Goal: Task Accomplishment & Management: Complete application form

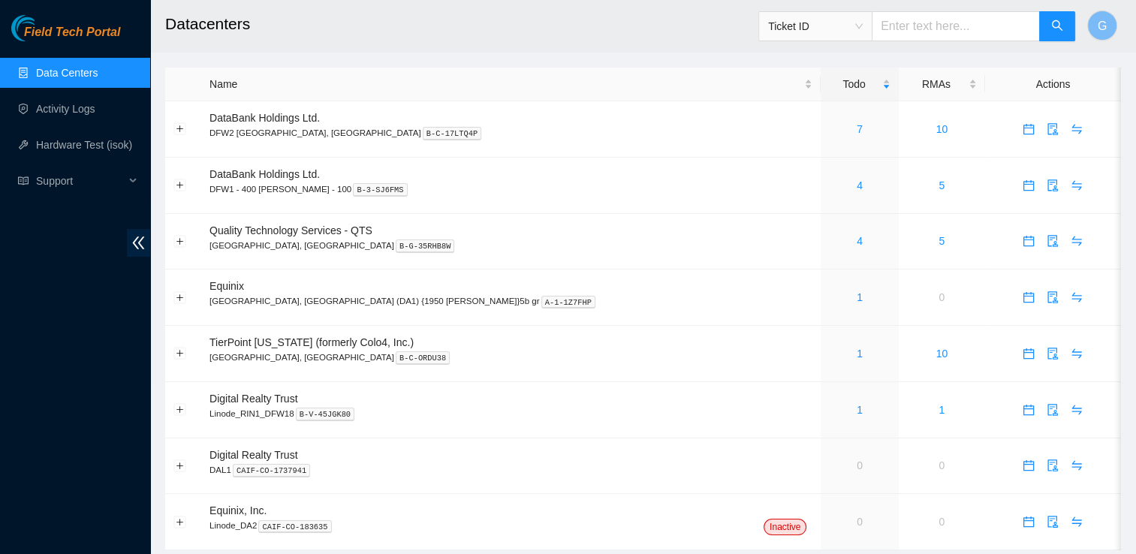
click at [363, 8] on h2 "Datacenters" at bounding box center [552, 24] width 774 height 48
click at [857, 131] on link "7" at bounding box center [860, 129] width 6 height 12
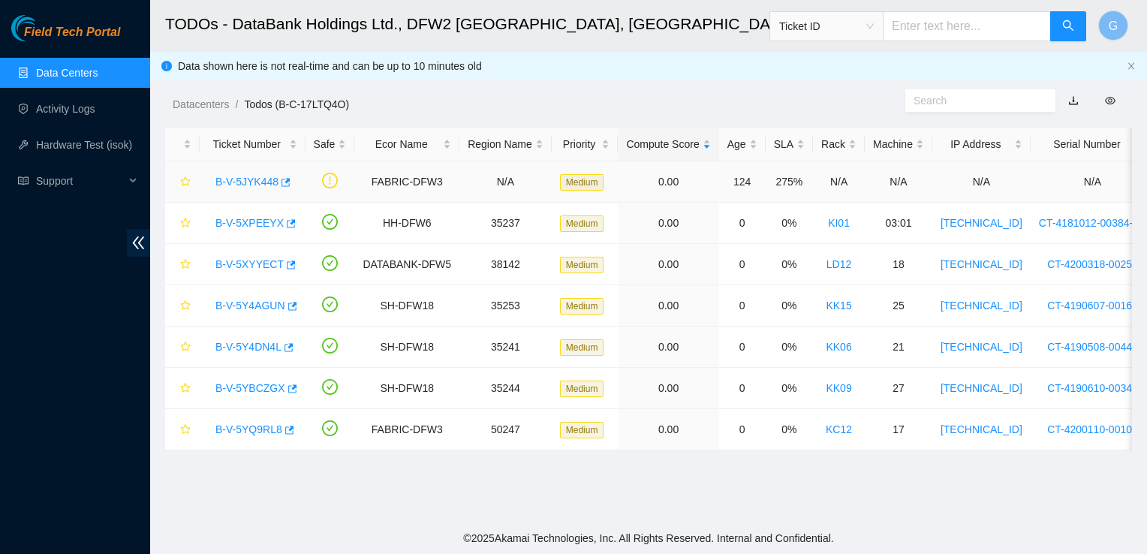
click at [243, 180] on link "B-V-5JYK448" at bounding box center [246, 182] width 63 height 12
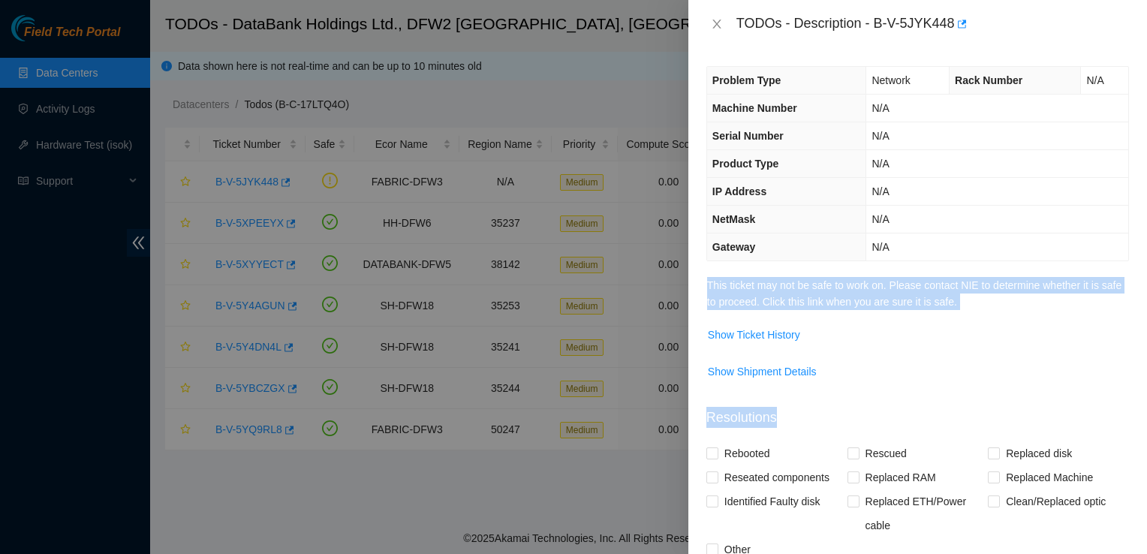
drag, startPoint x: 842, startPoint y: 396, endPoint x: 777, endPoint y: 314, distance: 104.2
click at [777, 314] on div "Problem Type Network Rack Number N/A Machine Number N/A Serial Number N/A Produ…" at bounding box center [917, 301] width 459 height 506
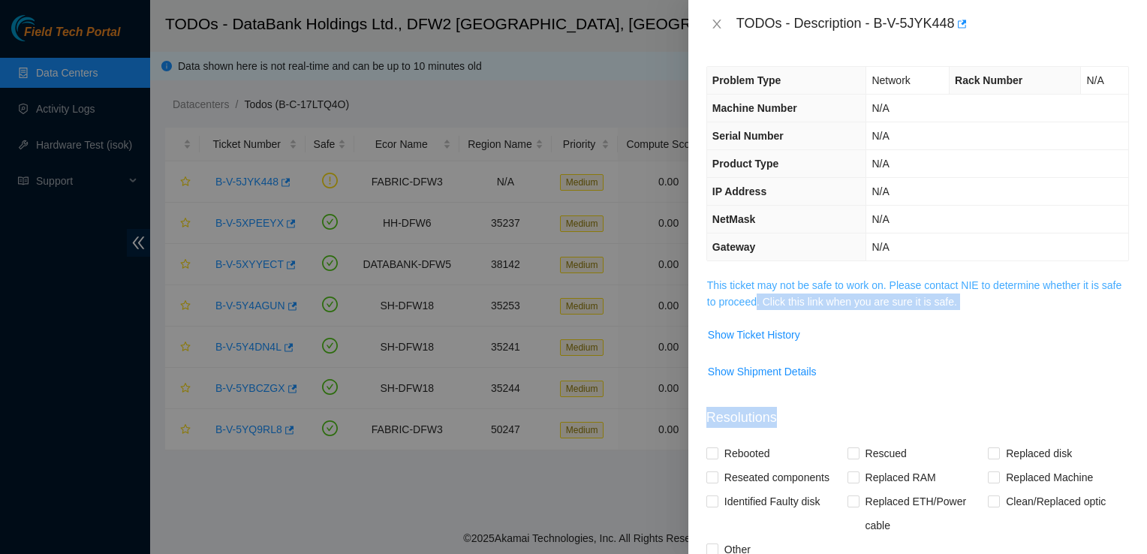
click at [969, 293] on link "This ticket may not be safe to work on. Please contact NIE to determine whether…" at bounding box center [914, 293] width 414 height 29
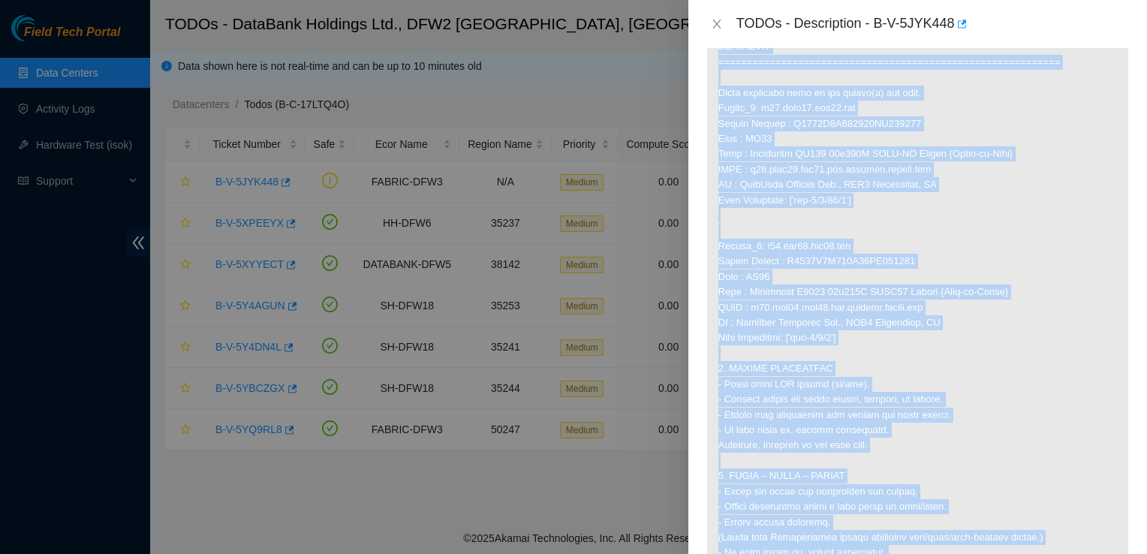
scroll to position [730, 0]
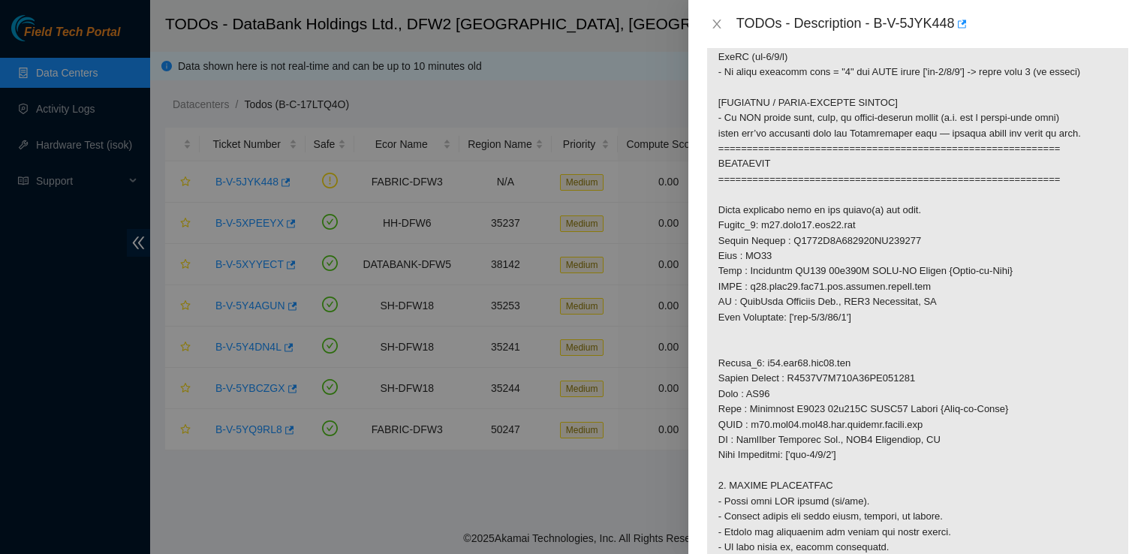
click at [580, 520] on div at bounding box center [573, 277] width 1147 height 554
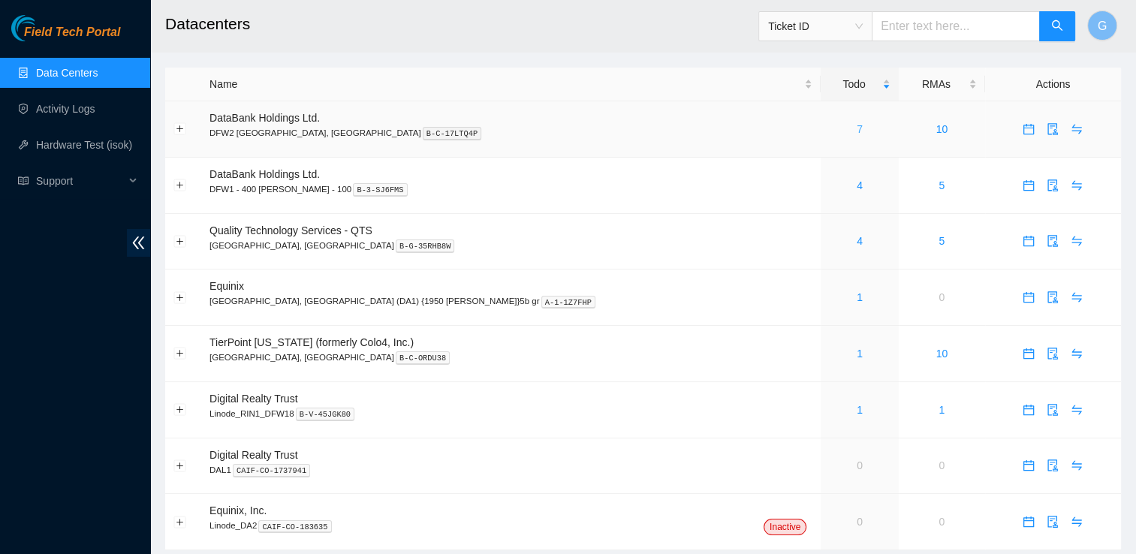
click at [857, 125] on link "7" at bounding box center [860, 129] width 6 height 12
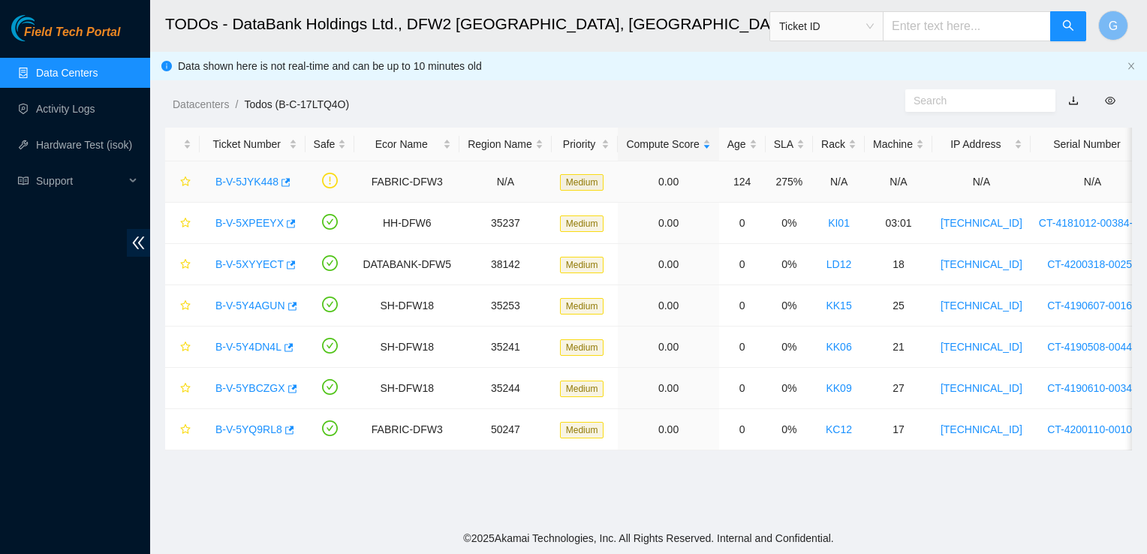
click at [245, 185] on link "B-V-5JYK448" at bounding box center [246, 182] width 63 height 12
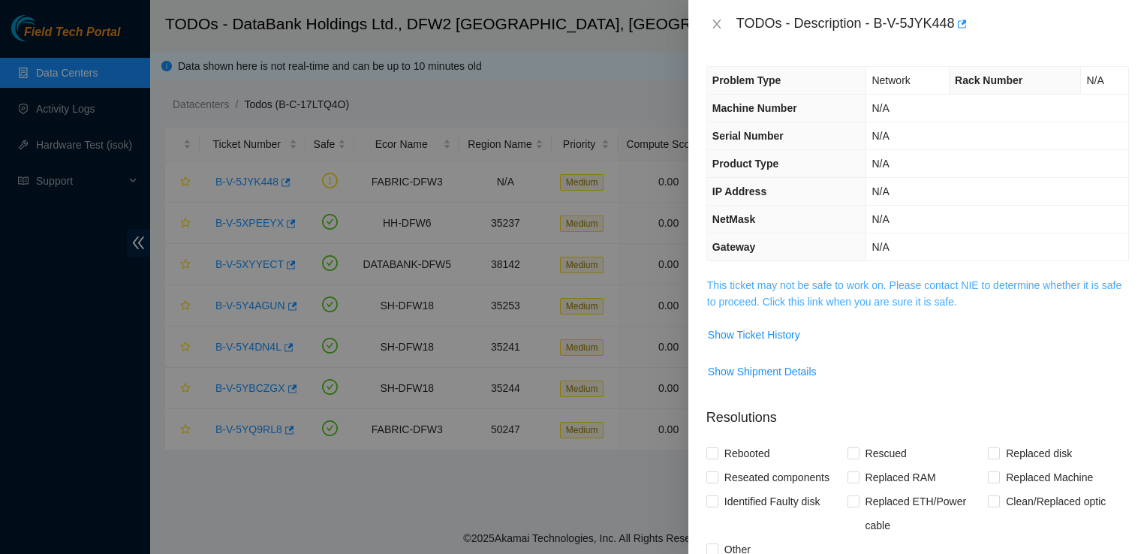
click at [850, 298] on link "This ticket may not be safe to work on. Please contact NIE to determine whether…" at bounding box center [914, 293] width 414 height 29
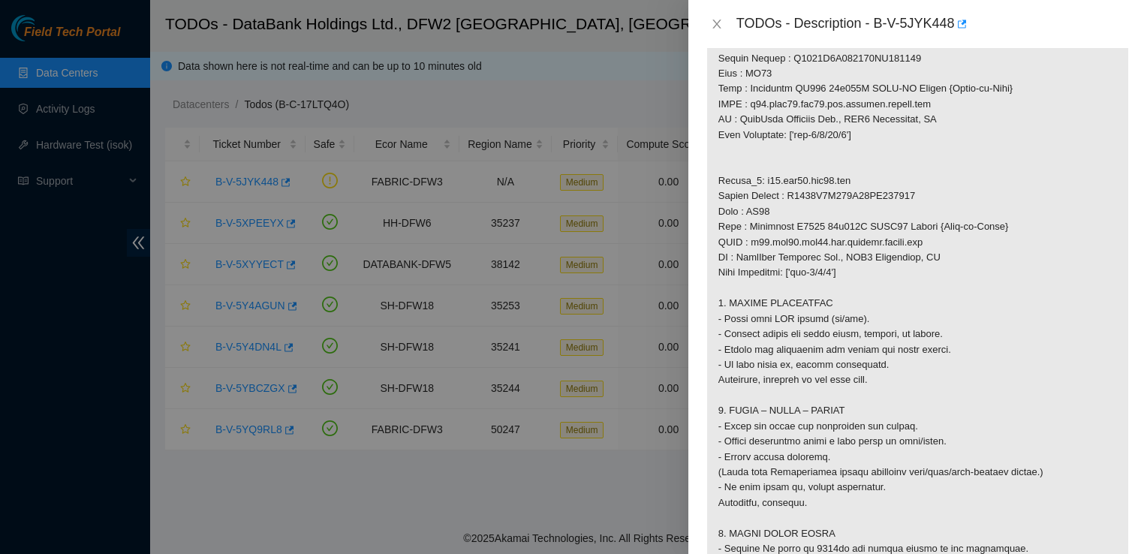
scroll to position [910, 0]
click at [721, 24] on icon "close" at bounding box center [717, 24] width 12 height 12
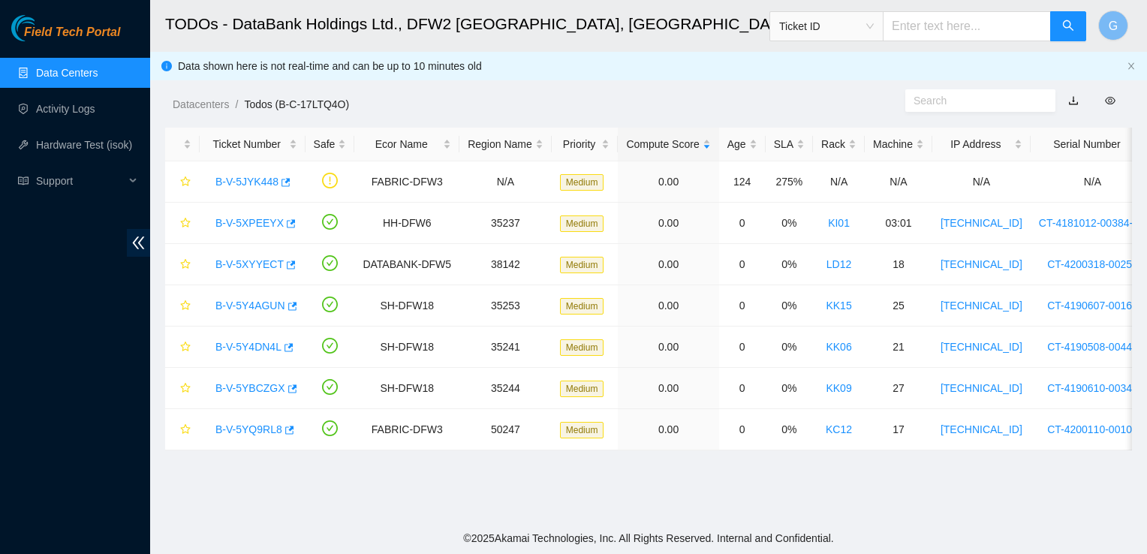
scroll to position [308, 0]
click at [239, 223] on link "B-V-5XPEEYX" at bounding box center [249, 223] width 68 height 12
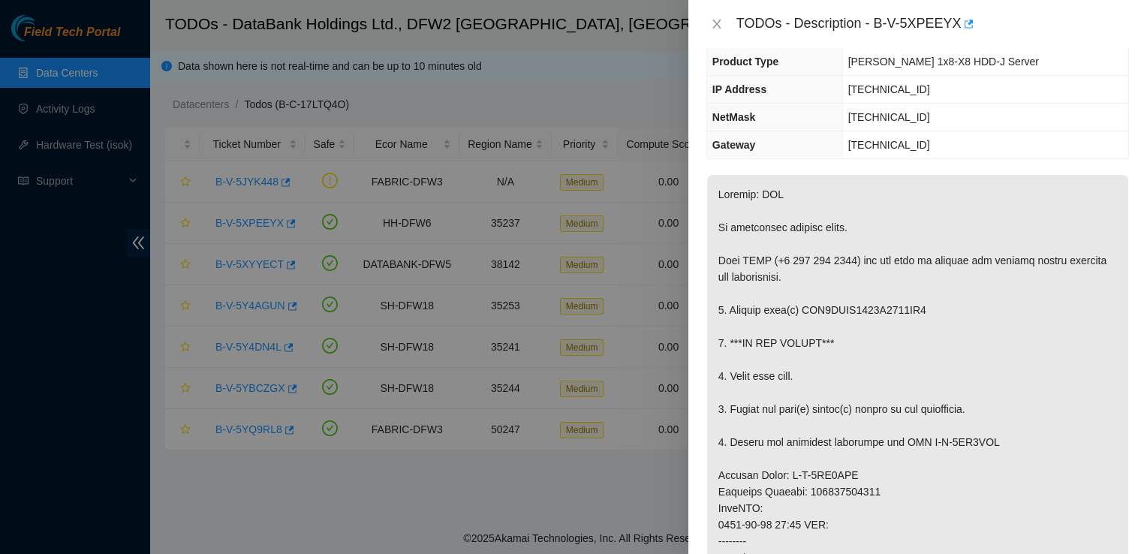
scroll to position [101, 0]
click at [720, 15] on div "TODOs - Description - B-V-5XPEEYX" at bounding box center [917, 24] width 423 height 24
click at [717, 15] on div "TODOs - Description - B-V-5XPEEYX" at bounding box center [917, 24] width 423 height 24
click at [715, 28] on icon "close" at bounding box center [717, 24] width 12 height 12
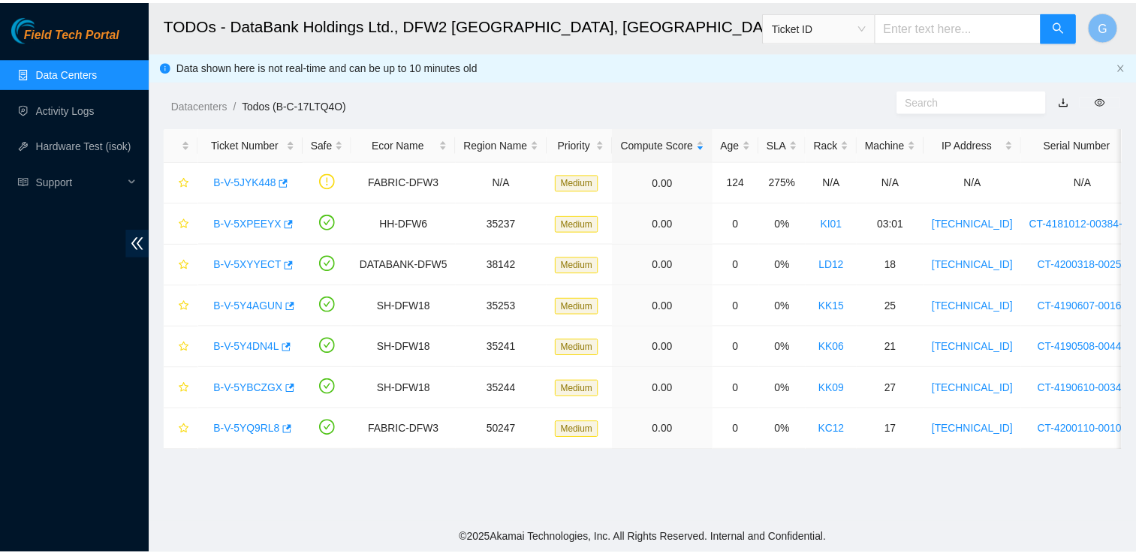
scroll to position [134, 0]
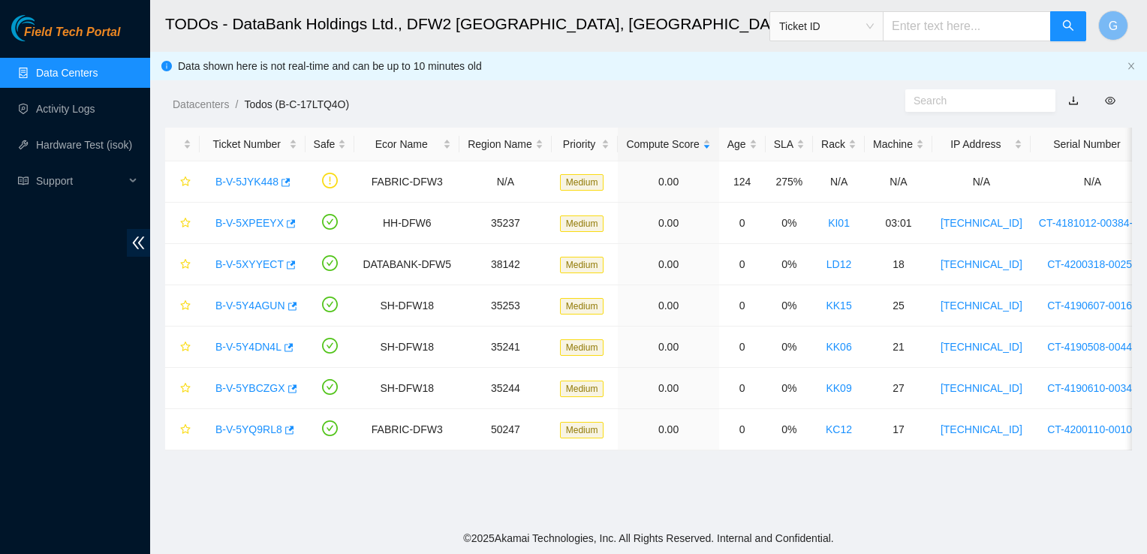
click at [883, 24] on div "Ticket ID" at bounding box center [826, 26] width 113 height 24
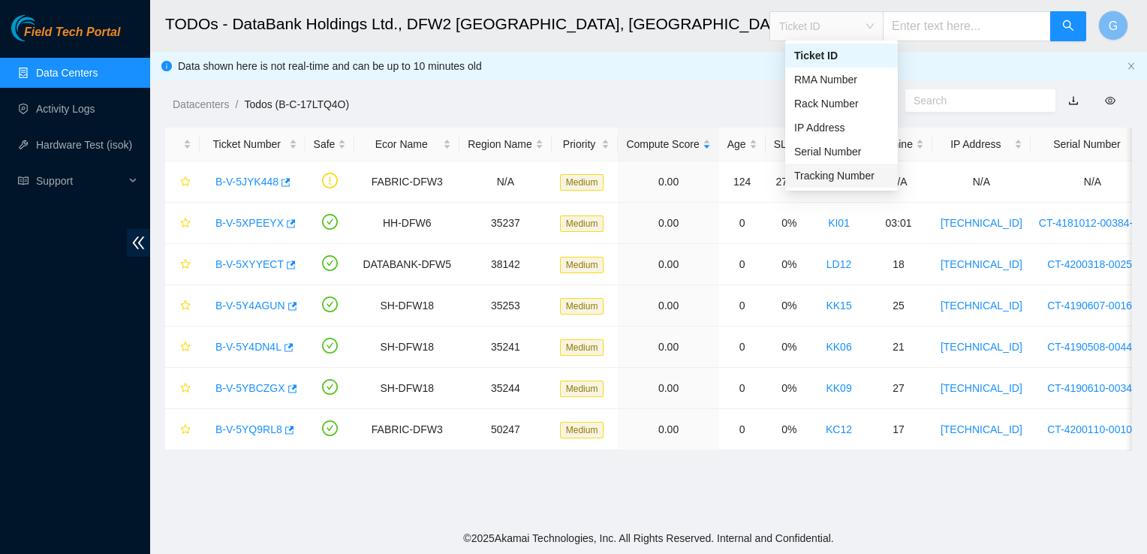
click at [869, 175] on div "Tracking Number" at bounding box center [841, 175] width 95 height 17
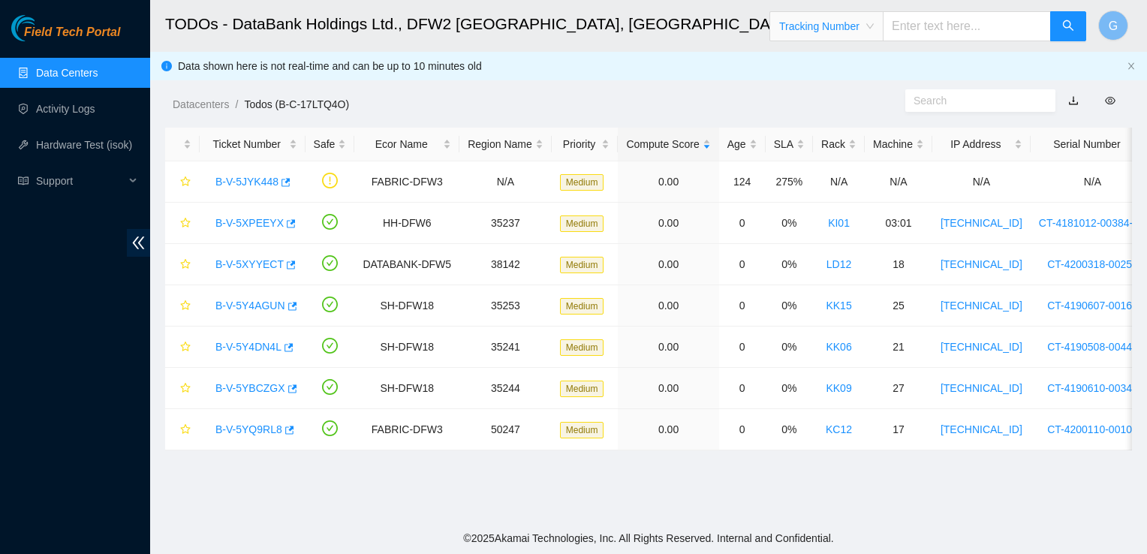
click at [952, 40] on input "text" at bounding box center [967, 26] width 168 height 30
type input "463470066420"
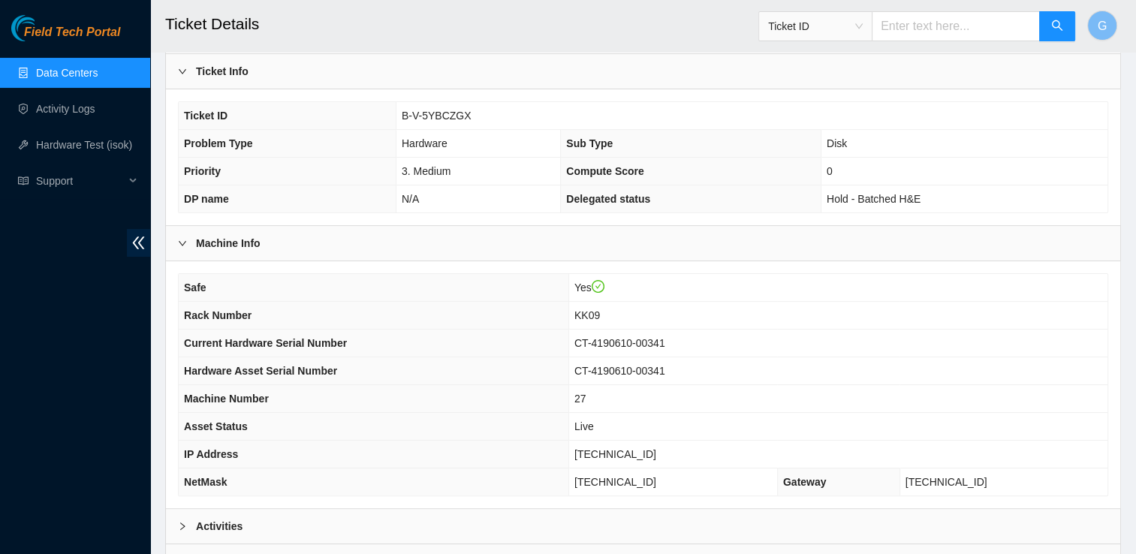
scroll to position [242, 0]
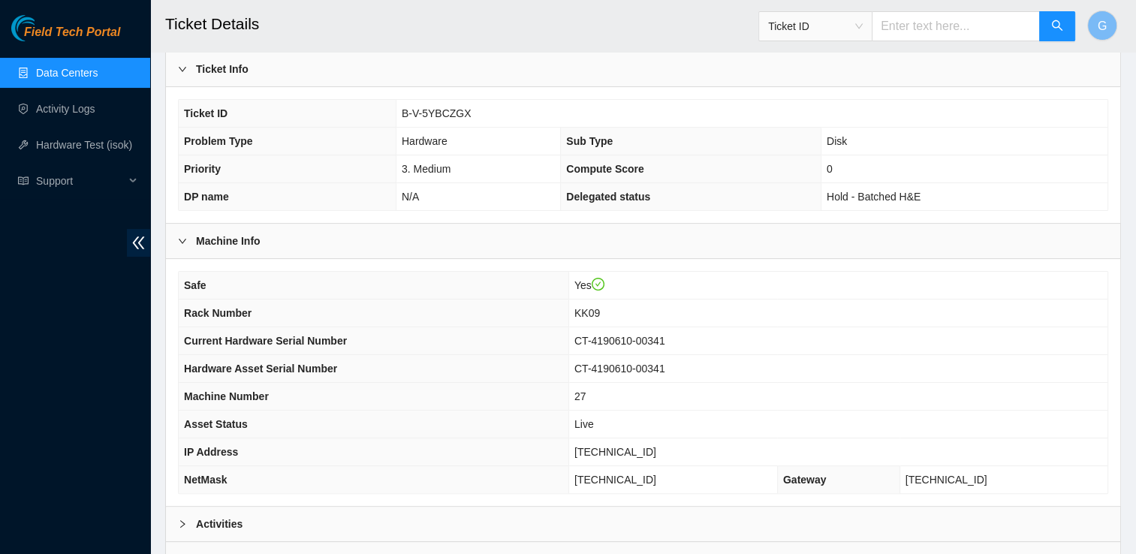
click at [98, 70] on link "Data Centers" at bounding box center [67, 73] width 62 height 12
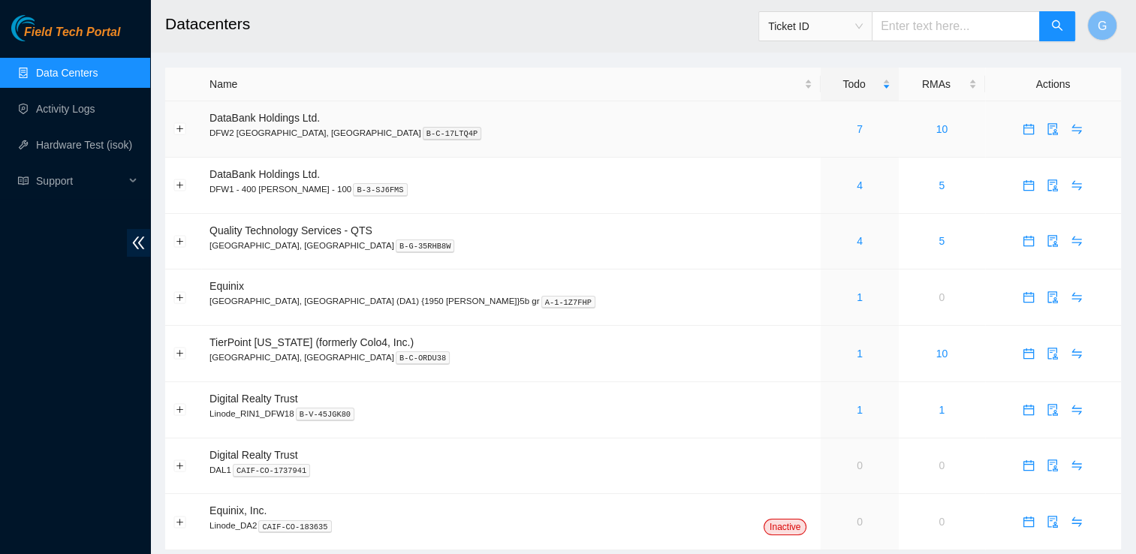
click at [829, 130] on div "7" at bounding box center [859, 129] width 61 height 17
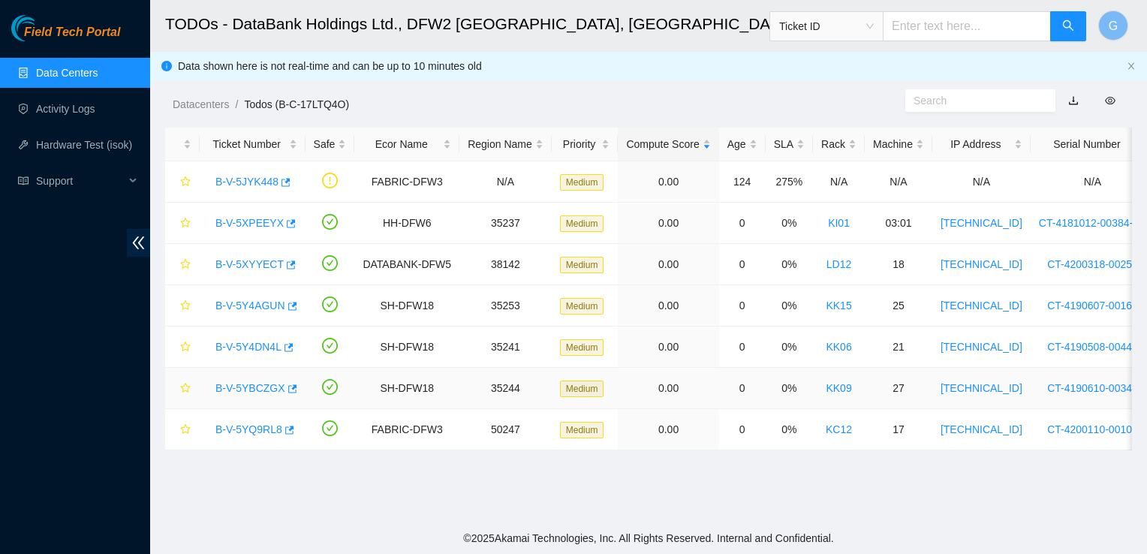
click at [252, 386] on link "B-V-5YBCZGX" at bounding box center [250, 388] width 70 height 12
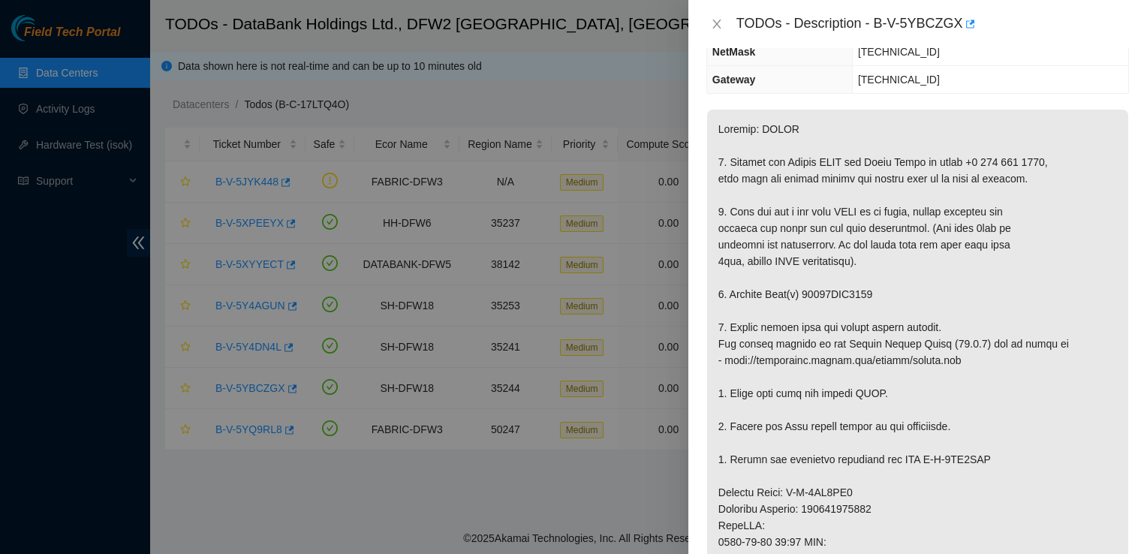
scroll to position [195, 0]
click at [721, 19] on icon "close" at bounding box center [717, 24] width 12 height 12
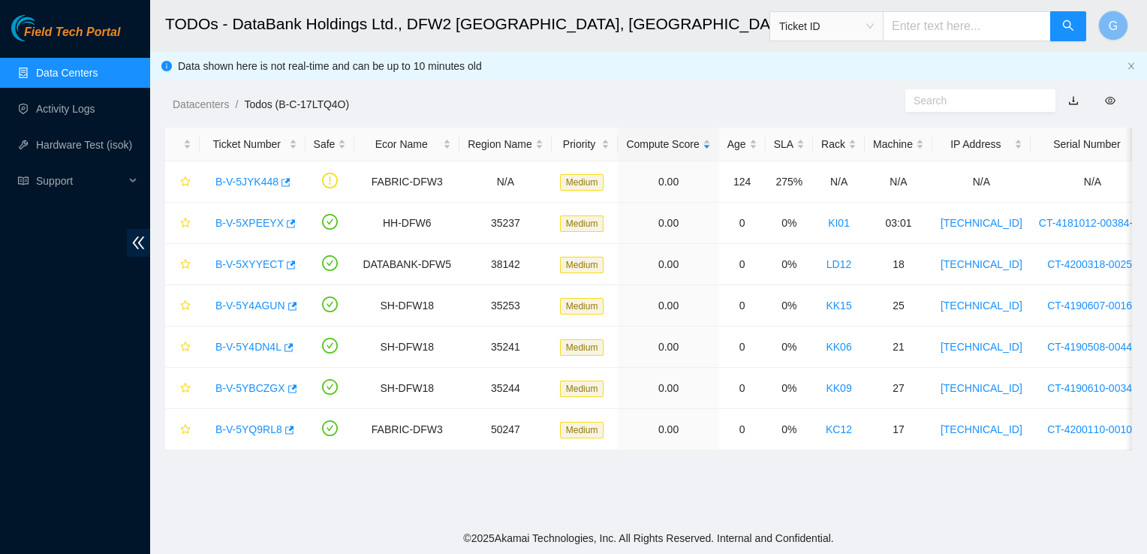
scroll to position [244, 0]
click at [268, 342] on link "B-V-5Y4DN4L" at bounding box center [248, 347] width 66 height 12
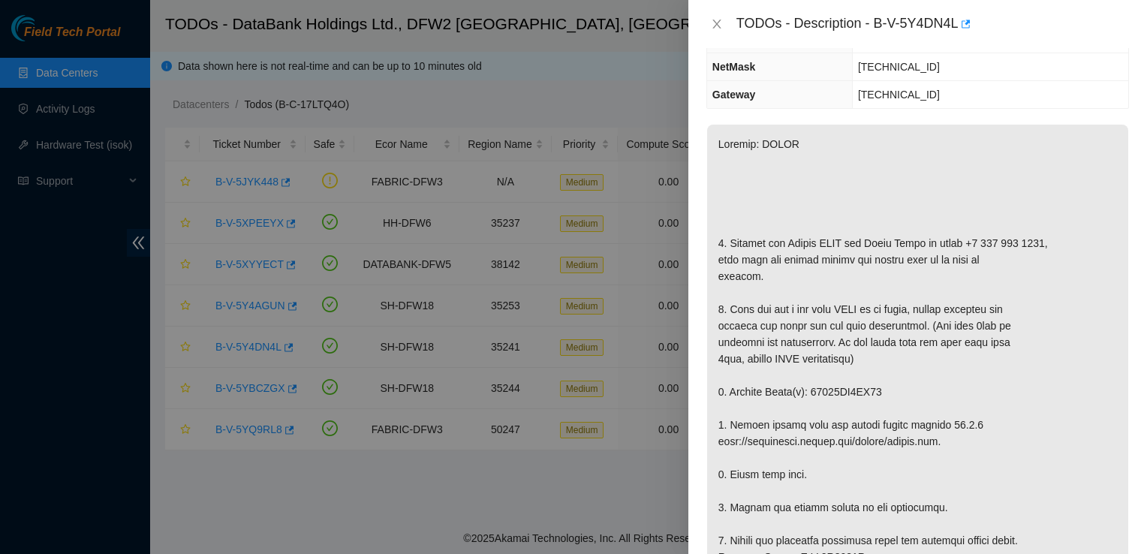
scroll to position [180, 0]
click at [711, 26] on button "Close" at bounding box center [716, 24] width 21 height 14
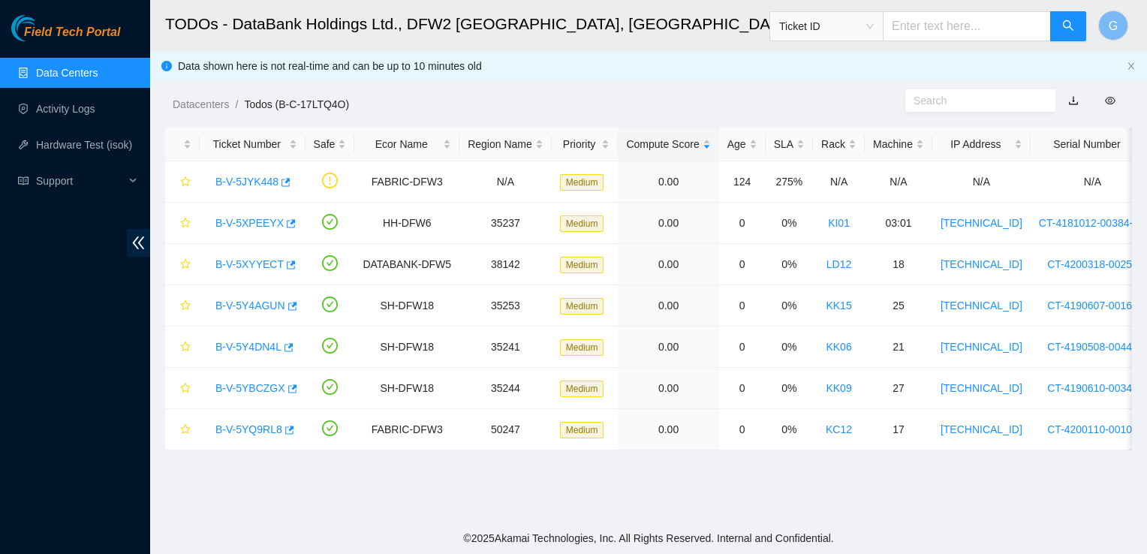
scroll to position [229, 0]
click at [258, 388] on link "B-V-5YBCZGX" at bounding box center [250, 388] width 70 height 12
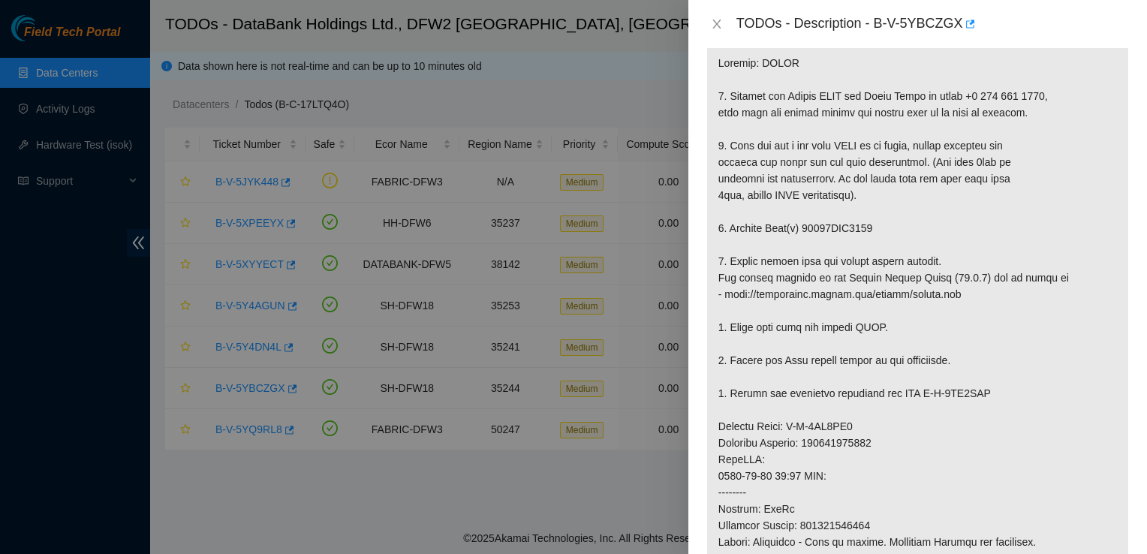
scroll to position [0, 0]
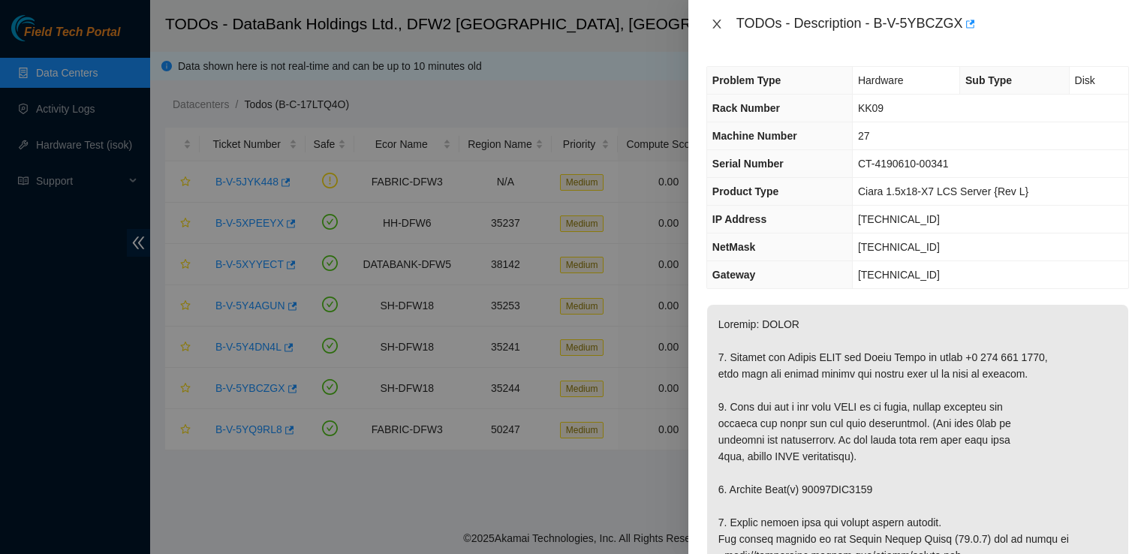
click at [715, 23] on icon "close" at bounding box center [716, 24] width 8 height 9
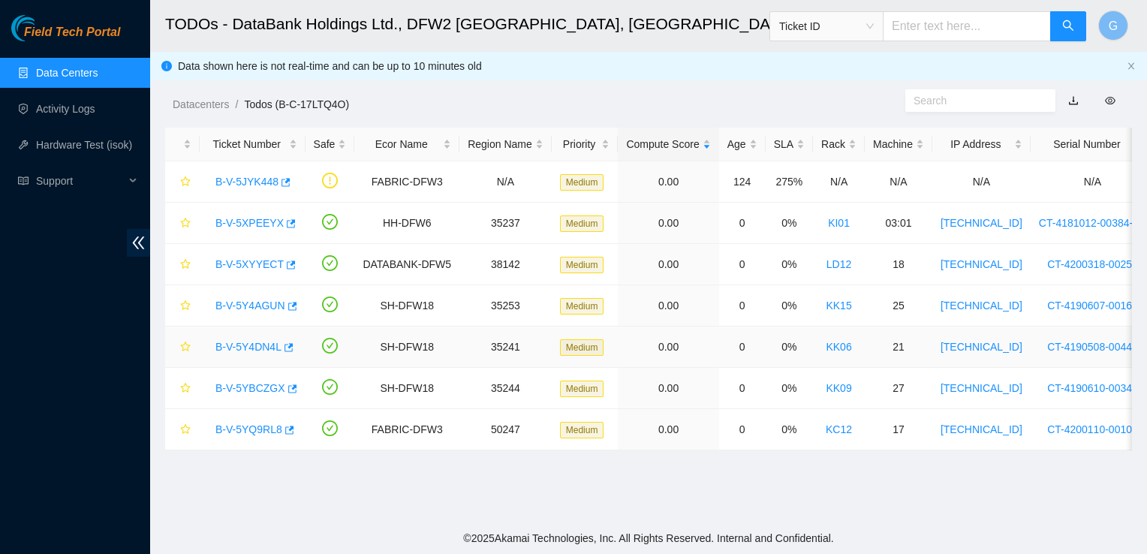
click at [233, 347] on link "B-V-5Y4DN4L" at bounding box center [248, 347] width 66 height 12
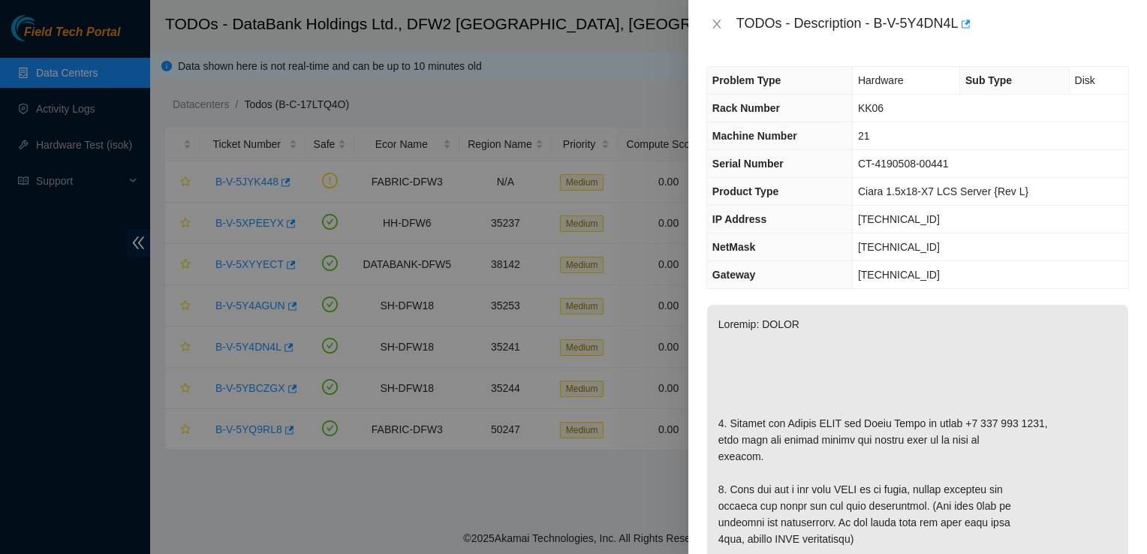
drag, startPoint x: 342, startPoint y: 326, endPoint x: 408, endPoint y: 134, distance: 202.5
click at [408, 134] on div at bounding box center [573, 277] width 1147 height 554
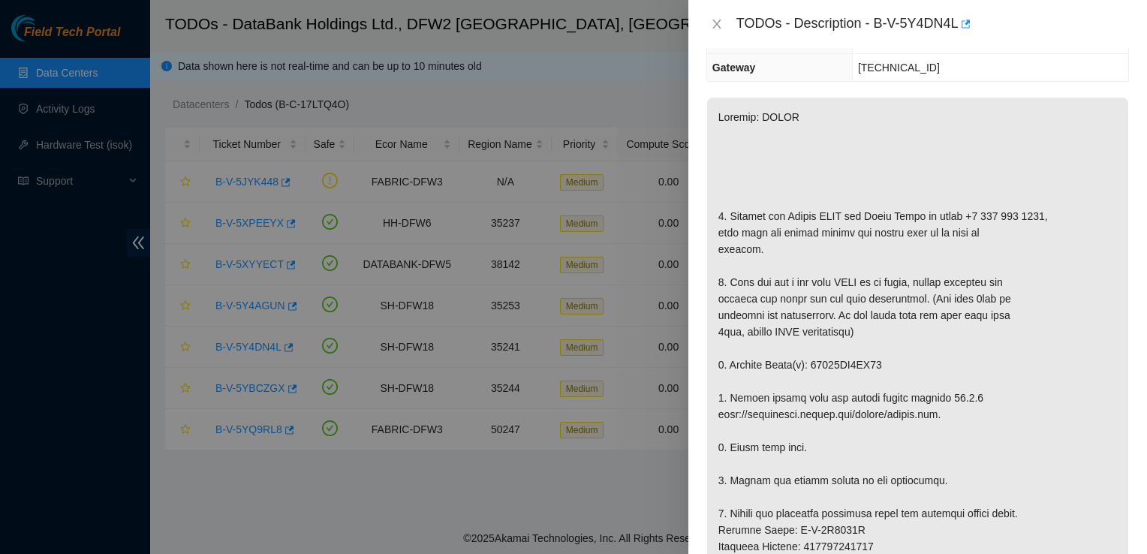
scroll to position [209, 0]
drag, startPoint x: 875, startPoint y: 20, endPoint x: 958, endPoint y: 13, distance: 82.9
click at [958, 13] on div "TODOs - Description - B-V-5Y4DN4L" at bounding box center [933, 24] width 393 height 24
copy div "B-V-5Y4DN4L"
click at [1015, 11] on div "TODOs - Description - B-V-5Y4DN4L" at bounding box center [917, 24] width 459 height 48
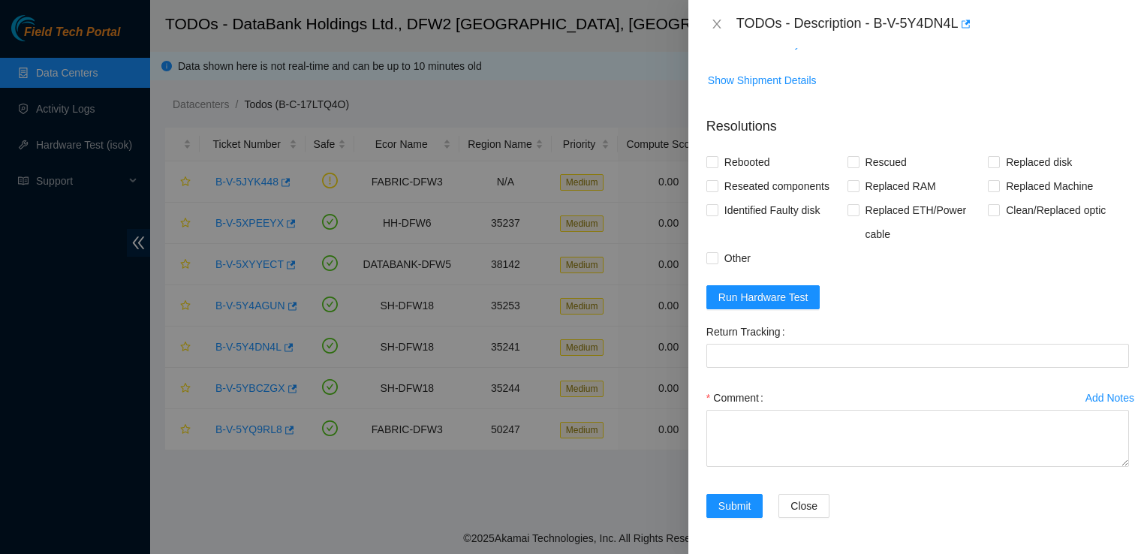
scroll to position [1255, 0]
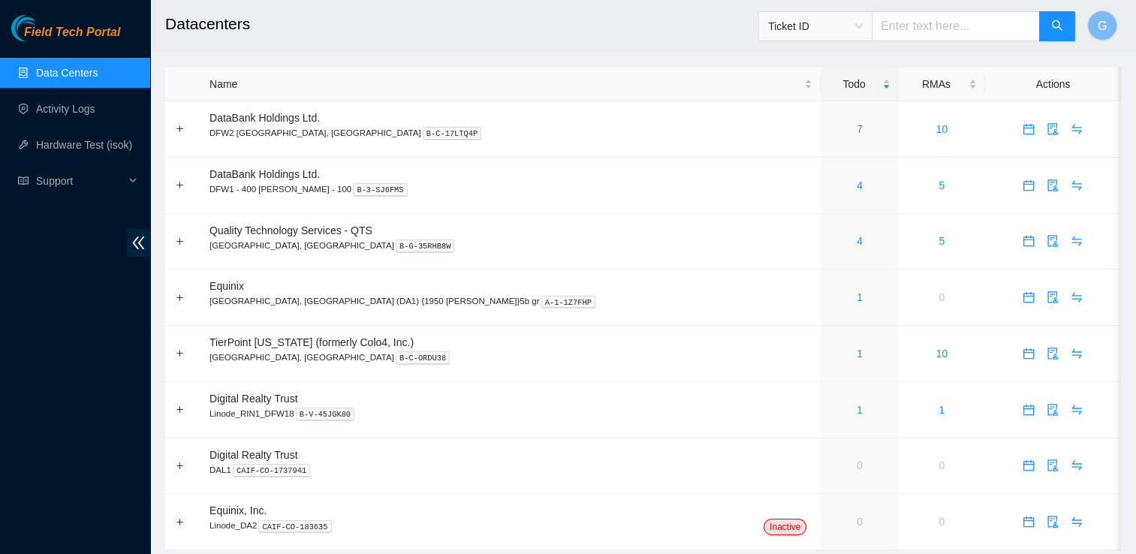
click at [865, 38] on span "Ticket ID" at bounding box center [814, 26] width 113 height 30
click at [863, 32] on span "Ticket ID" at bounding box center [815, 26] width 95 height 23
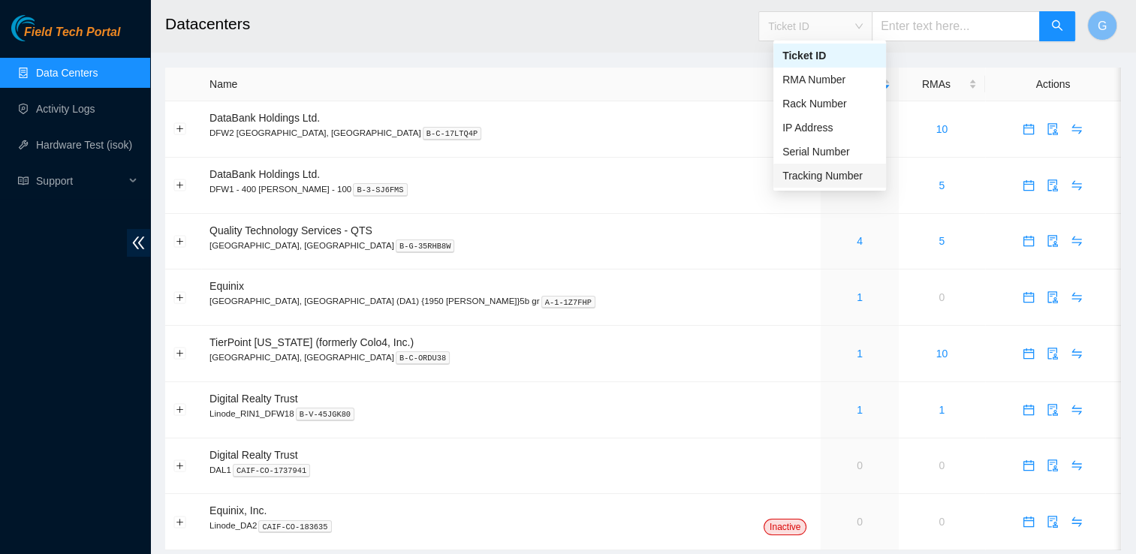
click at [833, 183] on div "Tracking Number" at bounding box center [829, 175] width 95 height 17
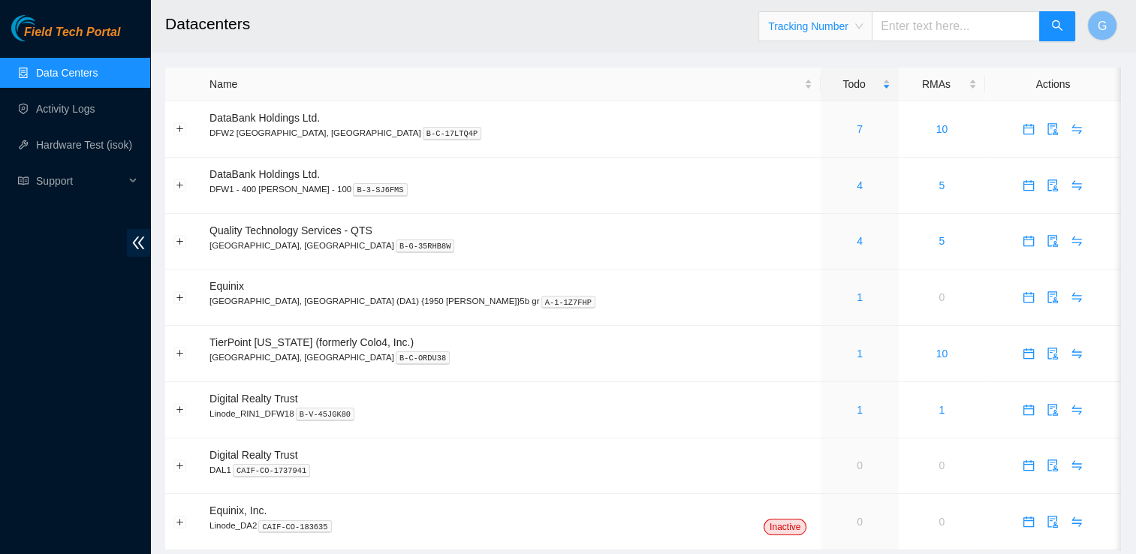
click at [935, 21] on input "text" at bounding box center [956, 26] width 168 height 30
type input "463470065802"
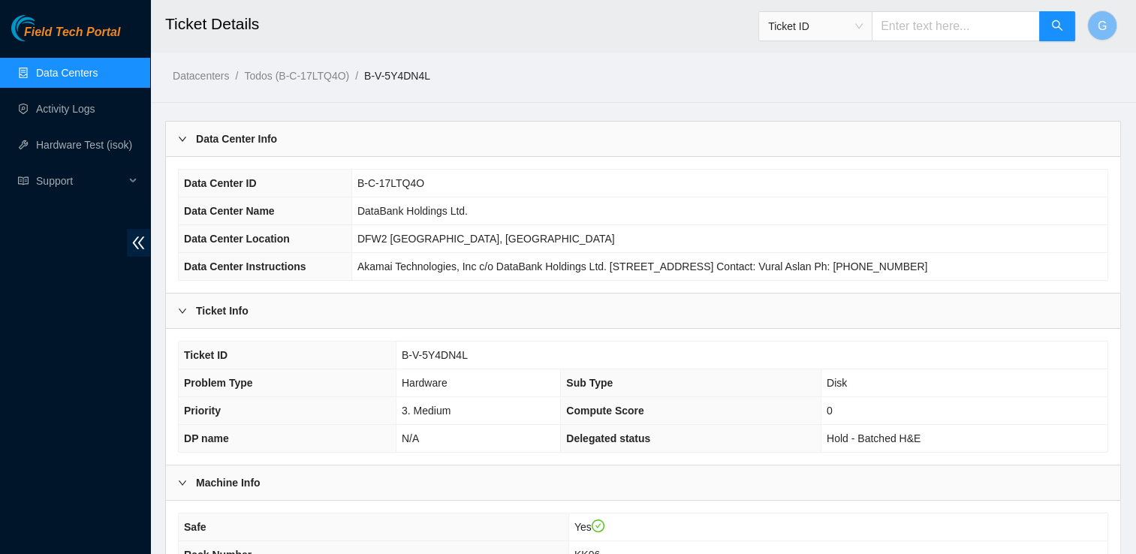
drag, startPoint x: 72, startPoint y: 65, endPoint x: 70, endPoint y: 72, distance: 7.8
click at [70, 72] on link "Data Centers" at bounding box center [67, 73] width 62 height 12
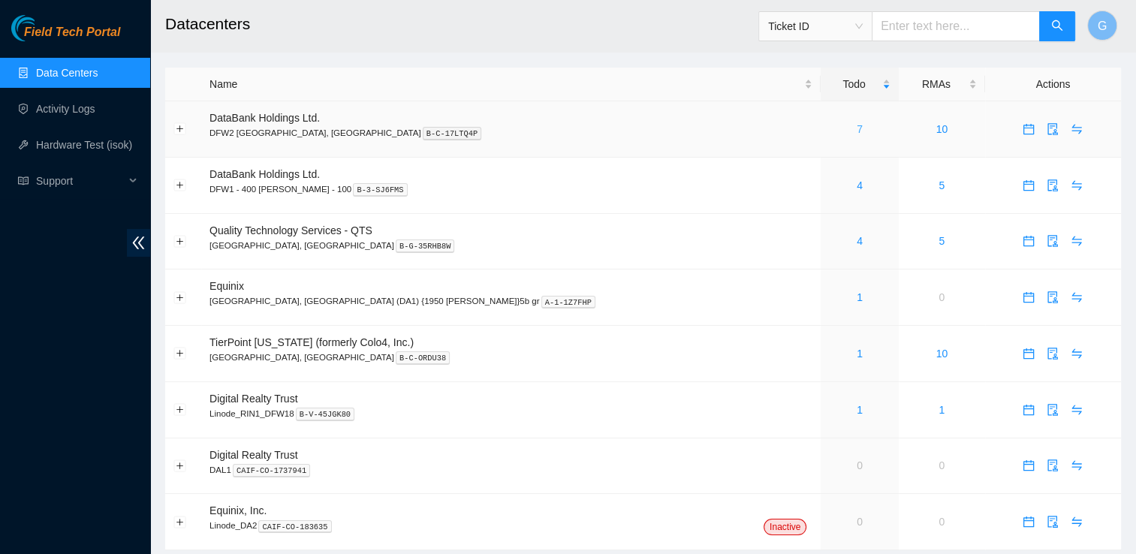
click at [857, 134] on link "7" at bounding box center [860, 129] width 6 height 12
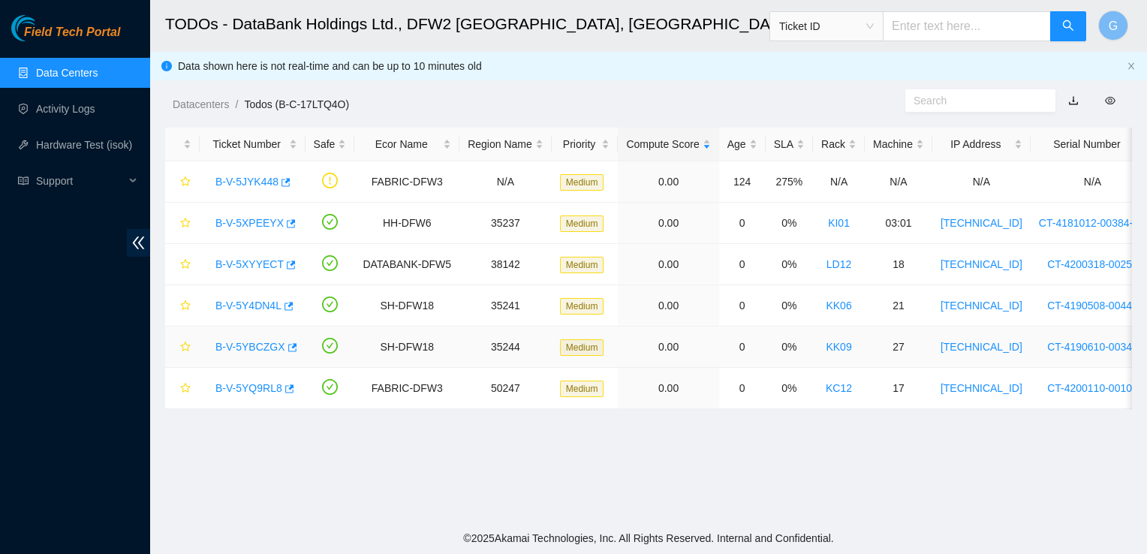
click at [228, 344] on link "B-V-5YBCZGX" at bounding box center [250, 347] width 70 height 12
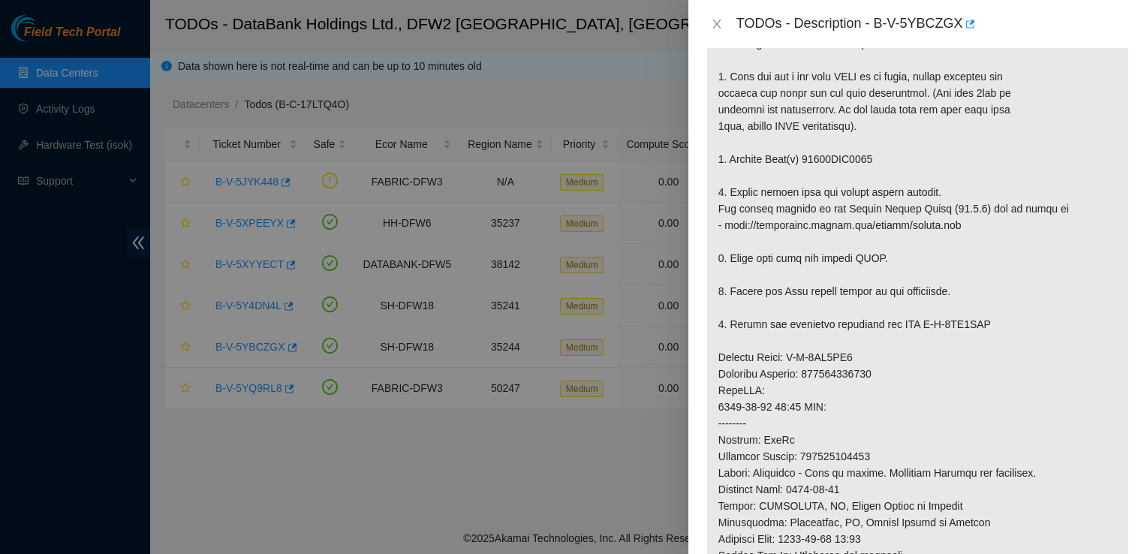
scroll to position [332, 0]
click at [763, 488] on p at bounding box center [917, 372] width 421 height 799
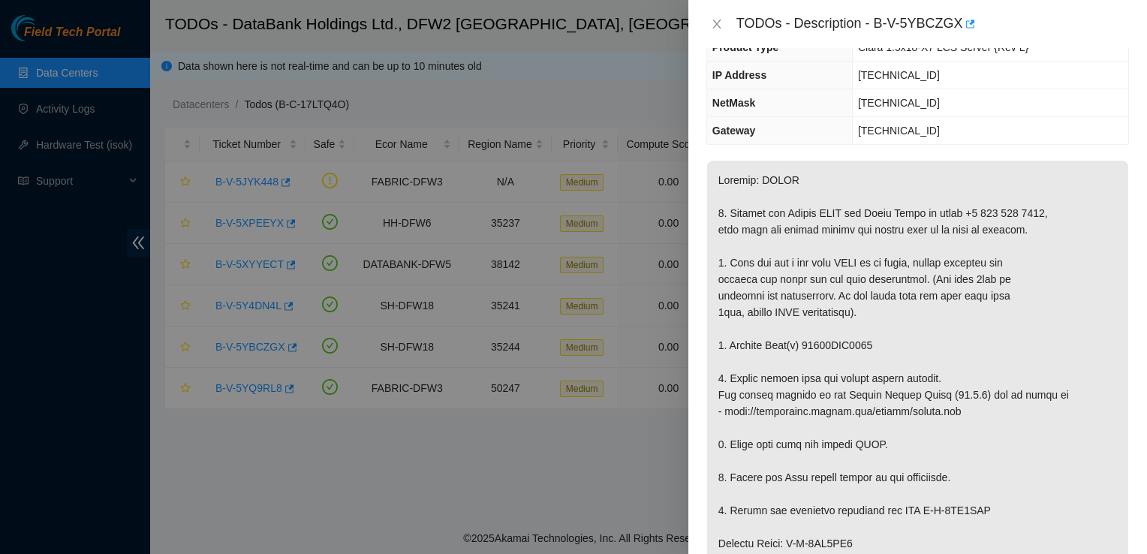
scroll to position [0, 0]
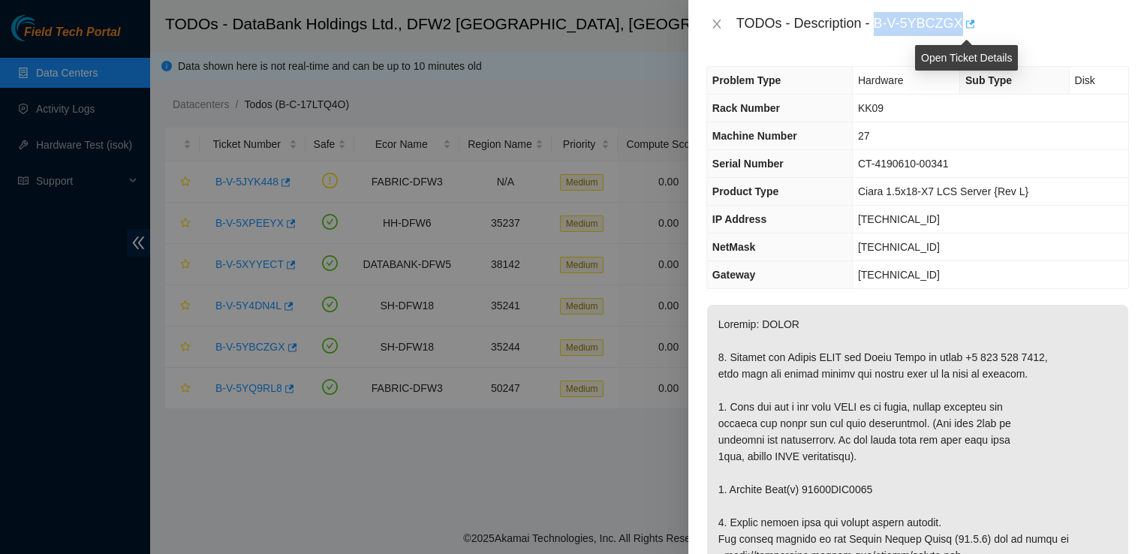
drag, startPoint x: 877, startPoint y: 21, endPoint x: 963, endPoint y: 21, distance: 86.3
click at [963, 21] on div "TODOs - Description - B-V-5YBCZGX" at bounding box center [933, 24] width 393 height 24
copy div "B-V-5YBCZGX"
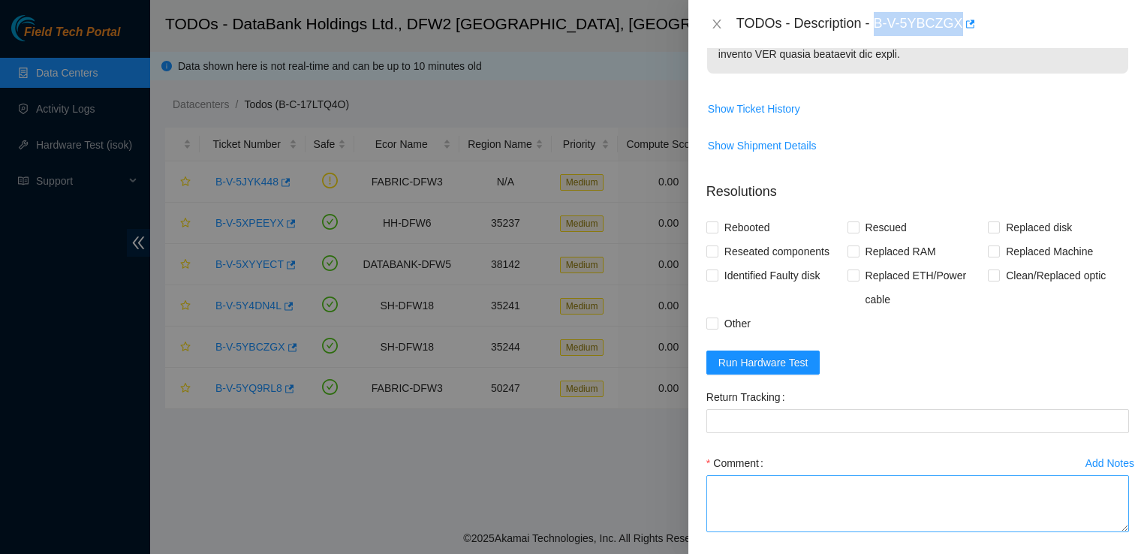
scroll to position [1032, 0]
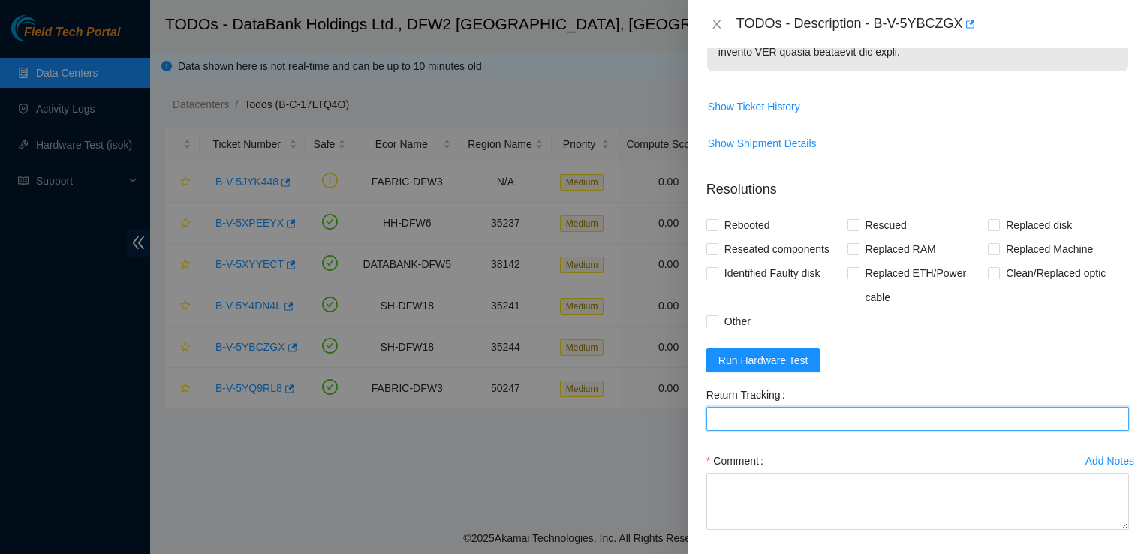
click at [737, 407] on Tracking "Return Tracking" at bounding box center [917, 419] width 423 height 24
paste Tracking "463470066430"
type Tracking "463470066430"
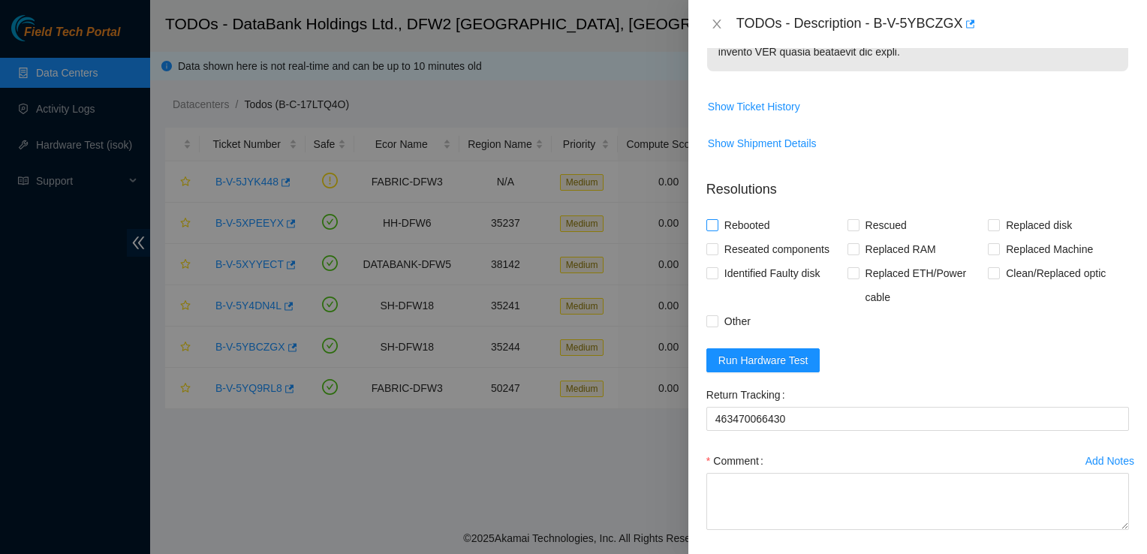
click at [716, 221] on input "Rebooted" at bounding box center [711, 224] width 11 height 11
click at [763, 220] on span "Rebooted" at bounding box center [747, 225] width 58 height 24
click at [717, 220] on input "Rebooted" at bounding box center [711, 224] width 11 height 11
checkbox input "false"
click at [851, 222] on input "Rescued" at bounding box center [853, 224] width 11 height 11
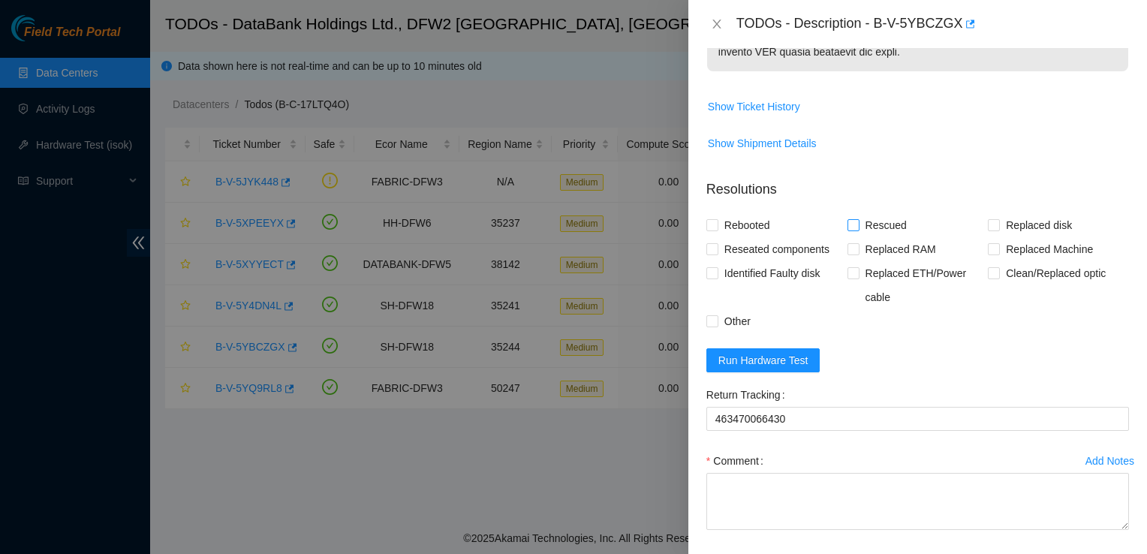
checkbox input "true"
click at [988, 223] on input "Replaced disk" at bounding box center [993, 224] width 11 height 11
checkbox input "true"
click at [714, 240] on label "Reseated components" at bounding box center [770, 249] width 129 height 24
click at [714, 243] on input "Reseated components" at bounding box center [711, 248] width 11 height 11
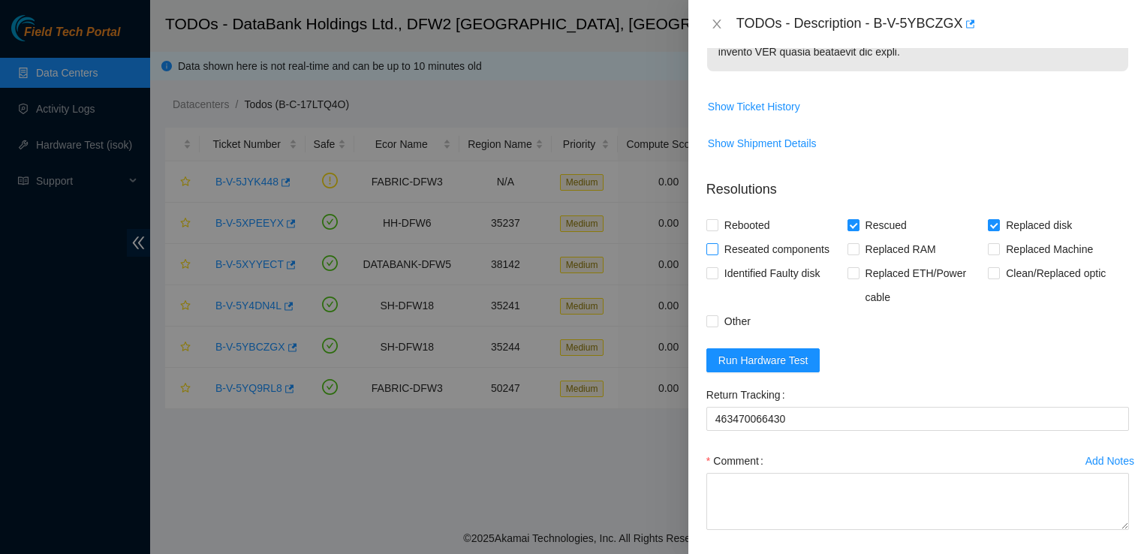
checkbox input "true"
click at [716, 276] on input "Identified Faulty disk" at bounding box center [711, 272] width 11 height 11
checkbox input "true"
click at [854, 267] on span at bounding box center [854, 273] width 12 height 12
click at [854, 267] on input "Replaced ETH/Power cable" at bounding box center [853, 272] width 11 height 11
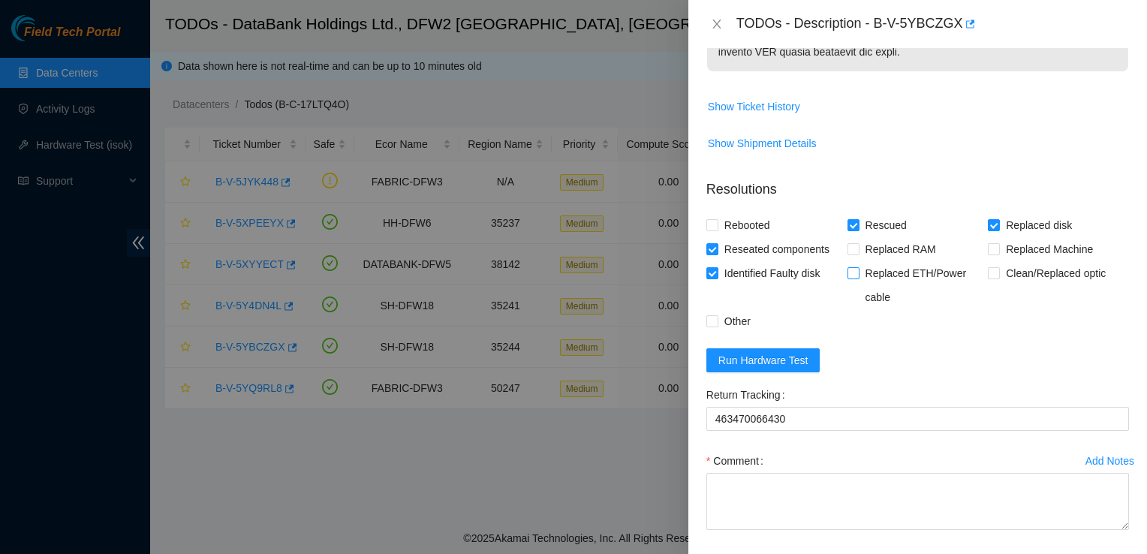
checkbox input "true"
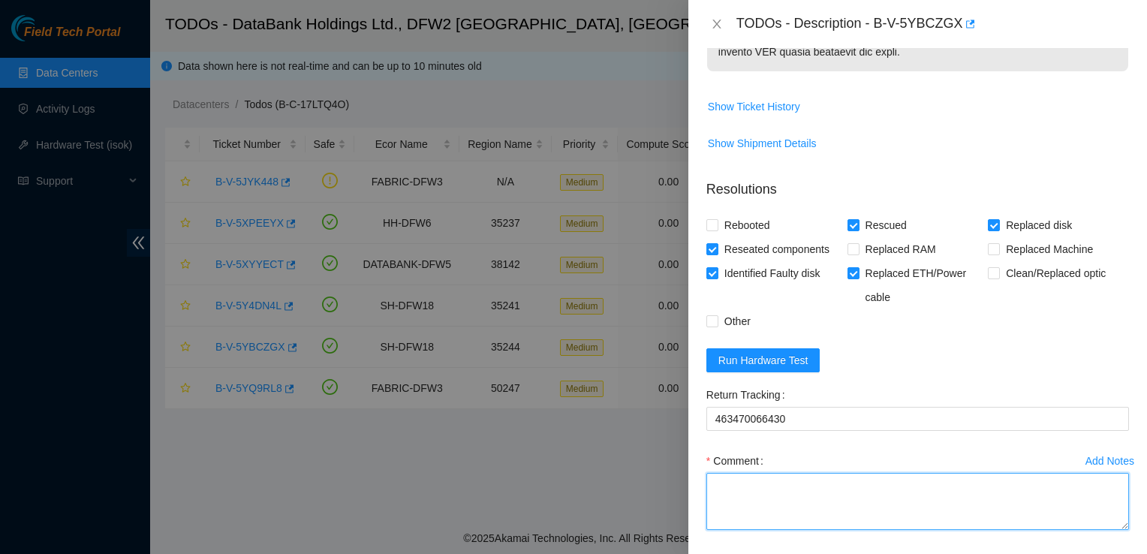
click at [776, 487] on textarea "Comment" at bounding box center [917, 501] width 423 height 57
click at [753, 502] on textarea "Comment" at bounding box center [917, 501] width 423 height 57
paste textarea "Ticket: B-V-5YB-CZGX New SN: S1G0NYAF700019 Old SN: 18521FDC4154 Service Order:…"
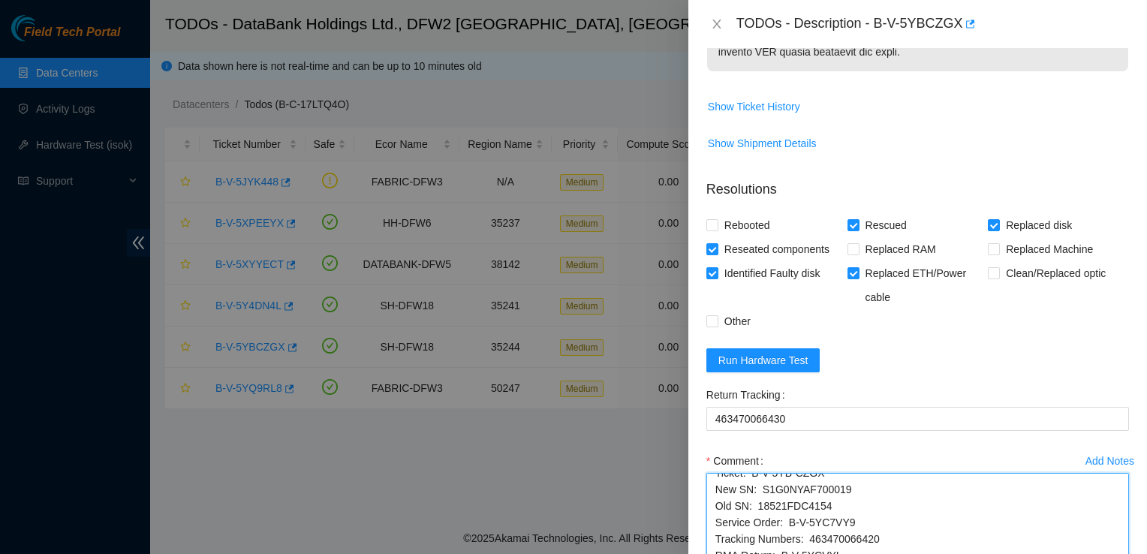
scroll to position [1, 0]
drag, startPoint x: 1110, startPoint y: 527, endPoint x: 1138, endPoint y: 589, distance: 68.2
click at [1138, 553] on html "Field Tech Portal Data Centers Activity Logs Hardware Test (isok) Support TODOs…" at bounding box center [573, 277] width 1147 height 554
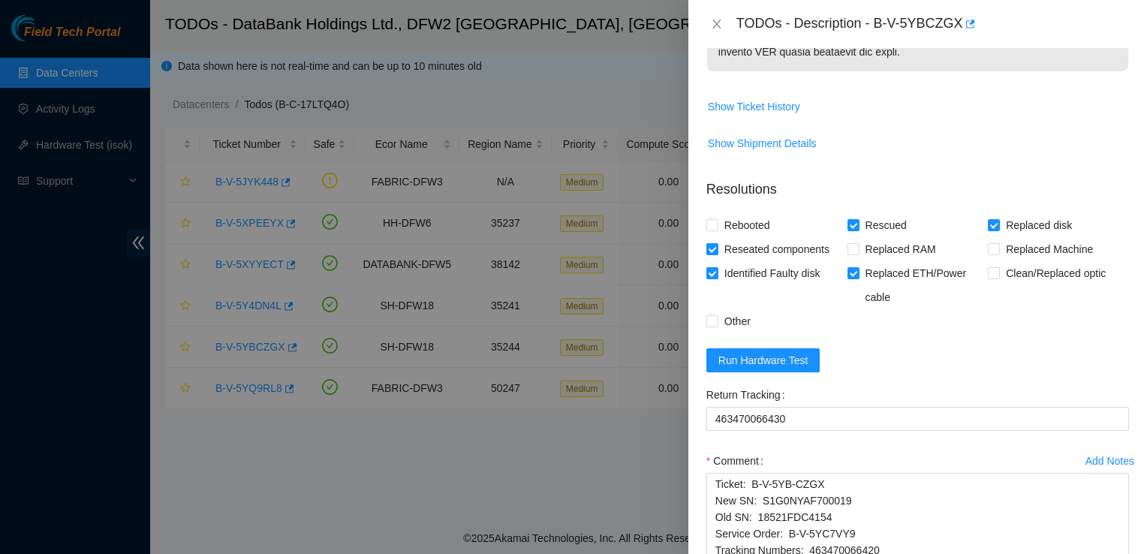
click at [1085, 389] on div "Return Tracking" at bounding box center [917, 395] width 423 height 24
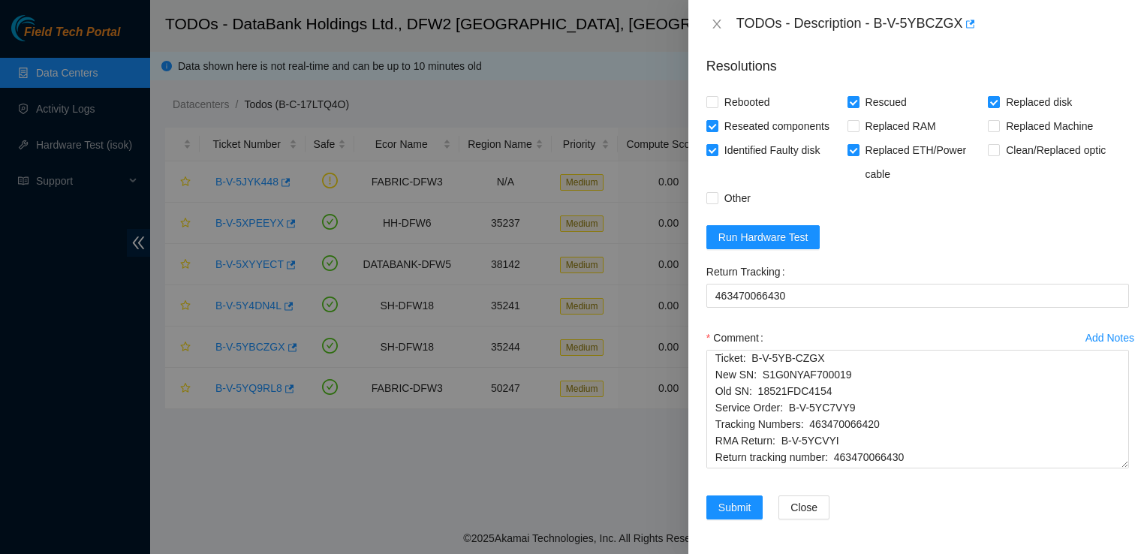
scroll to position [3, 0]
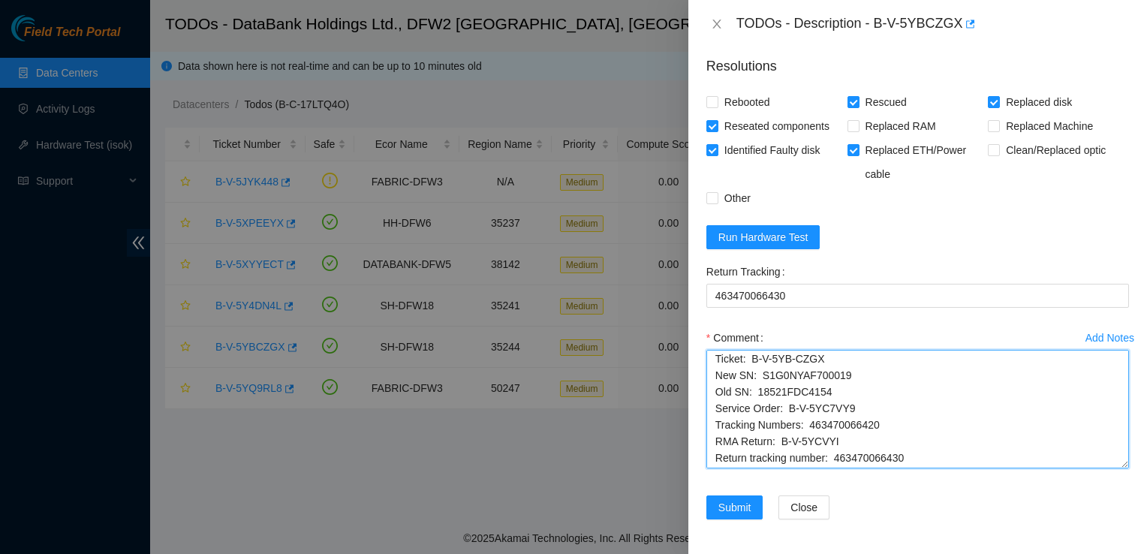
click at [715, 351] on textarea "Ticket: B-V-5YB-CZGX New SN: S1G0NYAF700019 Old SN: 18521FDC4154 Service Order:…" at bounding box center [917, 409] width 423 height 119
click at [764, 357] on textarea "Ticket: B-V-5YB-CZGX New SN: S1G0NYAF700019 Old SN: 18521FDC4154 Service Order:…" at bounding box center [917, 409] width 423 height 119
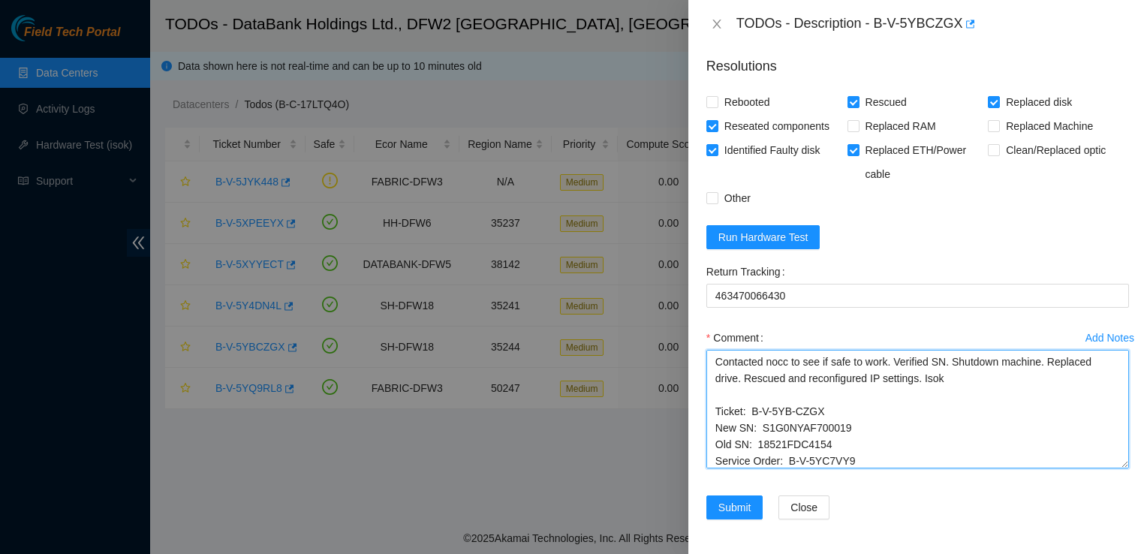
type textarea "Contacted nocc to see if safe to work. Verified SN. Shutdown machine. Replaced …"
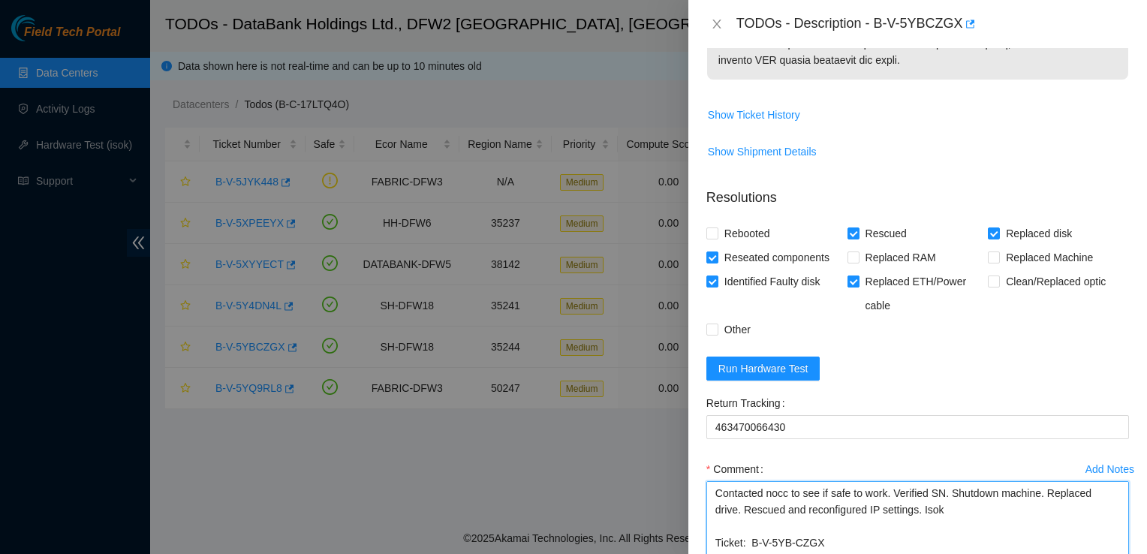
scroll to position [1020, 0]
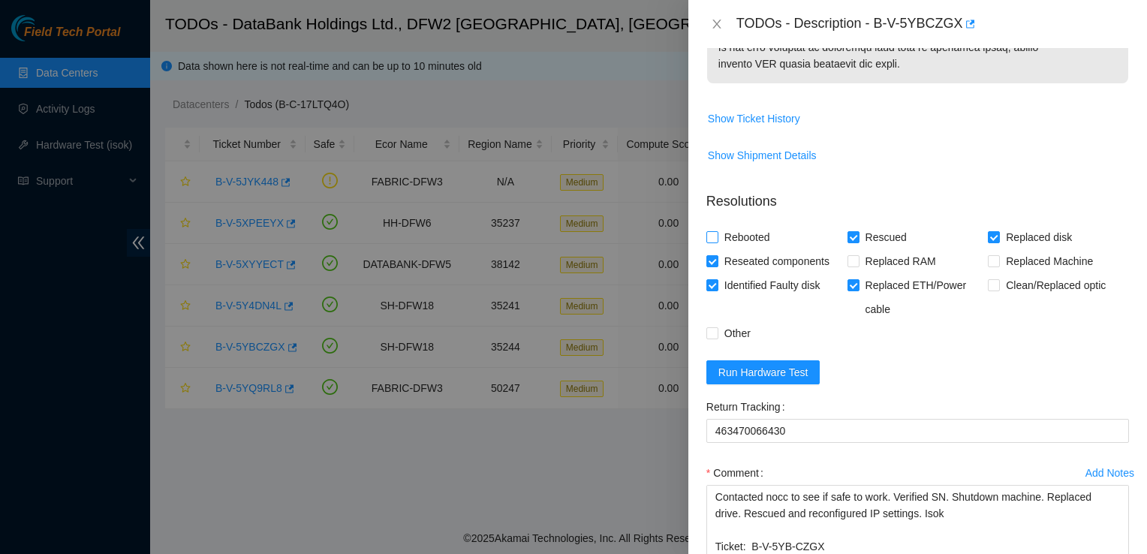
click at [715, 236] on input "Rebooted" at bounding box center [711, 236] width 11 height 11
checkbox input "true"
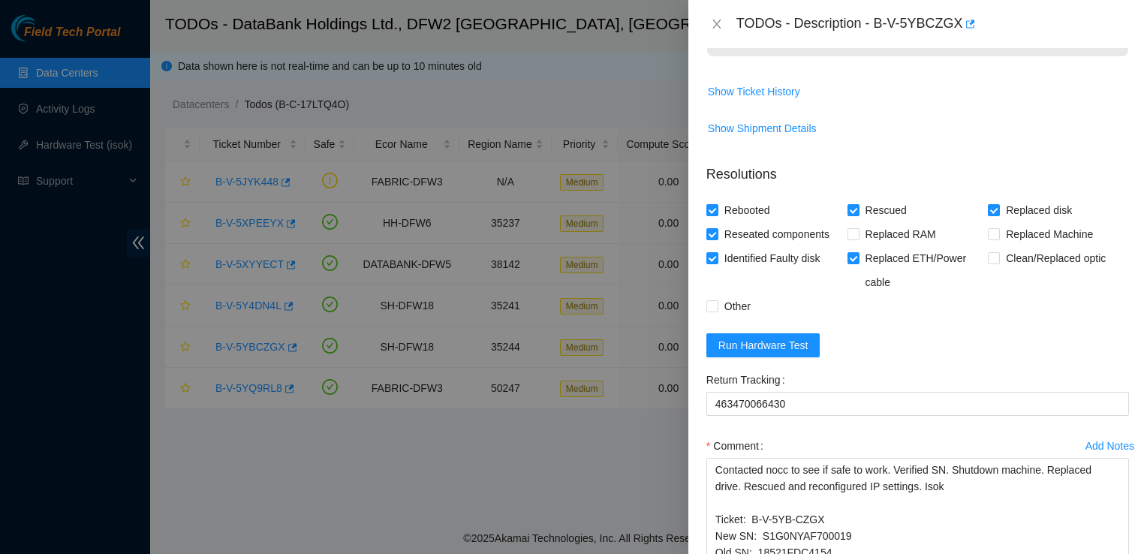
scroll to position [1155, 0]
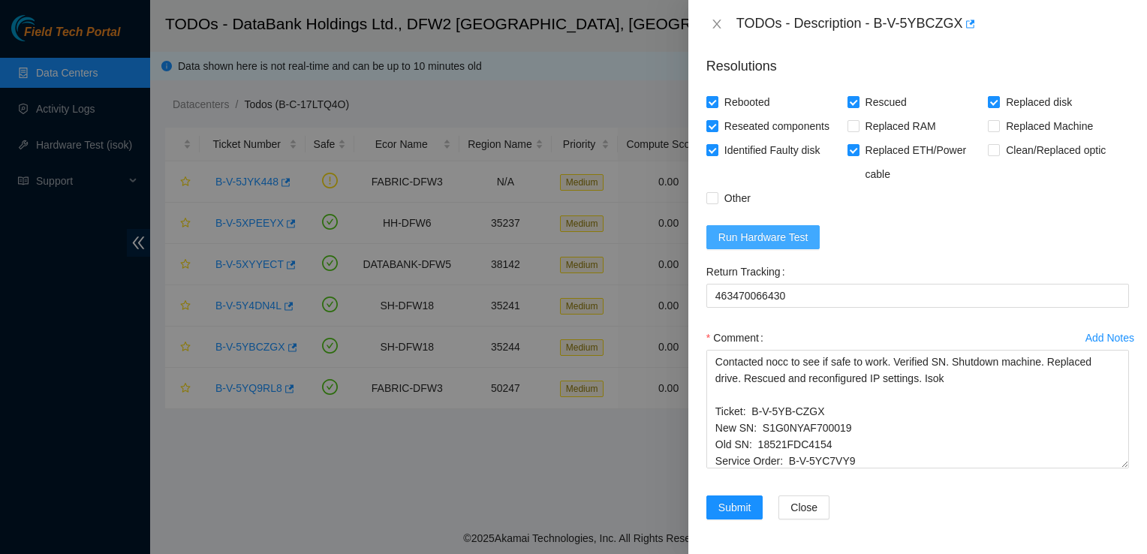
click at [804, 240] on span "Run Hardware Test" at bounding box center [763, 237] width 90 height 17
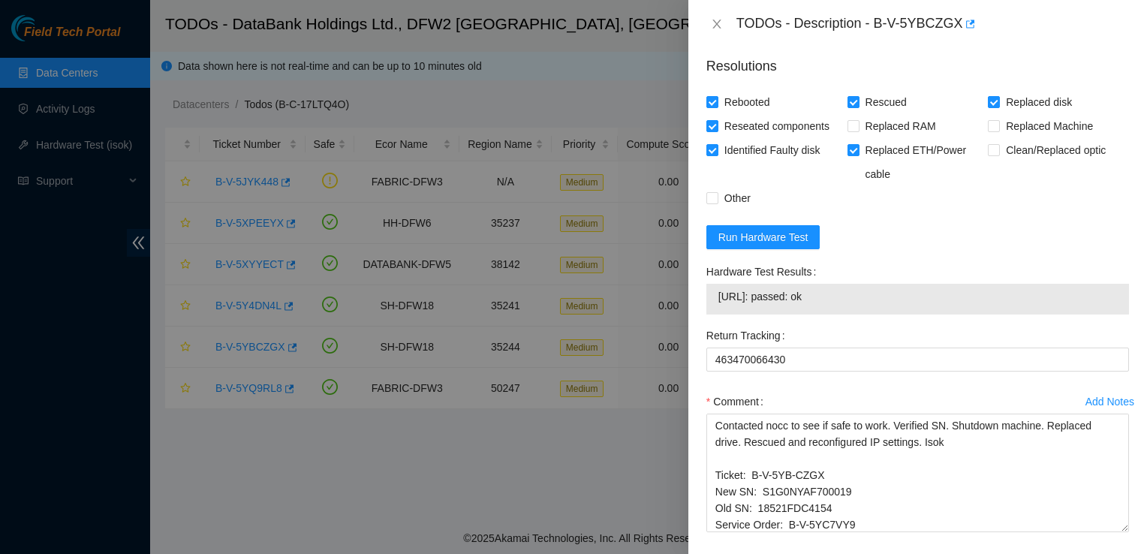
drag, startPoint x: 899, startPoint y: 290, endPoint x: 779, endPoint y: 282, distance: 120.4
click at [779, 284] on div "104.123.155.158: passed: ok" at bounding box center [917, 299] width 423 height 31
drag, startPoint x: 779, startPoint y: 282, endPoint x: 910, endPoint y: 339, distance: 143.5
click at [910, 339] on div "Return Tracking" at bounding box center [917, 336] width 423 height 24
drag, startPoint x: 852, startPoint y: 299, endPoint x: 710, endPoint y: 300, distance: 141.9
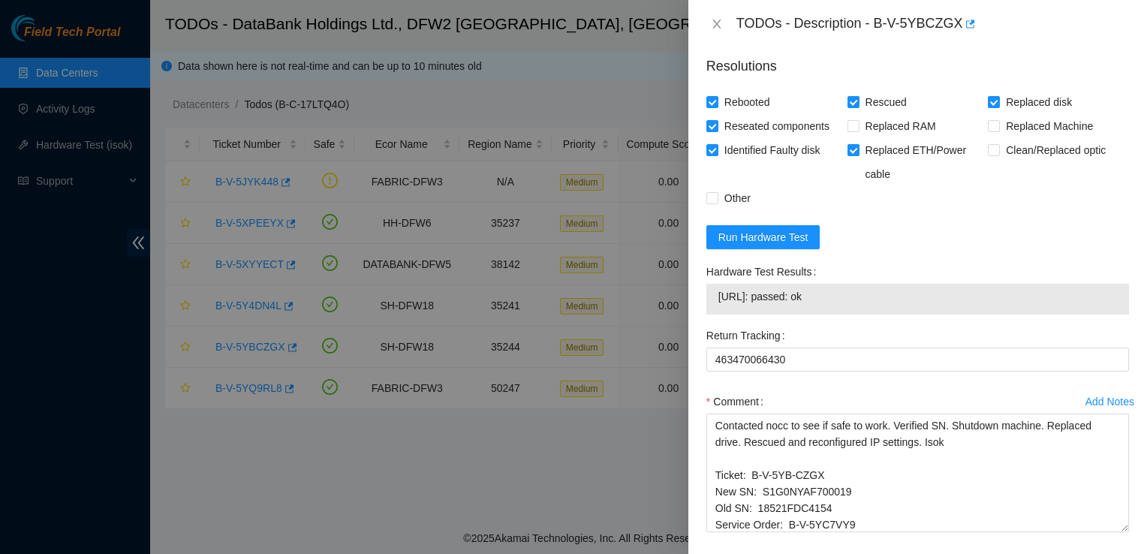
click at [710, 300] on div "104.123.155.158: passed: ok" at bounding box center [917, 299] width 423 height 31
copy tbody "104.123.155.158: passed: ok"
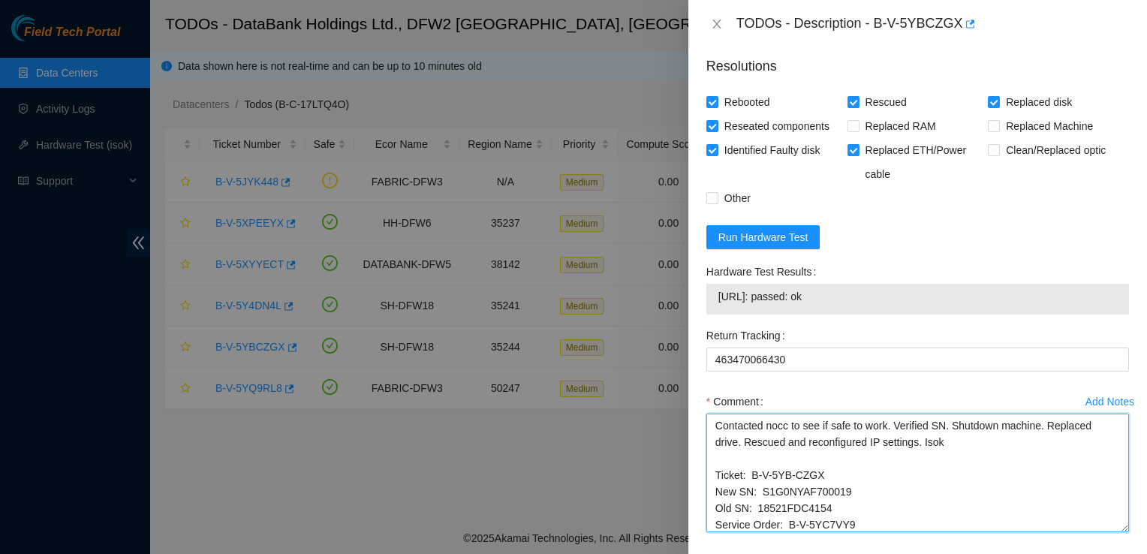
click at [969, 446] on textarea "Contacted nocc to see if safe to work. Verified SN. Shutdown machine. Replaced …" at bounding box center [917, 473] width 423 height 119
paste textarea "104.123.155.158: passed: ok"
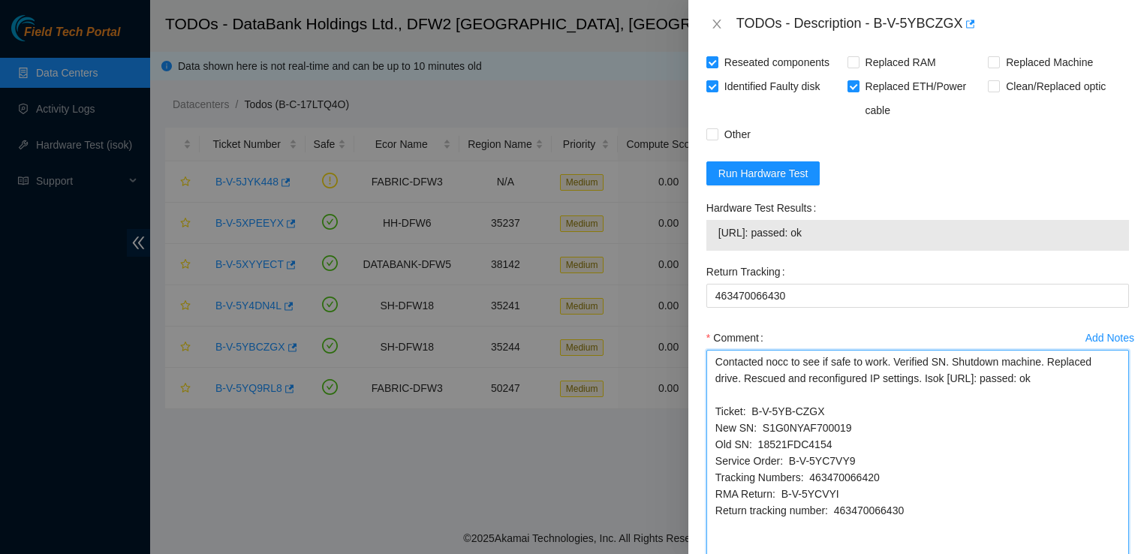
scroll to position [0, 0]
drag, startPoint x: 1110, startPoint y: 461, endPoint x: 1117, endPoint y: 577, distance: 116.6
click at [1117, 553] on html "Field Tech Portal Data Centers Activity Logs Hardware Test (isok) Support TODOs…" at bounding box center [573, 277] width 1147 height 554
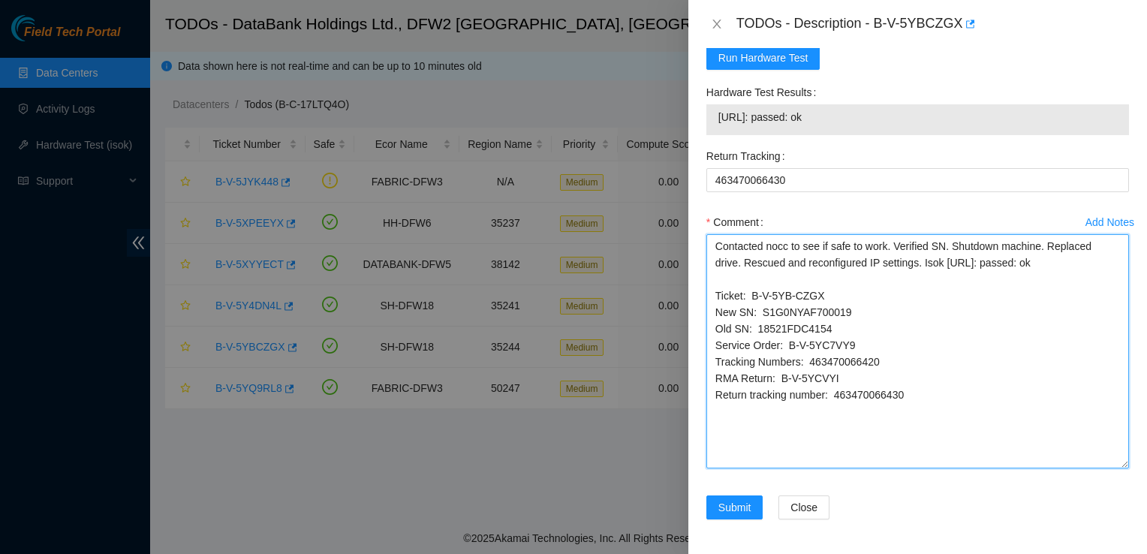
scroll to position [634, 0]
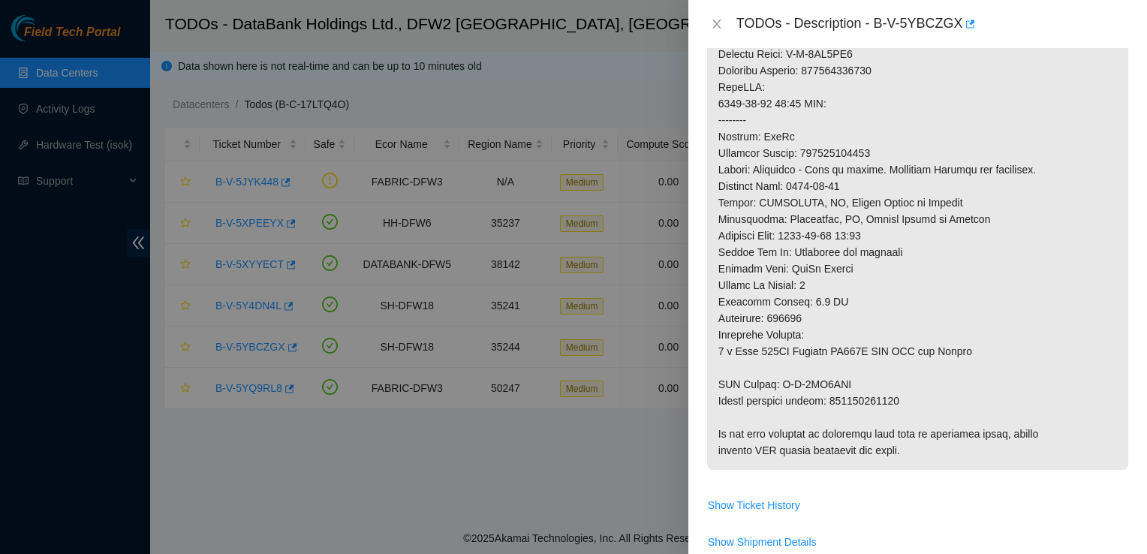
drag, startPoint x: 955, startPoint y: 395, endPoint x: 225, endPoint y: -56, distance: 857.6
click at [225, 0] on html "Field Tech Portal Data Centers Activity Logs Hardware Test (isok) Support TODOs…" at bounding box center [573, 277] width 1147 height 554
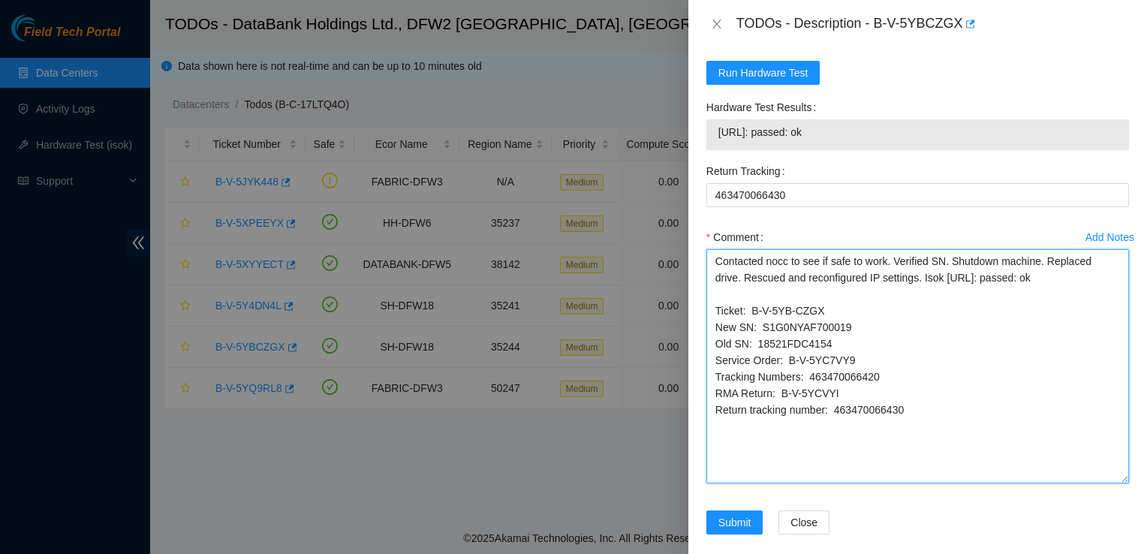
scroll to position [1335, 0]
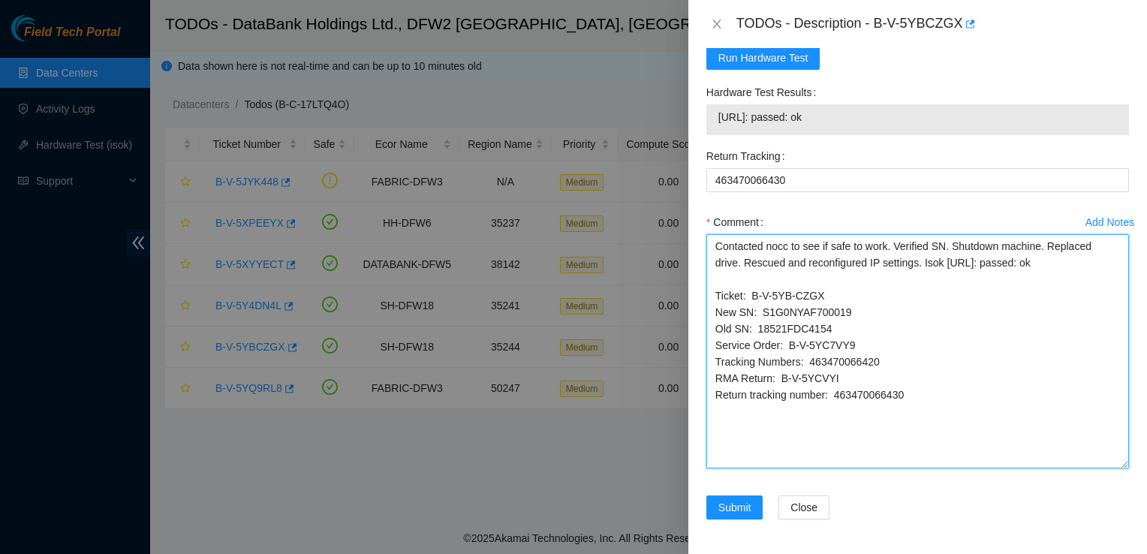
click at [959, 429] on textarea "Contacted nocc to see if safe to work. Verified SN. Shutdown machine. Replaced …" at bounding box center [917, 351] width 423 height 234
drag, startPoint x: 959, startPoint y: 429, endPoint x: 503, endPoint y: 160, distance: 530.1
click at [503, 160] on div "TODOs - Description - B-V-5YBCZGX Problem Type Hardware Sub Type Disk Rack Numb…" at bounding box center [573, 277] width 1147 height 554
click at [1003, 332] on textarea "Contacted nocc to see if safe to work. Verified SN. Shutdown machine. Replaced …" at bounding box center [917, 351] width 423 height 234
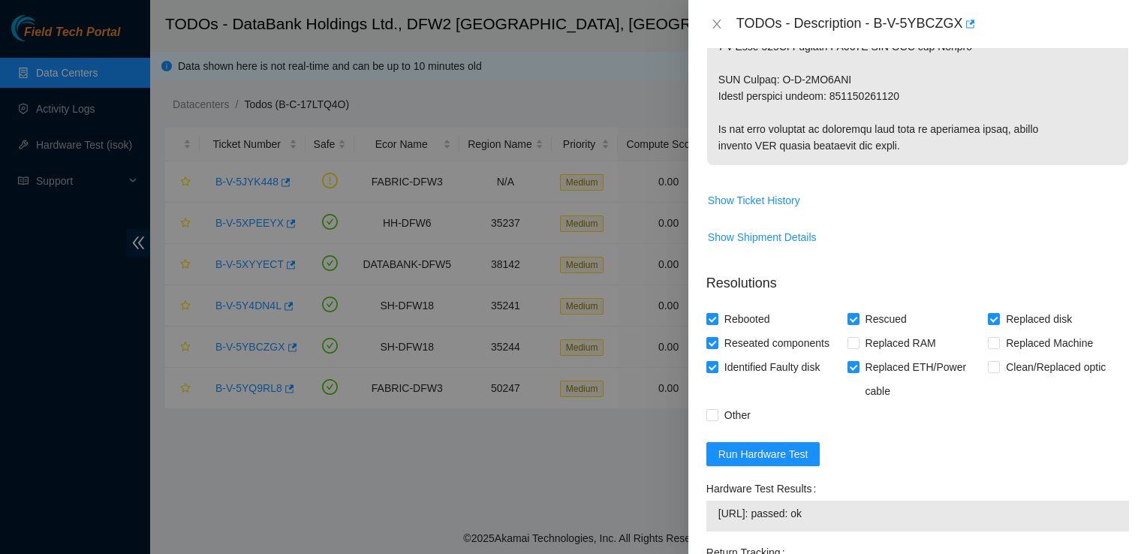
scroll to position [938, 0]
type textarea "Contacted nocc to see if safe to work. Verified SN. Shutdown machine. Replaced …"
click at [849, 366] on input "Replaced ETH/Power cable" at bounding box center [853, 367] width 11 height 11
checkbox input "false"
click at [715, 416] on input "Other" at bounding box center [711, 415] width 11 height 11
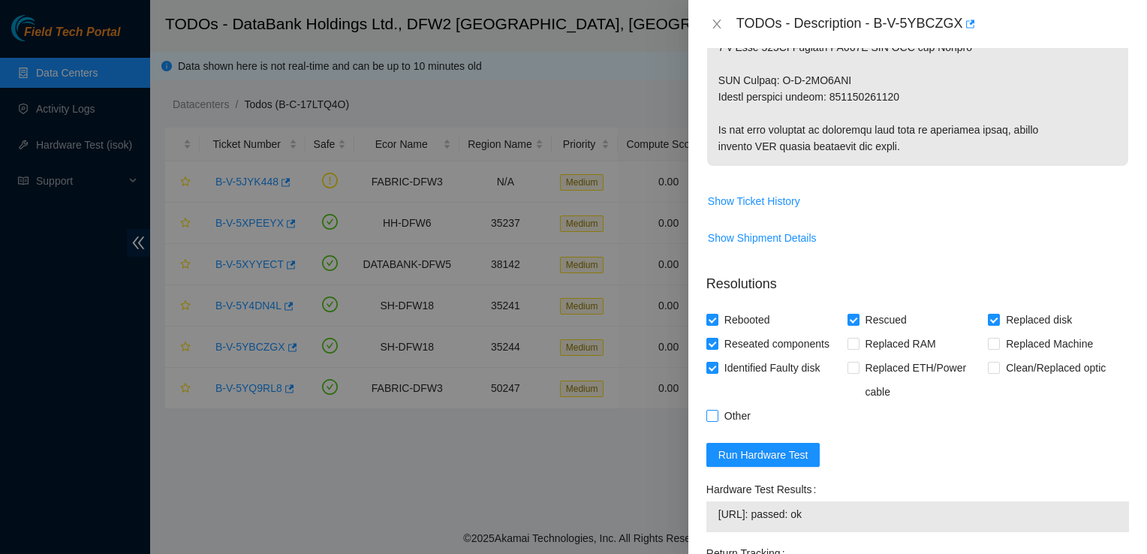
checkbox input "true"
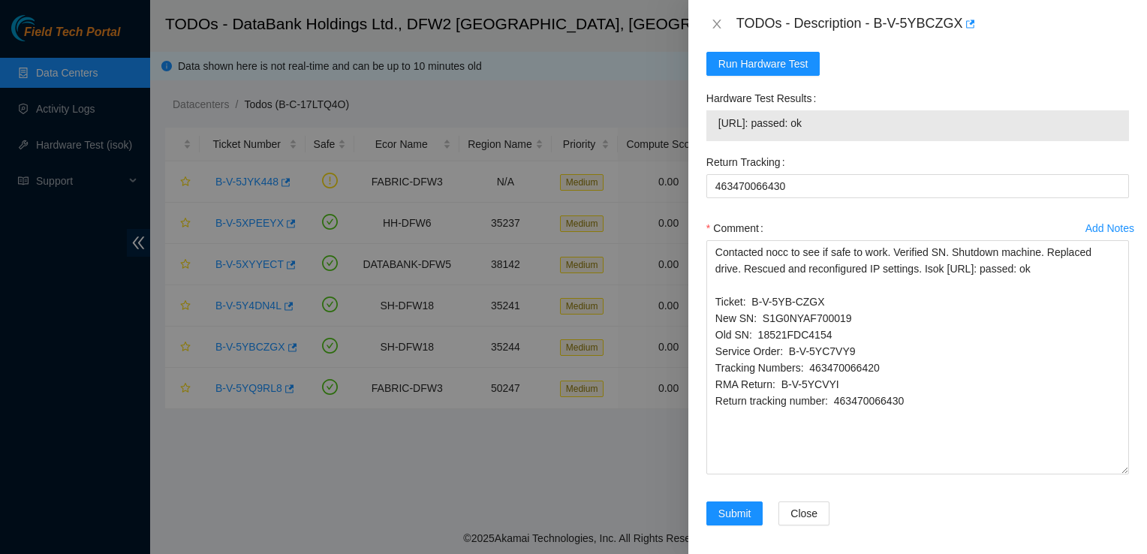
scroll to position [1335, 0]
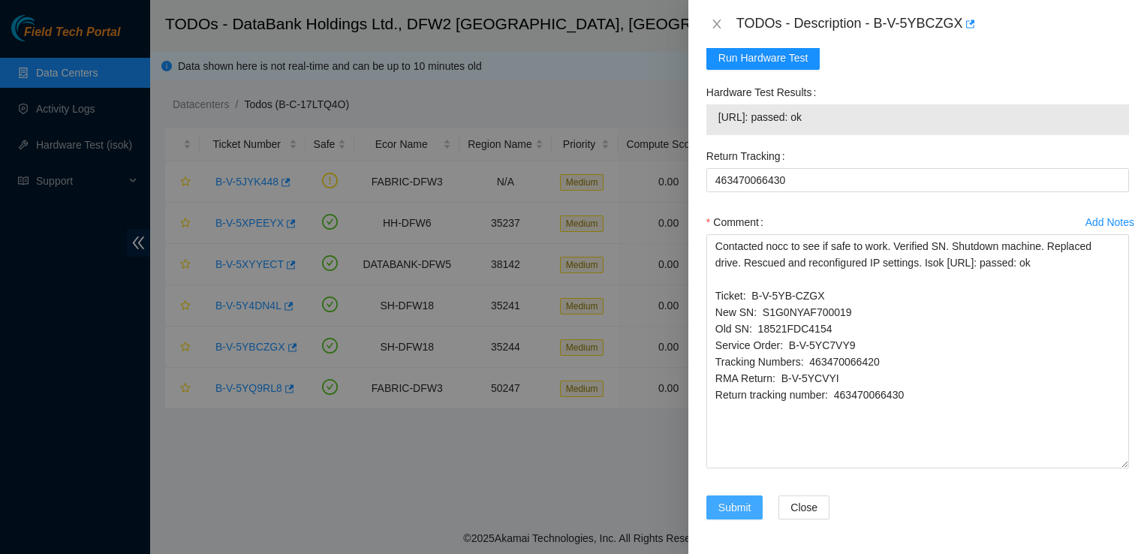
click at [740, 503] on span "Submit" at bounding box center [734, 507] width 33 height 17
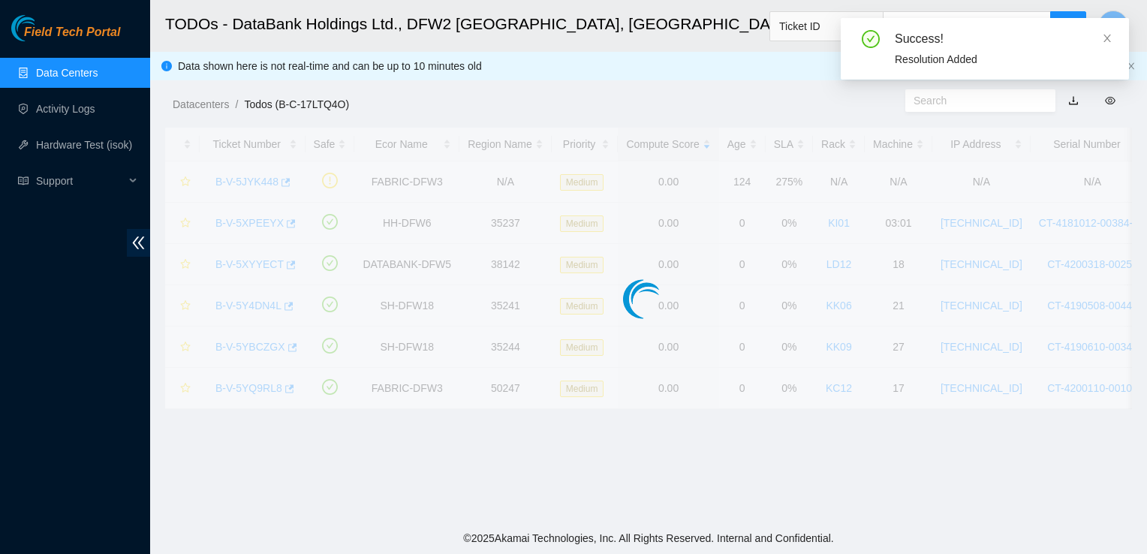
scroll to position [435, 0]
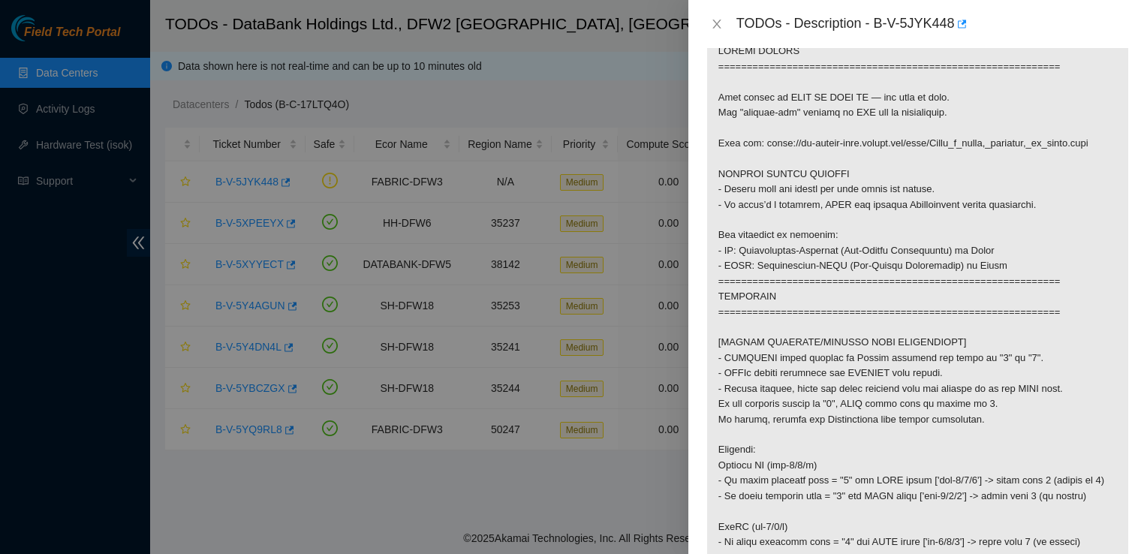
scroll to position [255, 0]
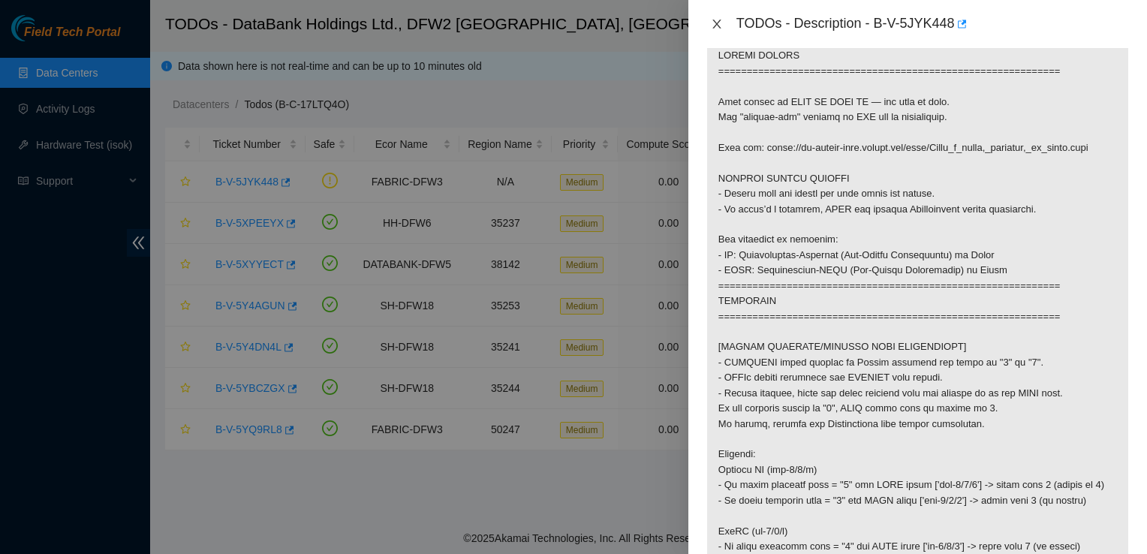
click at [719, 26] on icon "close" at bounding box center [717, 24] width 12 height 12
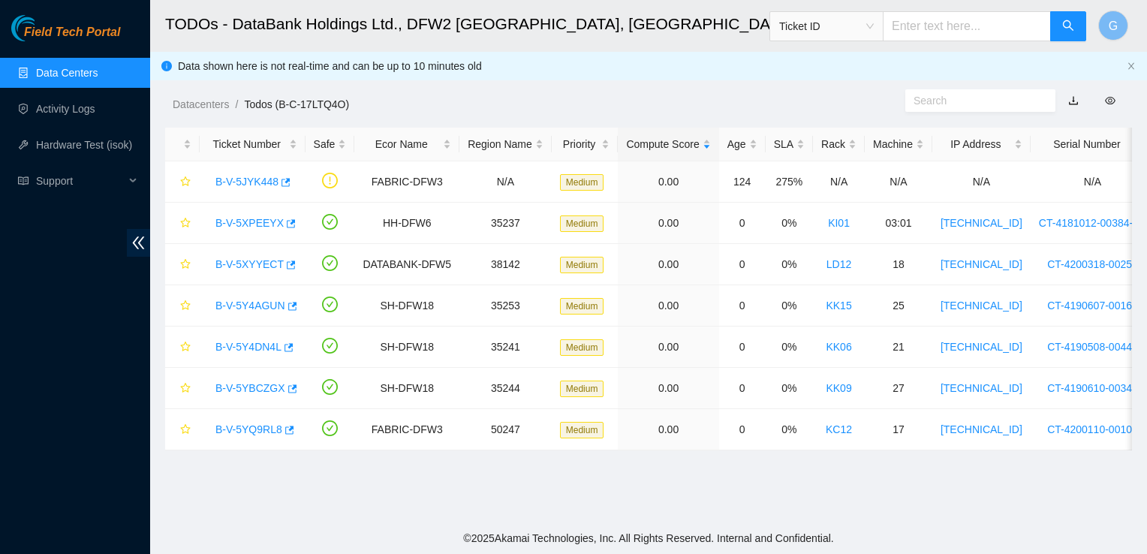
scroll to position [306, 0]
click at [826, 349] on link "KK06" at bounding box center [839, 347] width 26 height 12
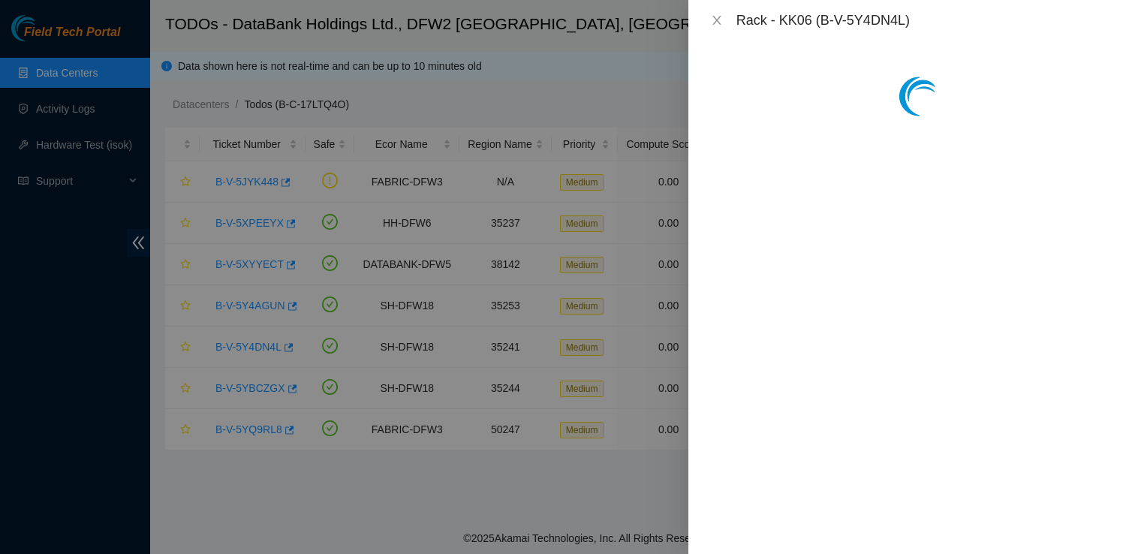
scroll to position [366, 0]
click at [715, 14] on icon "close" at bounding box center [717, 20] width 12 height 12
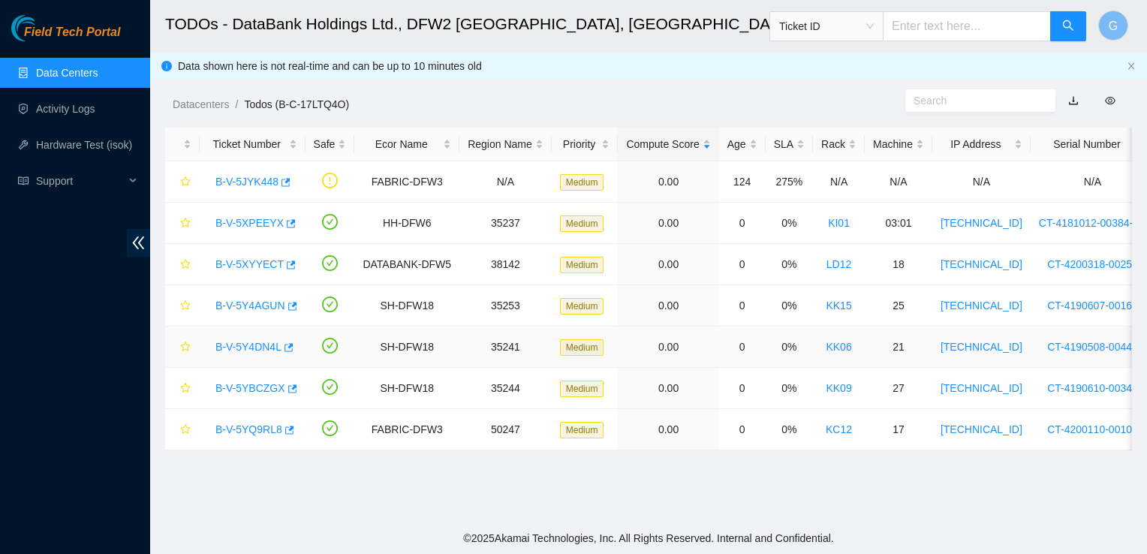
click at [260, 352] on link "B-V-5Y4DN4L" at bounding box center [248, 347] width 66 height 12
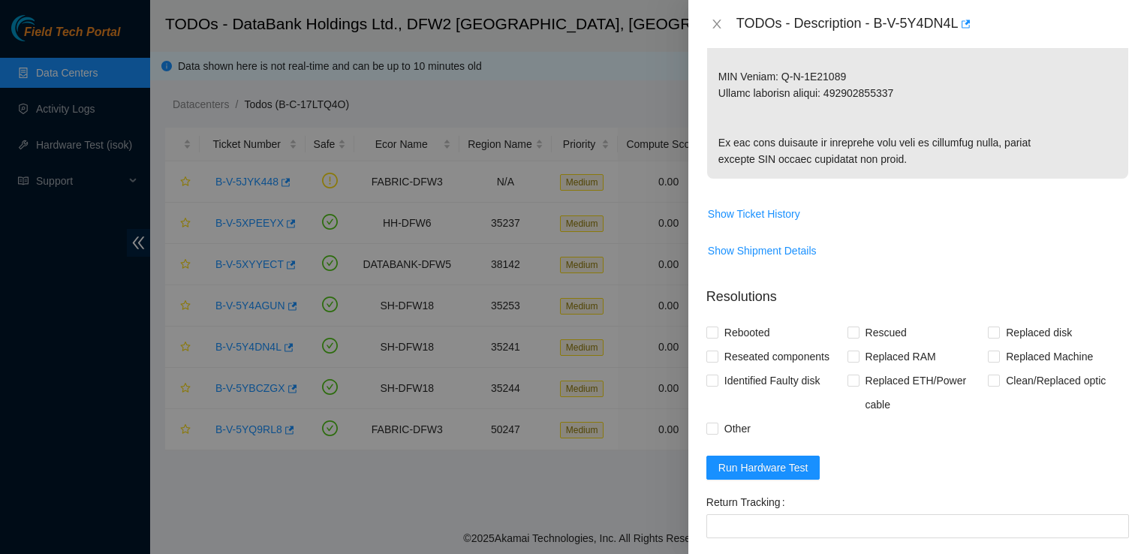
scroll to position [1025, 0]
click at [714, 336] on input "Rebooted" at bounding box center [711, 331] width 11 height 11
checkbox input "true"
click at [851, 336] on input "Rescued" at bounding box center [853, 331] width 11 height 11
checkbox input "true"
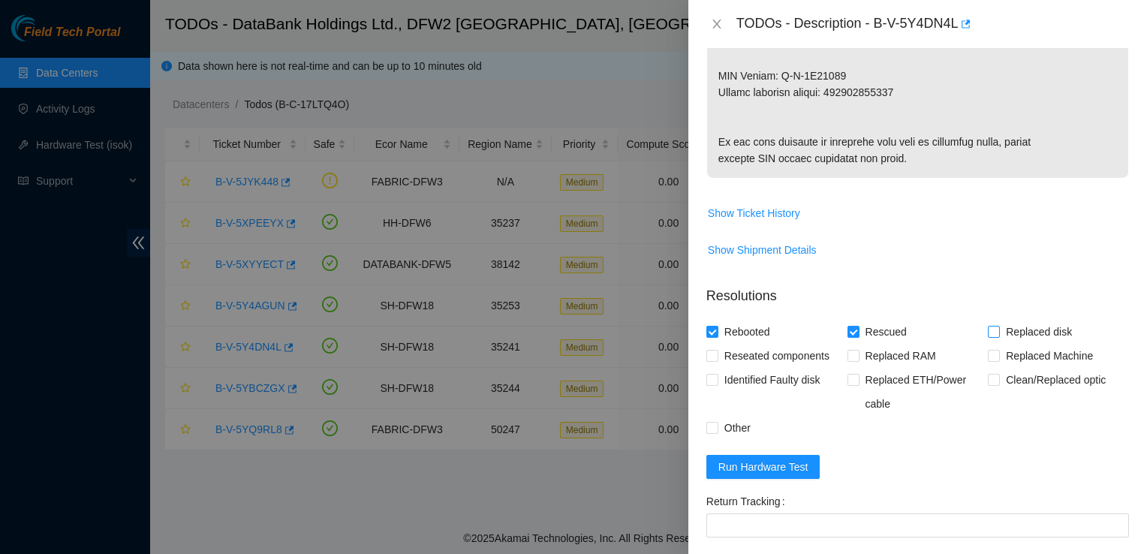
click at [990, 344] on label "Replaced disk" at bounding box center [1033, 332] width 90 height 24
click at [990, 336] on input "Replaced disk" at bounding box center [993, 331] width 11 height 11
checkbox input "true"
click at [714, 360] on input "Reseated components" at bounding box center [711, 355] width 11 height 11
checkbox input "true"
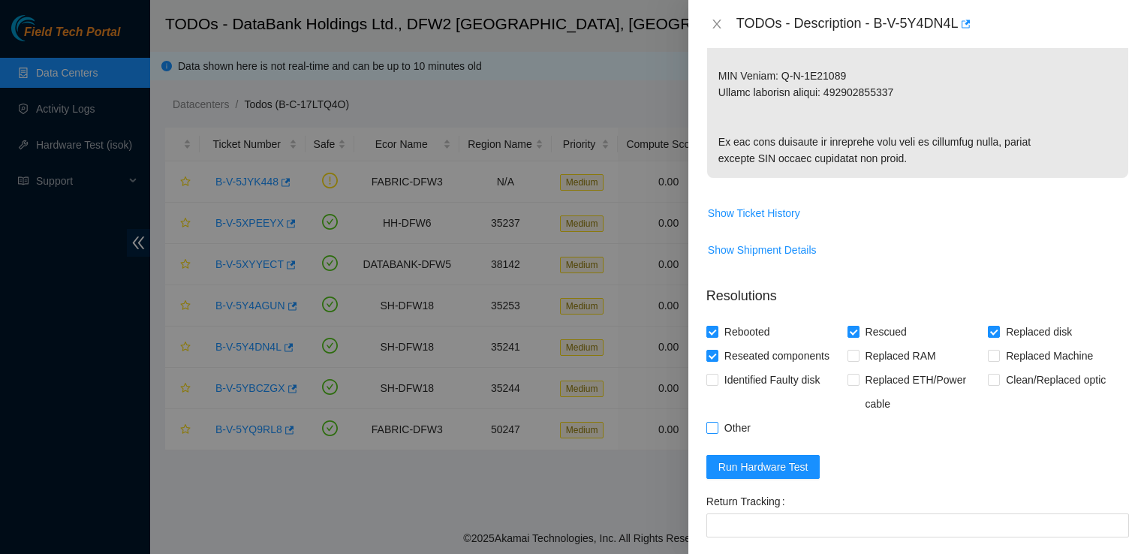
click at [713, 432] on input "Other" at bounding box center [711, 427] width 11 height 11
checkbox input "true"
click at [713, 384] on input "Identified Faulty disk" at bounding box center [711, 379] width 11 height 11
checkbox input "true"
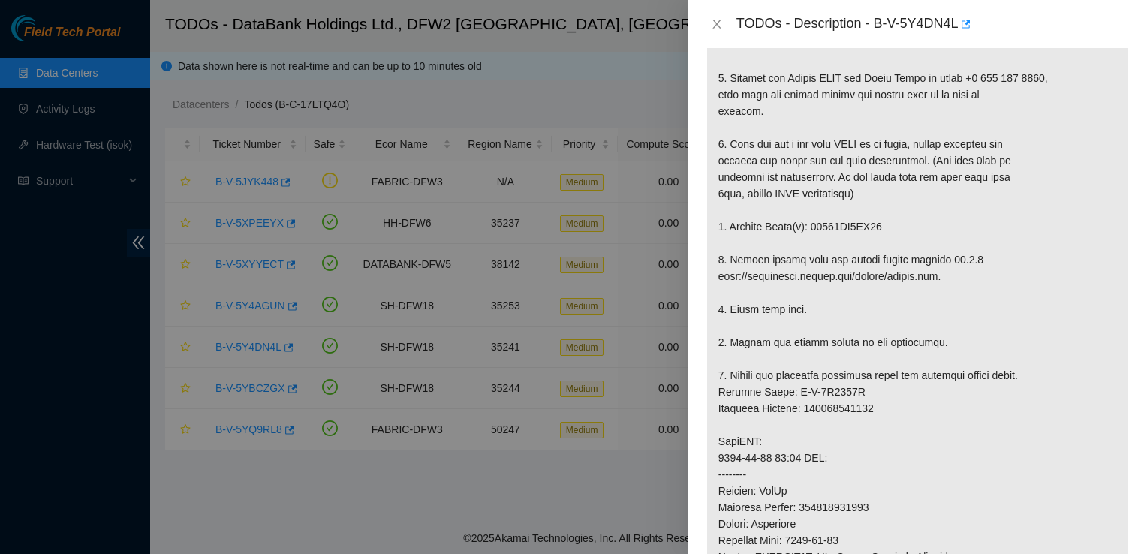
scroll to position [348, 0]
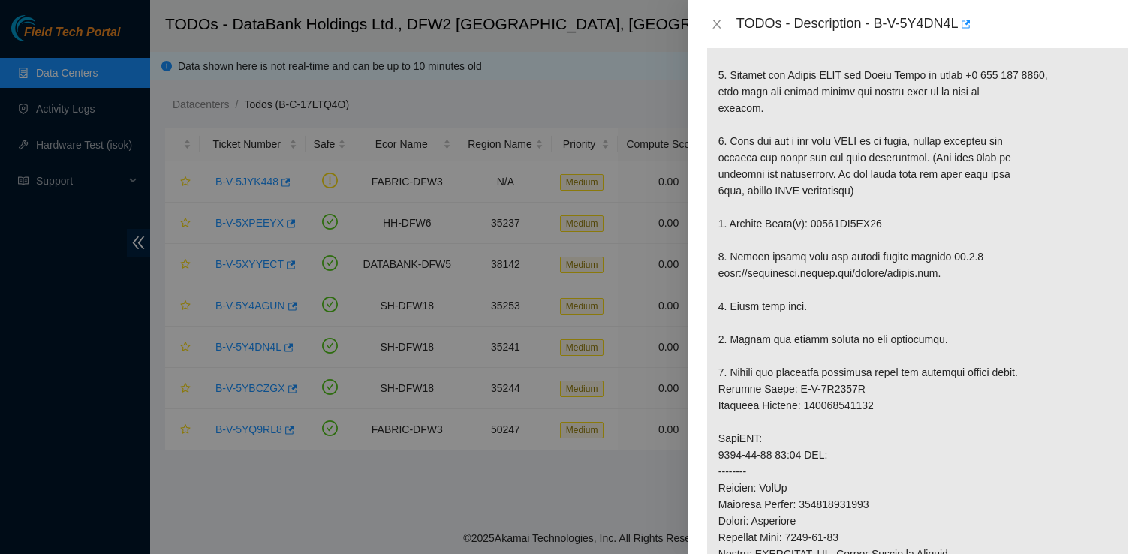
click at [991, 348] on p at bounding box center [917, 405] width 421 height 898
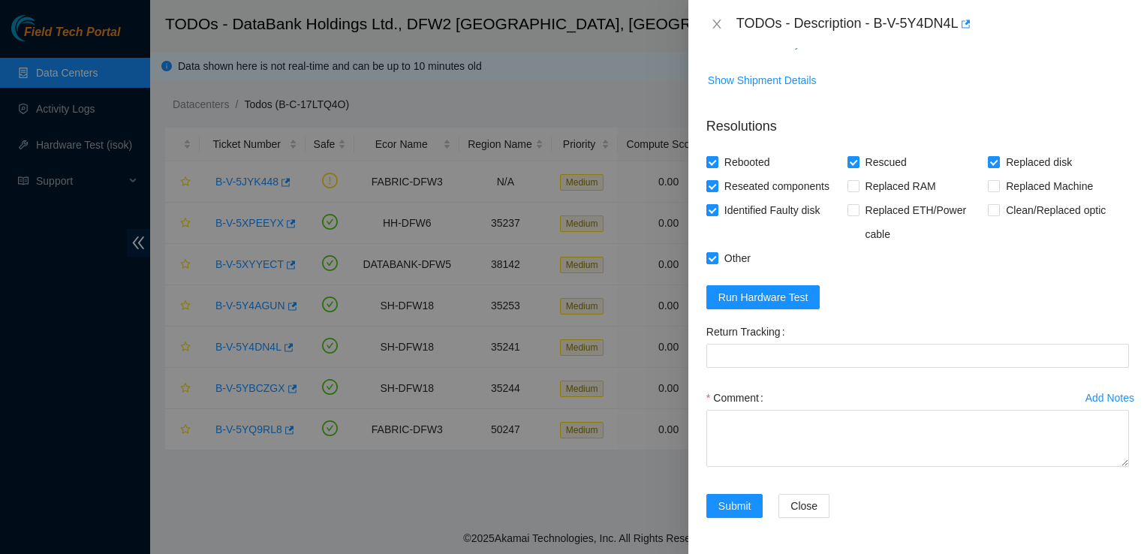
scroll to position [1263, 0]
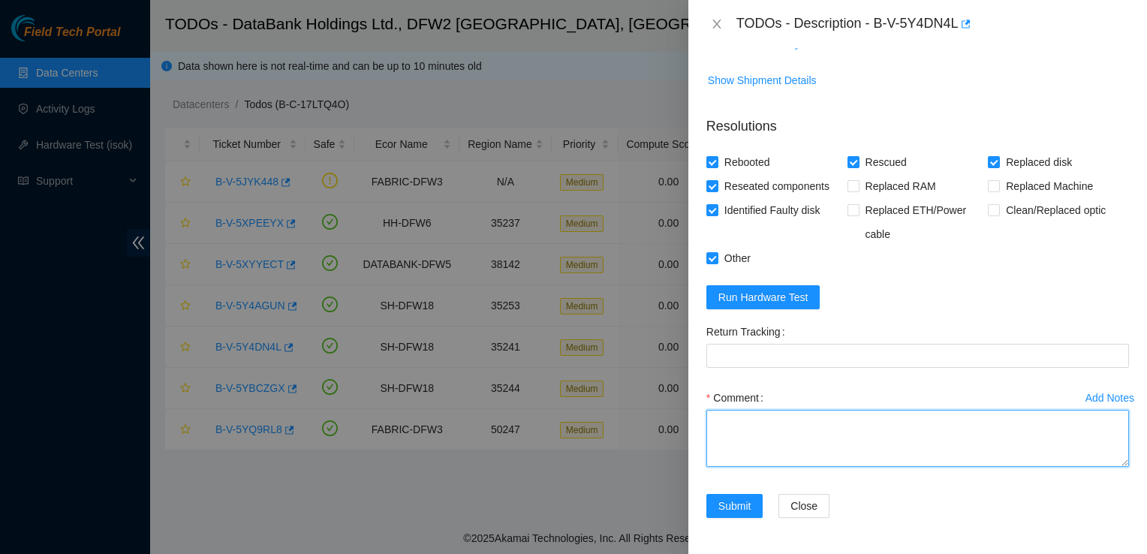
click at [804, 441] on textarea "Comment" at bounding box center [917, 438] width 423 height 57
paste textarea "Ticket: B-V-5Y4DN4L New SN: S1G0NYAF503950 Old SN: 18521FD9FB00 Service Order: …"
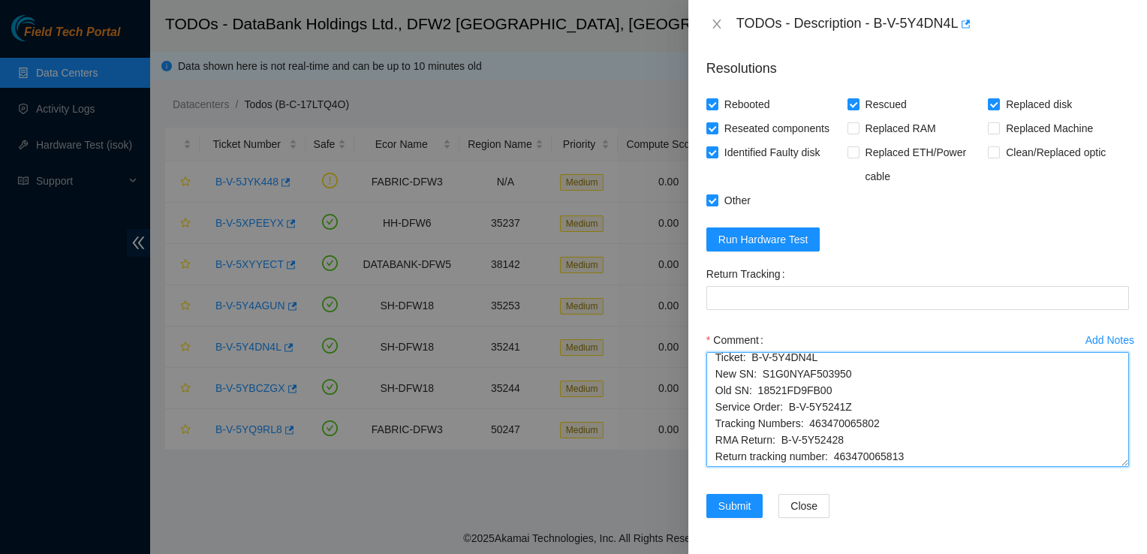
scroll to position [0, 0]
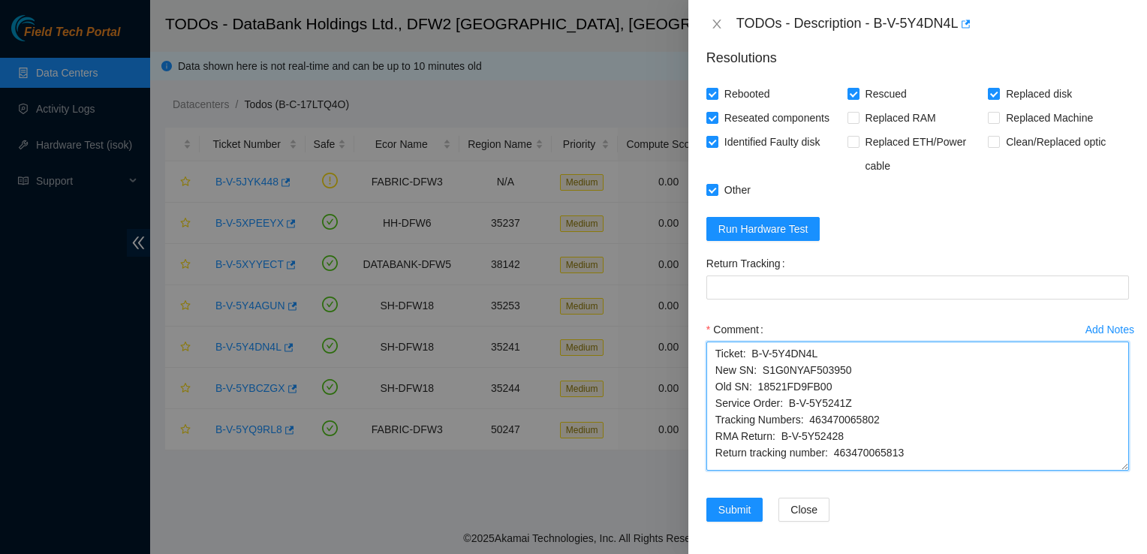
drag, startPoint x: 1110, startPoint y: 476, endPoint x: 1117, endPoint y: 548, distance: 72.5
click at [1117, 471] on textarea "Ticket: B-V-5Y4DN4L New SN: S1G0NYAF503950 Old SN: 18521FD9FB00 Service Order: …" at bounding box center [917, 406] width 423 height 129
drag, startPoint x: 943, startPoint y: 534, endPoint x: 834, endPoint y: 533, distance: 108.9
click at [834, 471] on textarea "Ticket: B-V-5Y4DN4L New SN: S1G0NYAF503950 Old SN: 18521FD9FB00 Service Order: …" at bounding box center [917, 406] width 423 height 129
type textarea "Ticket: B-V-5Y4DN4L New SN: S1G0NYAF503950 Old SN: 18521FD9FB00 Service Order: …"
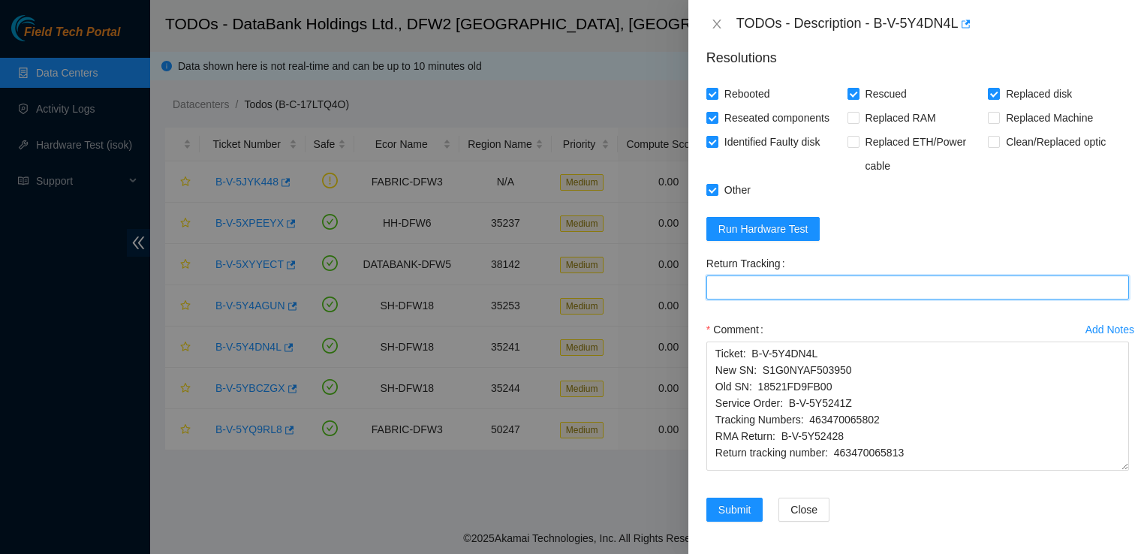
click at [817, 300] on Tracking "Return Tracking" at bounding box center [917, 288] width 423 height 24
paste Tracking "463470065813"
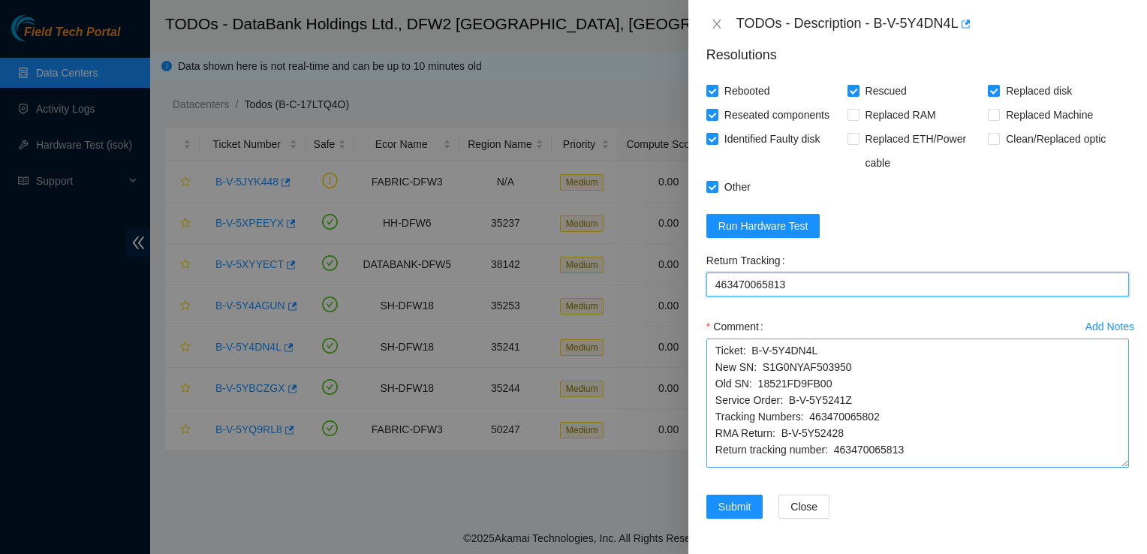
scroll to position [1264, 0]
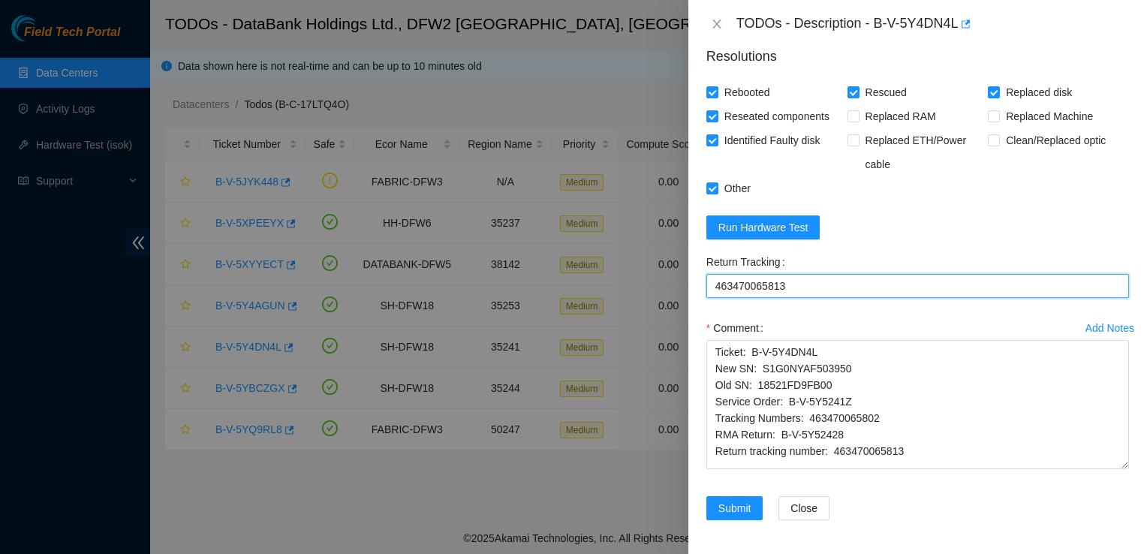
type Tracking "463470065813"
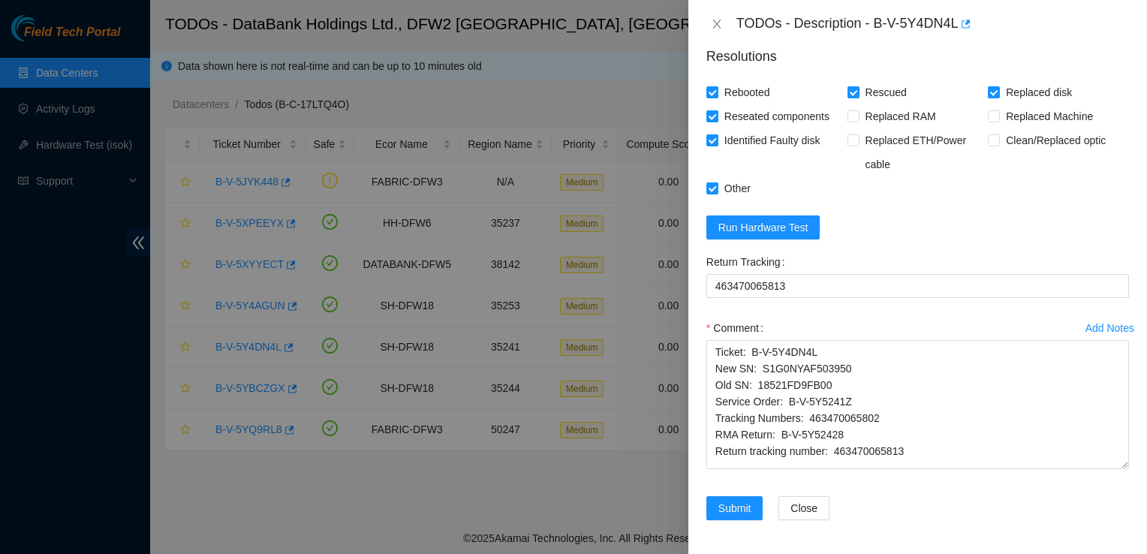
click at [706, 434] on div "Add Notes Comment Ticket: B-V-5Y4DN4L New SN: S1G0NYAF503950 Old SN: 18521FD9FB…" at bounding box center [917, 406] width 435 height 180
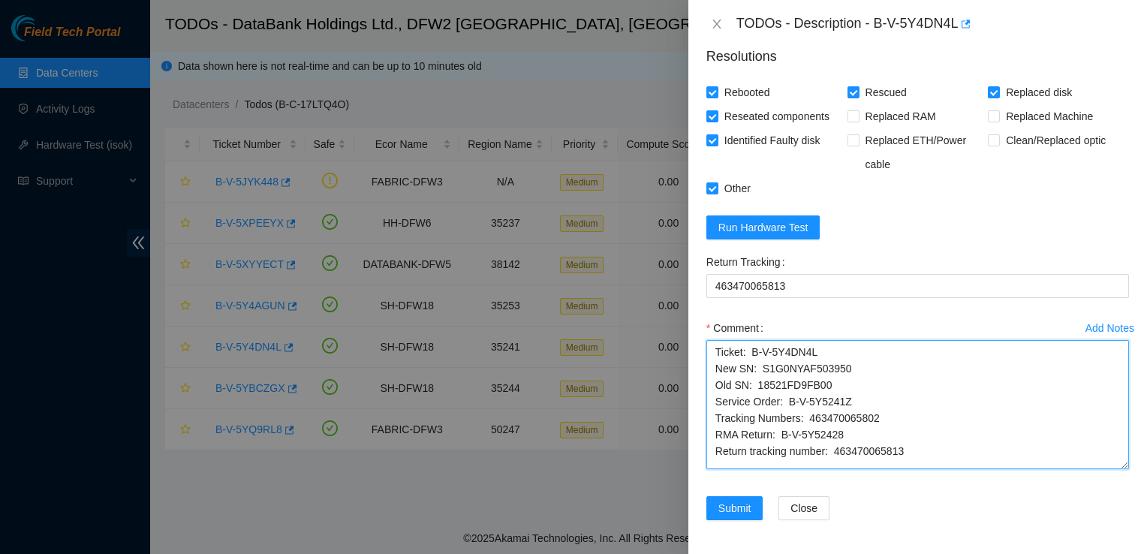
click at [714, 429] on textarea "Ticket: B-V-5Y4DN4L New SN: S1G0NYAF503950 Old SN: 18521FD9FB00 Service Order: …" at bounding box center [917, 404] width 423 height 129
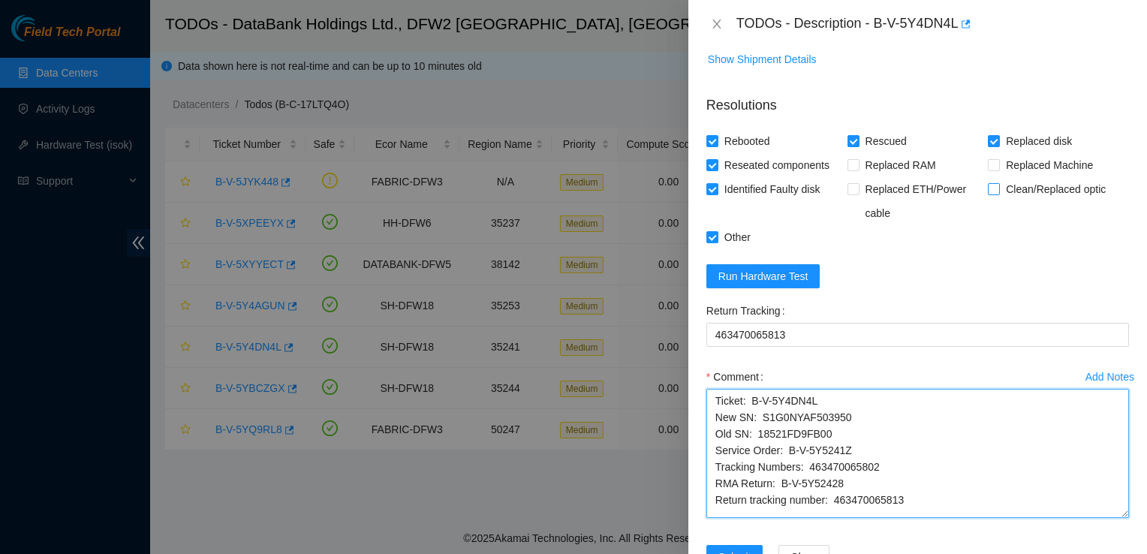
scroll to position [1216, 0]
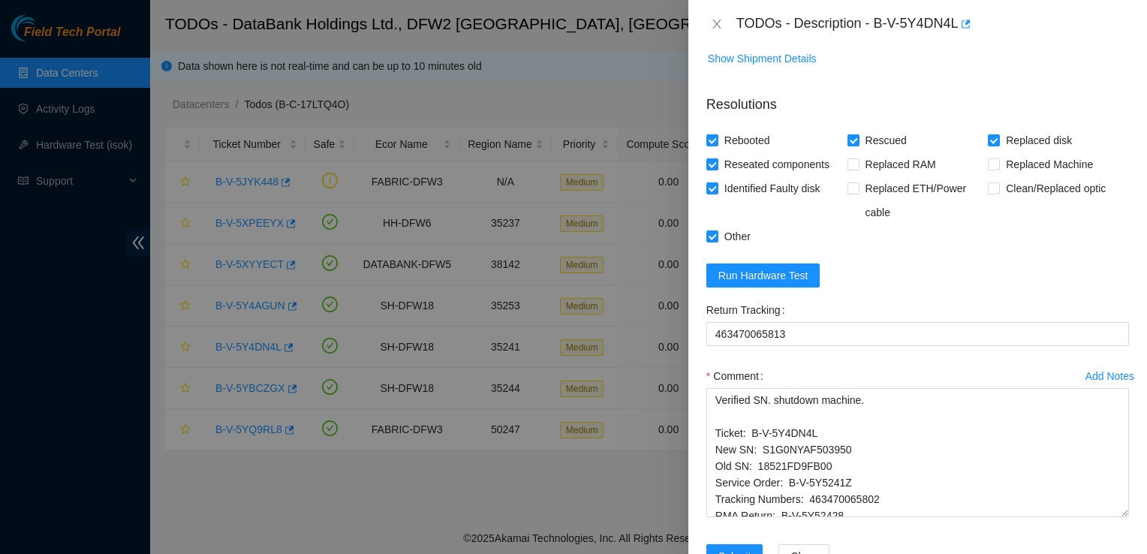
click at [1036, 197] on form "Resolutions Rebooted Rescued Replaced disk Reseated components Replaced RAM Rep…" at bounding box center [917, 335] width 423 height 504
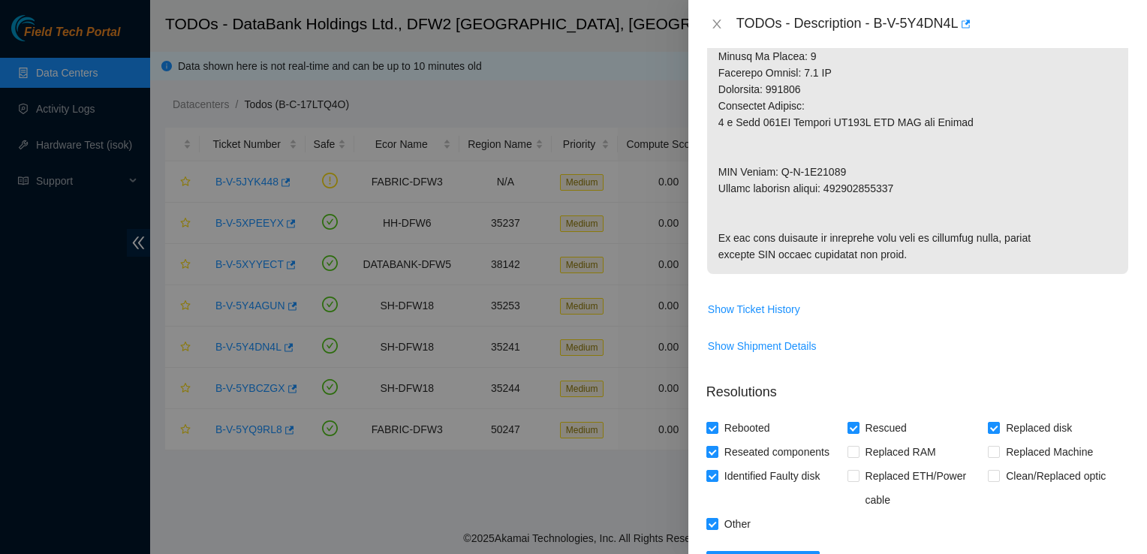
scroll to position [1348, 0]
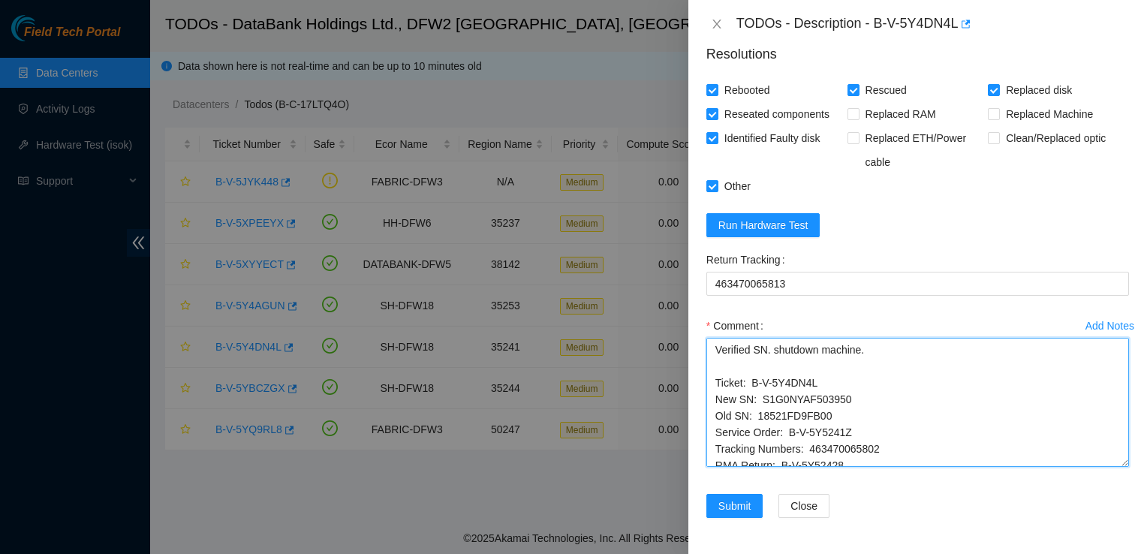
click at [877, 351] on textarea "Verified SN. shutdown machine. Ticket: B-V-5Y4DN4L New SN: S1G0NYAF503950 Old S…" at bounding box center [917, 402] width 423 height 129
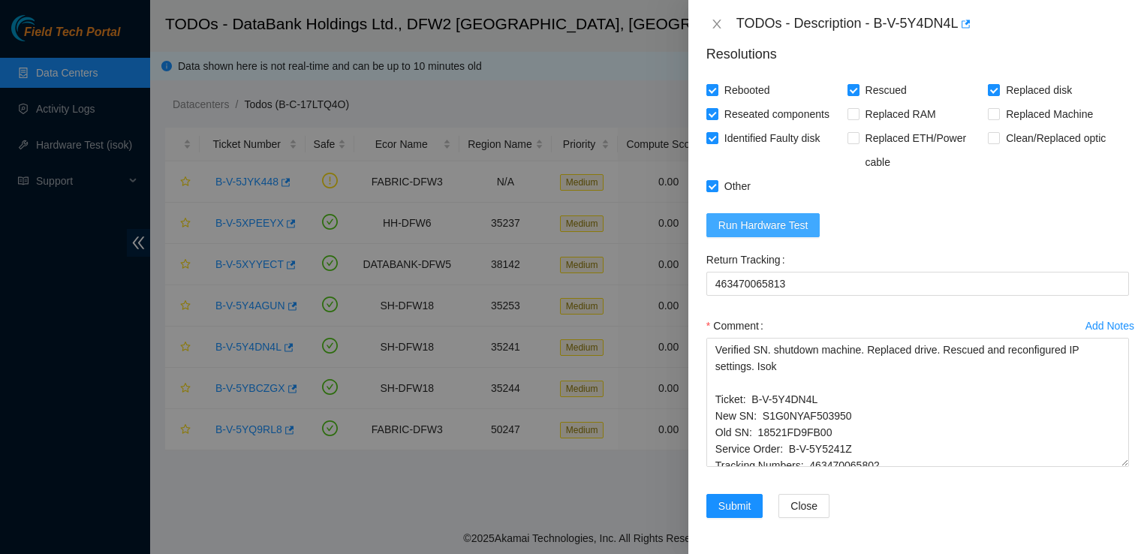
click at [740, 224] on span "Run Hardware Test" at bounding box center [763, 225] width 90 height 17
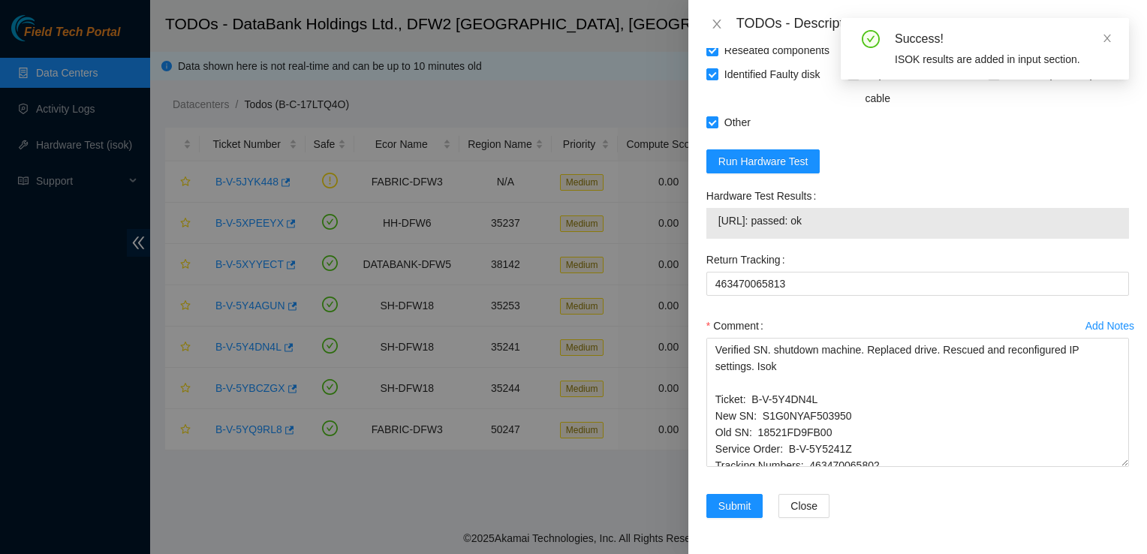
drag, startPoint x: 875, startPoint y: 279, endPoint x: 711, endPoint y: 286, distance: 164.6
click at [711, 239] on div "104.123.155.24: passed: ok" at bounding box center [917, 223] width 423 height 31
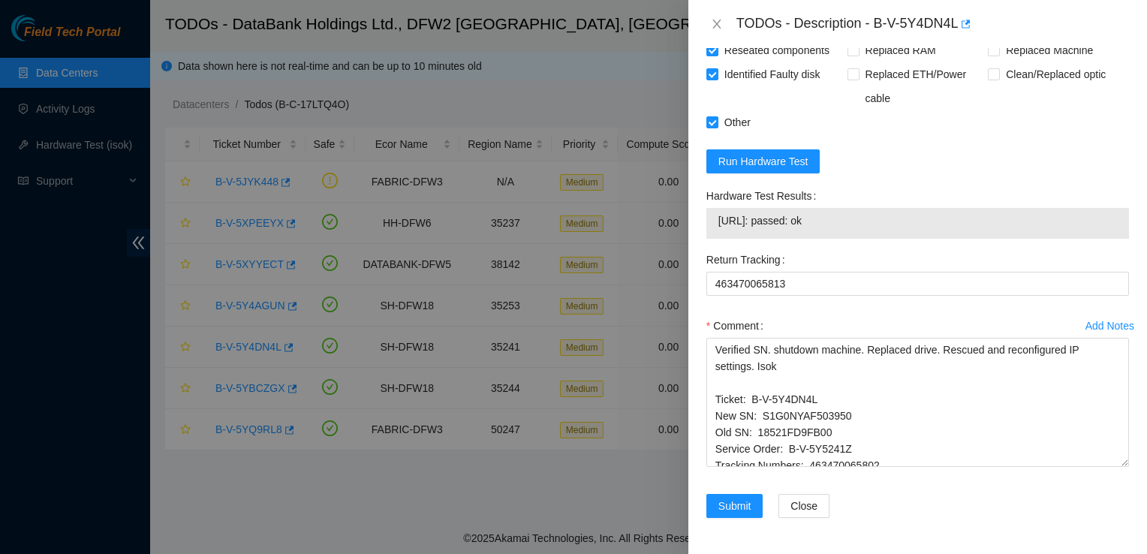
copy tbody "104.123.155.24: passed: ok"
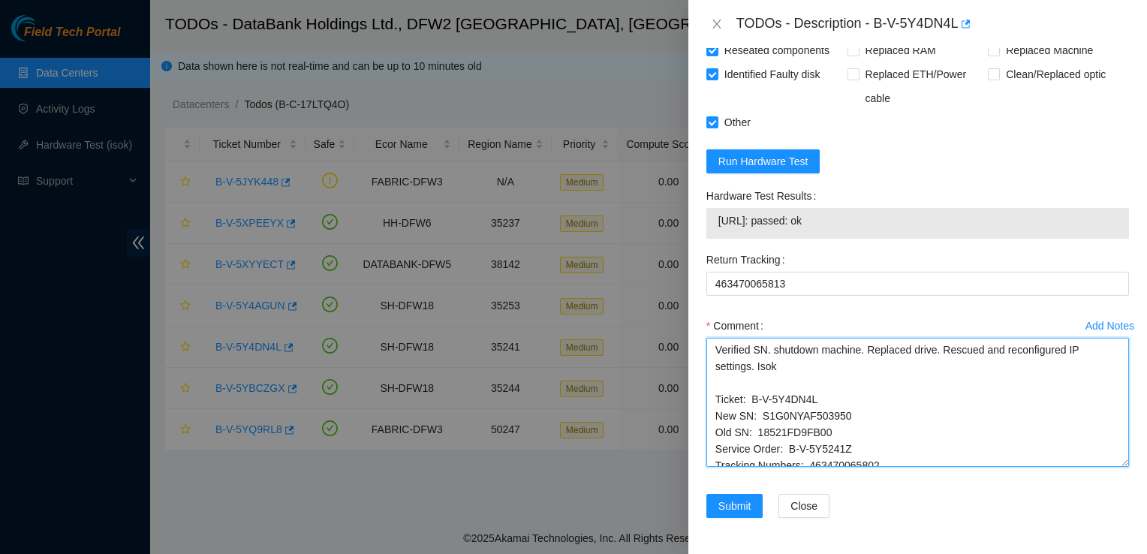
click at [867, 375] on textarea "Verified SN. shutdown machine. Replaced drive. Rescued and reconfigured IP sett…" at bounding box center [917, 402] width 423 height 129
click at [867, 373] on textarea "Verified SN. shutdown machine. Replaced drive. Rescued and reconfigured IP sett…" at bounding box center [917, 402] width 423 height 129
paste textarea "104.123.155.24: passed: ok"
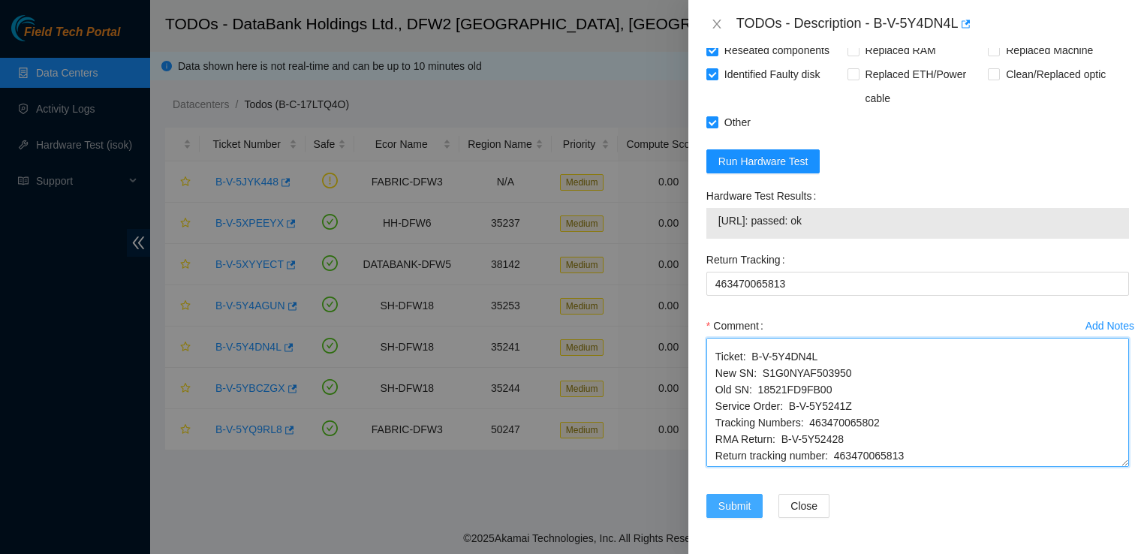
type textarea "Verified SN. shutdown machine. Replaced drive. Rescued and reconfigured IP sett…"
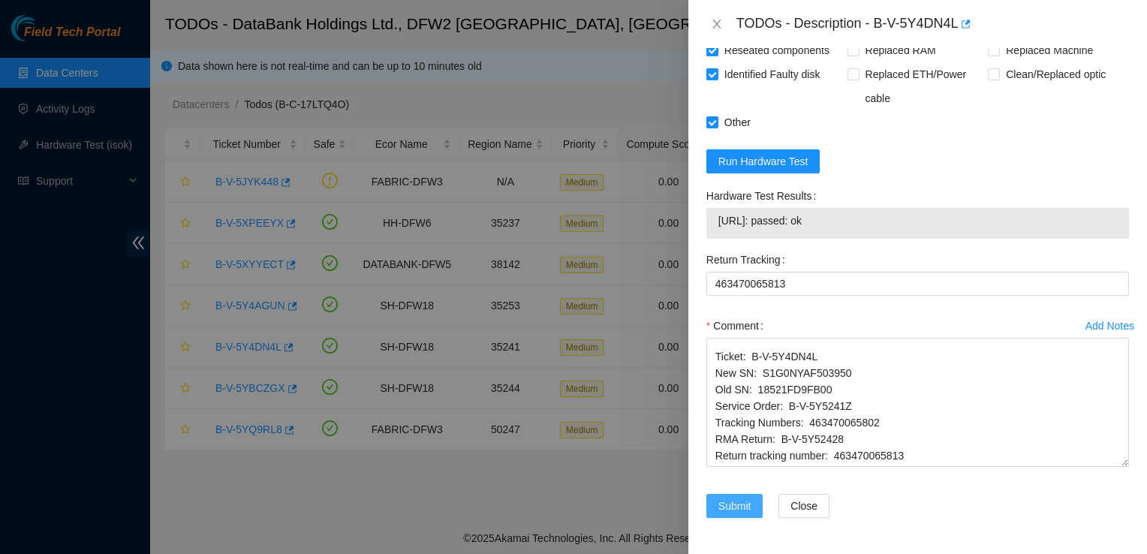
click at [731, 496] on button "Submit" at bounding box center [734, 506] width 57 height 24
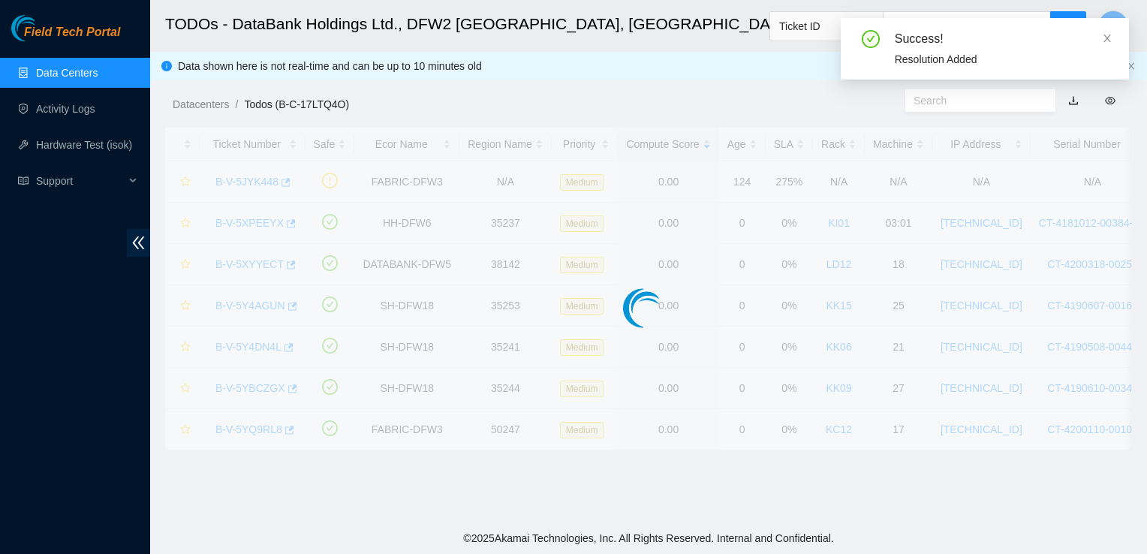
scroll to position [435, 0]
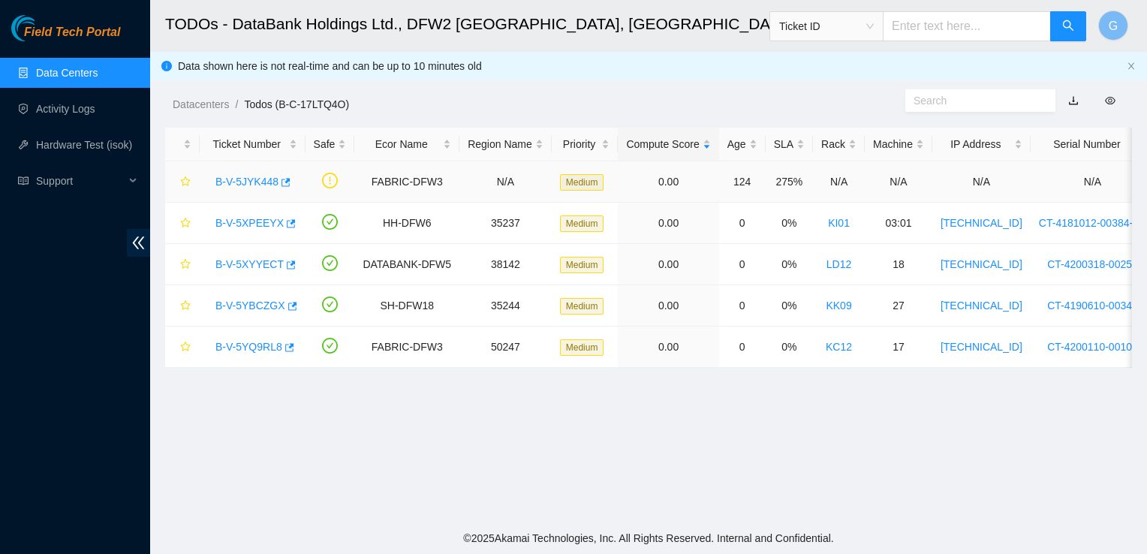
scroll to position [435, 0]
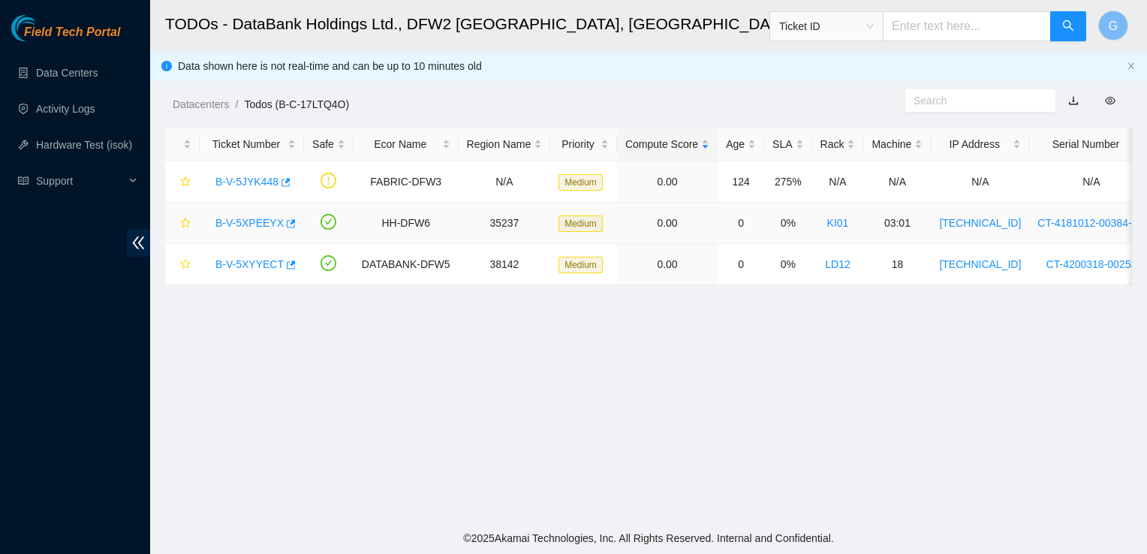
click at [264, 224] on link "B-V-5XPEEYX" at bounding box center [249, 223] width 68 height 12
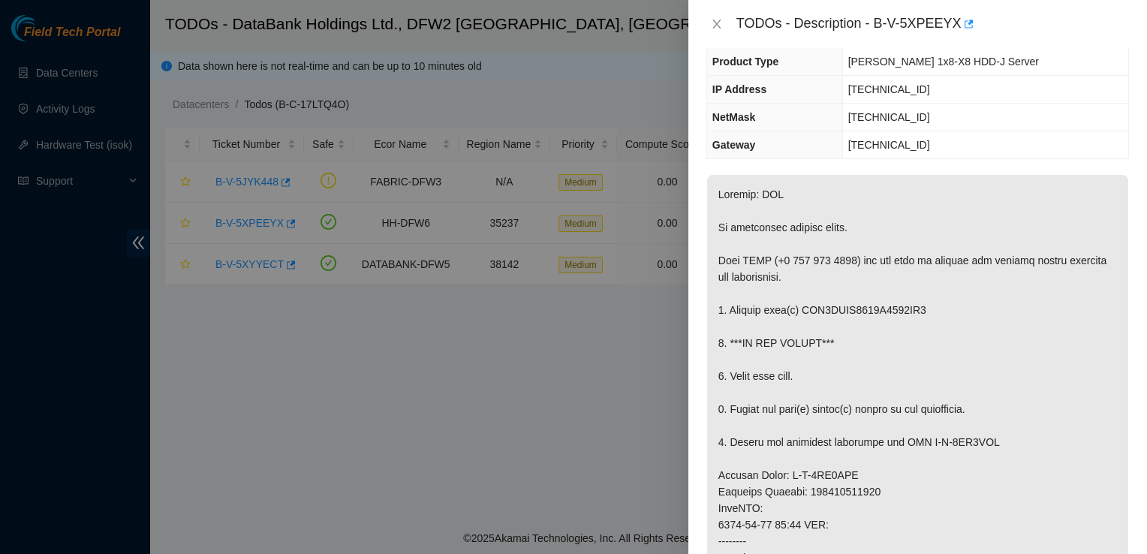
scroll to position [105, 0]
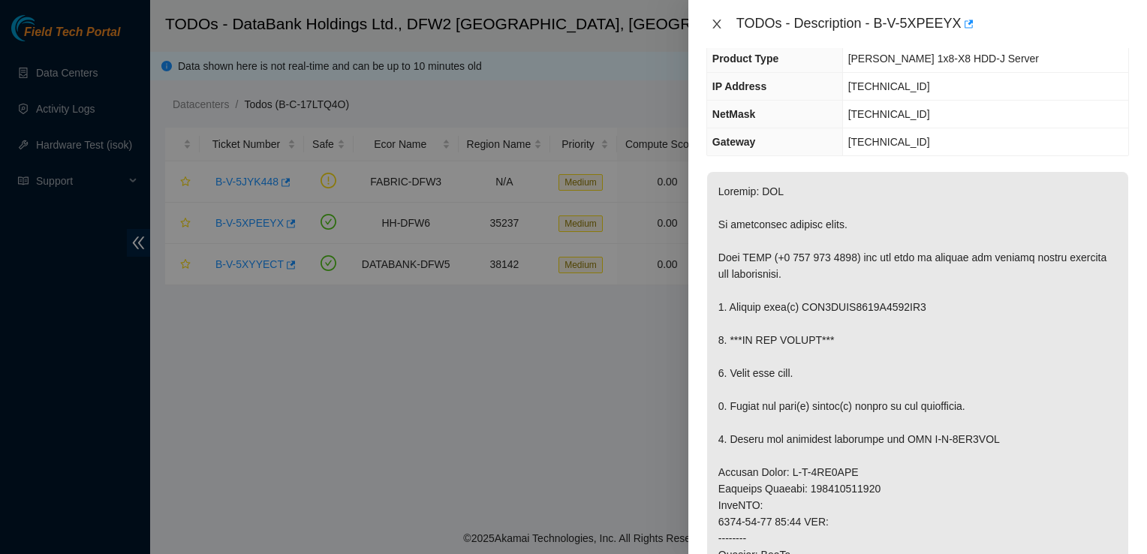
click at [715, 24] on icon "close" at bounding box center [717, 24] width 12 height 12
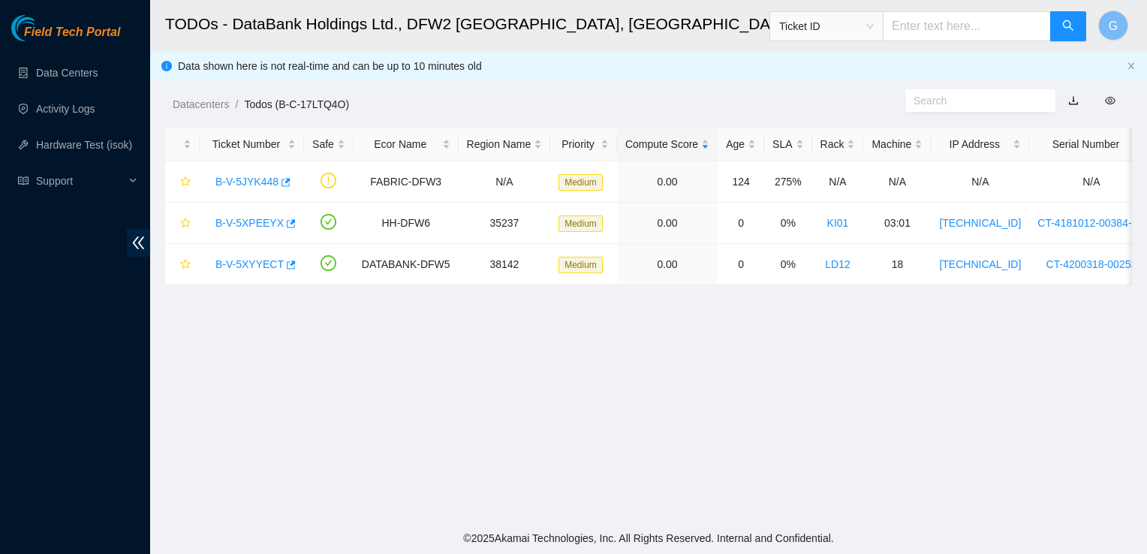
scroll to position [154, 0]
click at [248, 178] on link "B-V-5JYK448" at bounding box center [246, 182] width 63 height 12
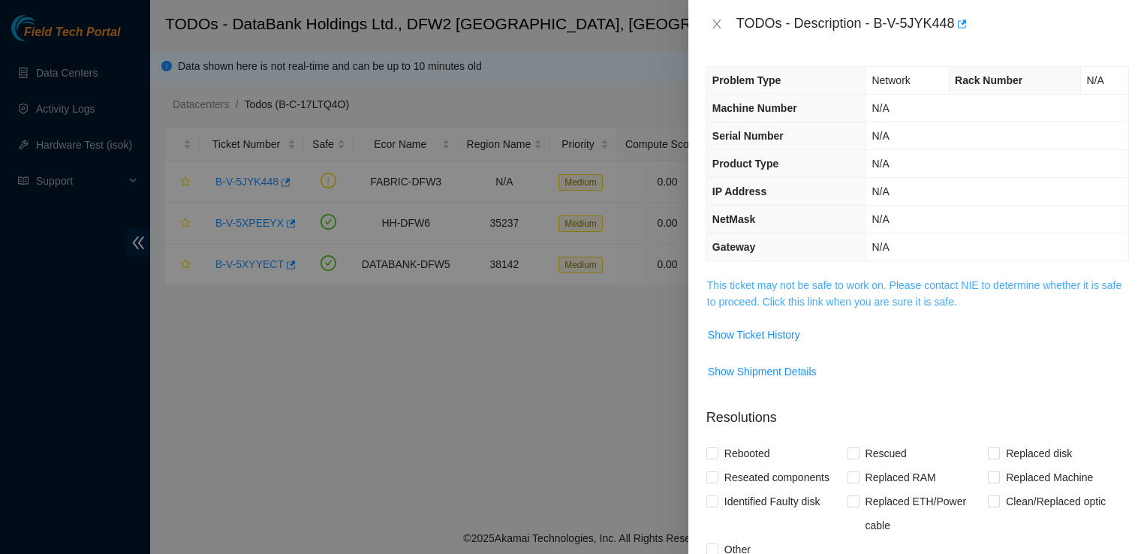
click at [855, 299] on link "This ticket may not be safe to work on. Please contact NIE to determine whether…" at bounding box center [914, 293] width 414 height 29
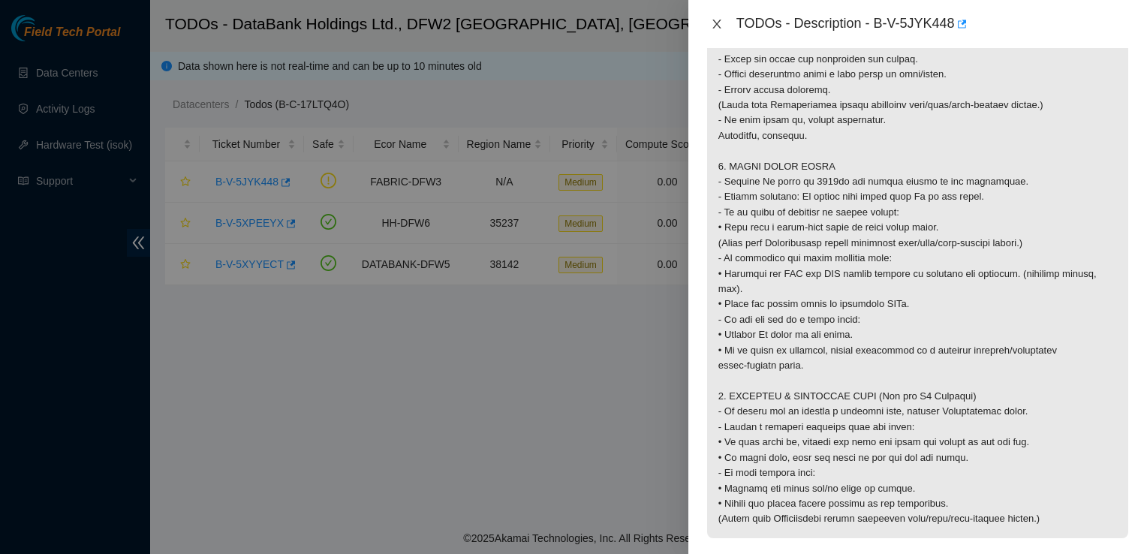
click at [716, 23] on icon "close" at bounding box center [717, 24] width 12 height 12
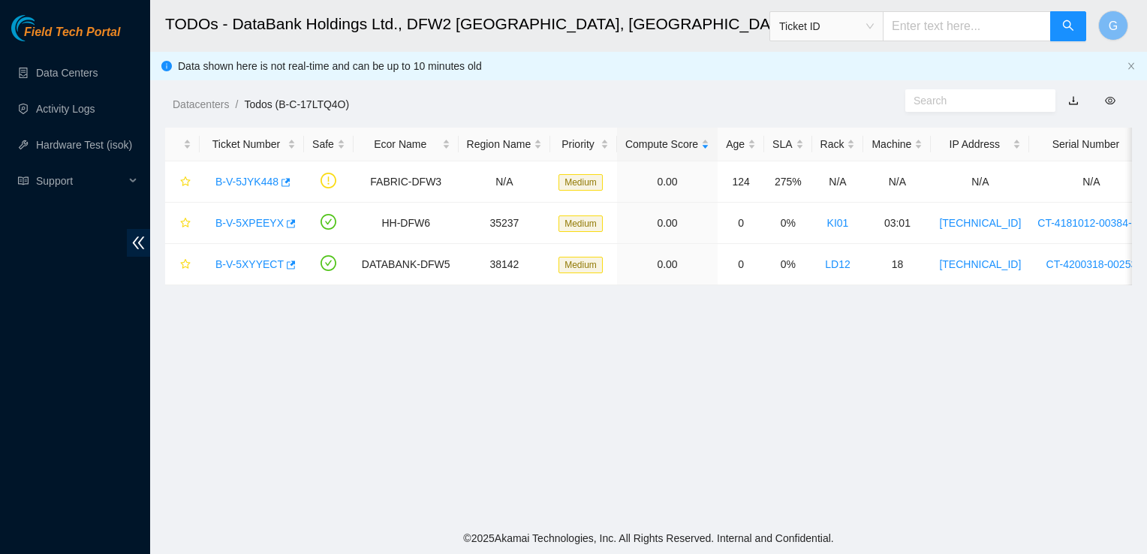
scroll to position [308, 0]
click at [68, 109] on link "Activity Logs" at bounding box center [65, 109] width 59 height 12
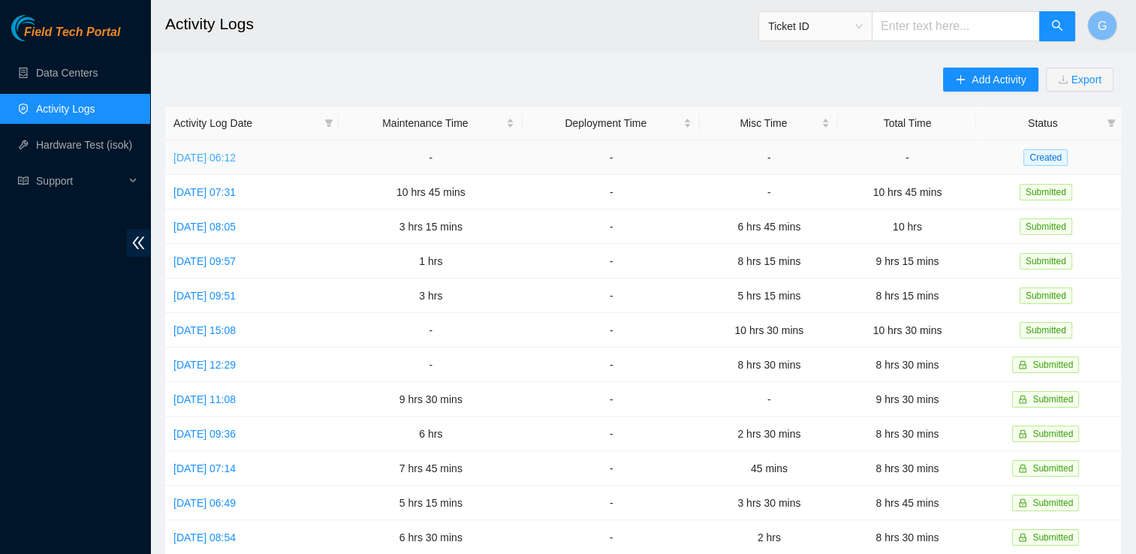
click at [236, 161] on link "[DATE] 06:12" at bounding box center [204, 158] width 62 height 12
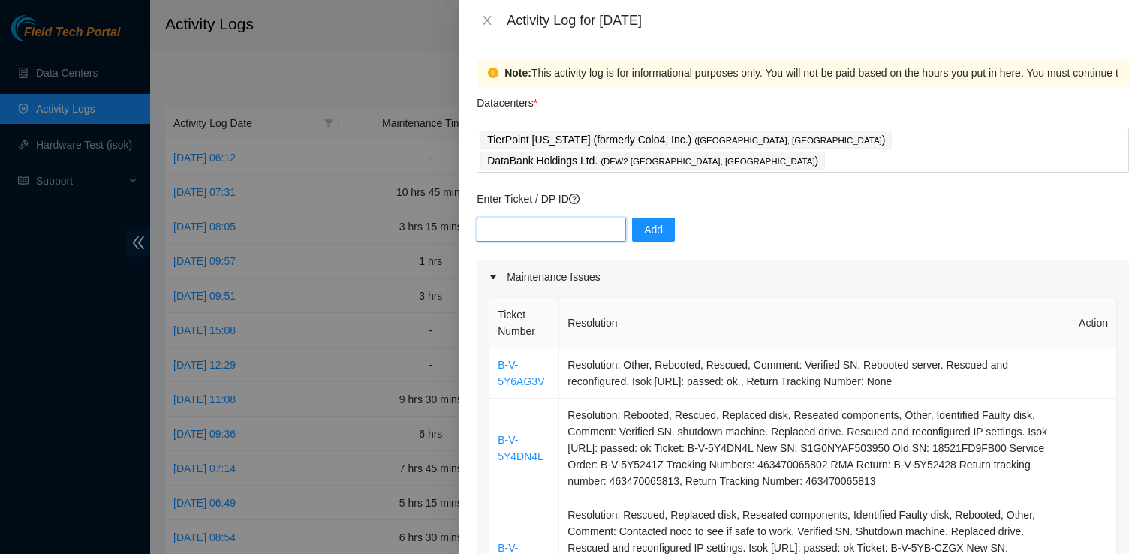
click at [518, 218] on input "text" at bounding box center [551, 230] width 149 height 24
click at [601, 116] on div "Datacenters *" at bounding box center [803, 107] width 652 height 41
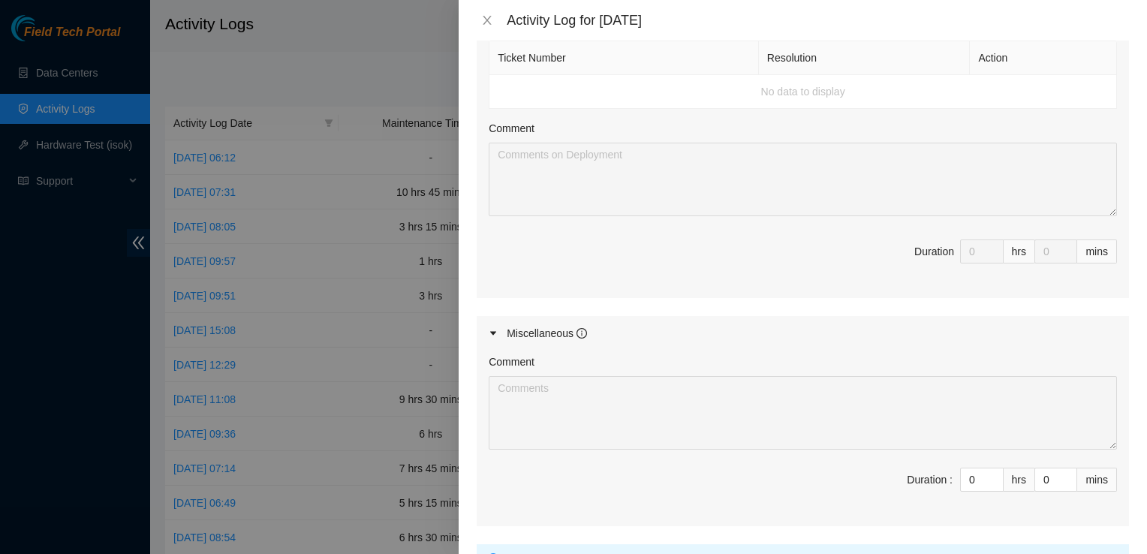
scroll to position [929, 0]
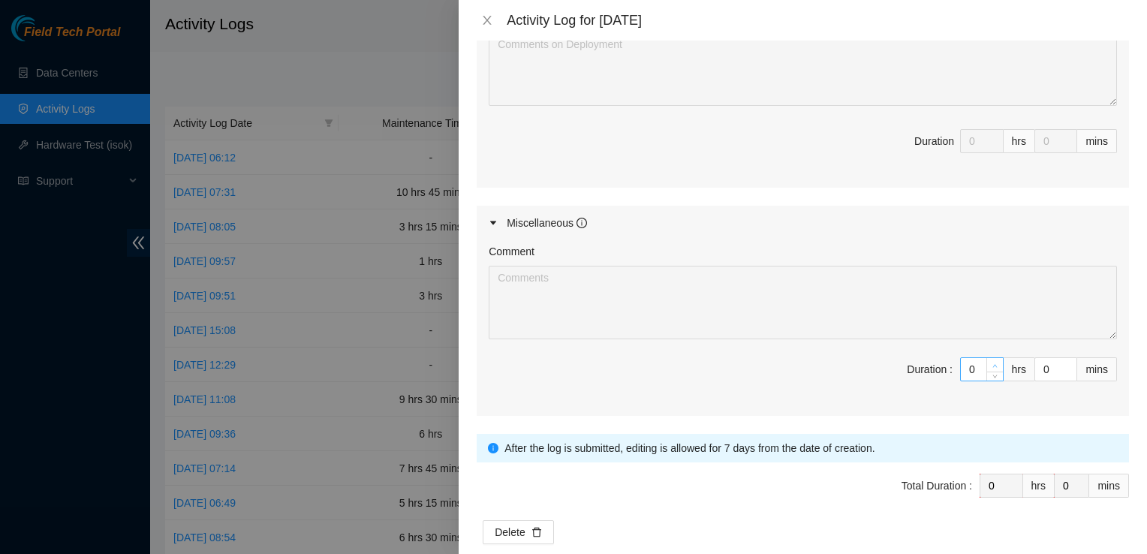
type input "1"
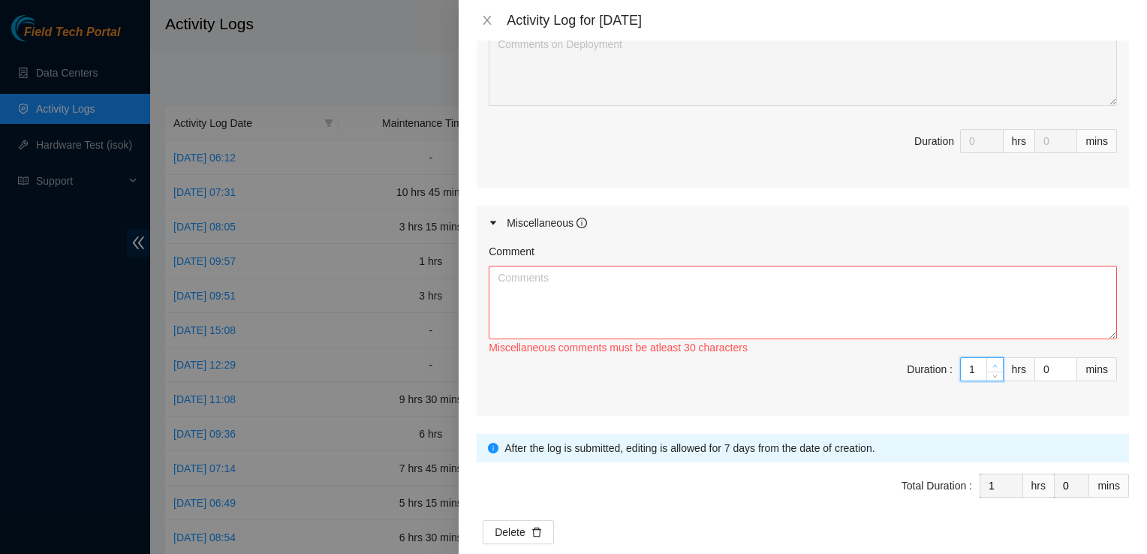
click at [993, 363] on icon "up" at bounding box center [995, 365] width 5 height 5
type input "2"
click at [993, 363] on icon "up" at bounding box center [995, 365] width 5 height 5
type input "3"
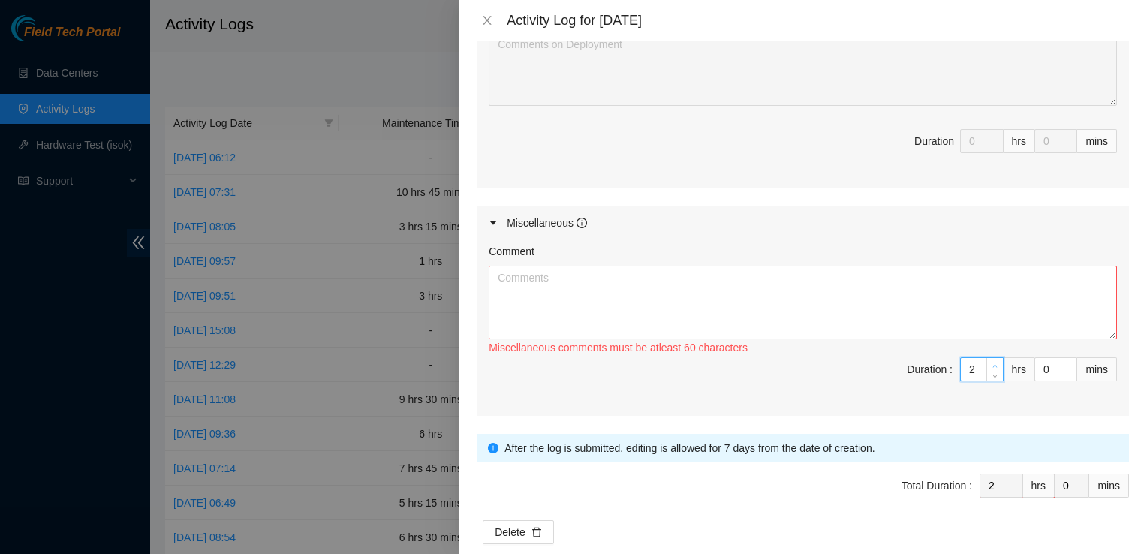
type input "3"
click at [993, 363] on icon "up" at bounding box center [995, 365] width 5 height 5
click at [546, 266] on textarea "Comment" at bounding box center [803, 303] width 628 height 74
type textarea "B"
click at [628, 266] on textarea "attached shipping labels to boxes and stage in shipping area." at bounding box center [803, 303] width 628 height 74
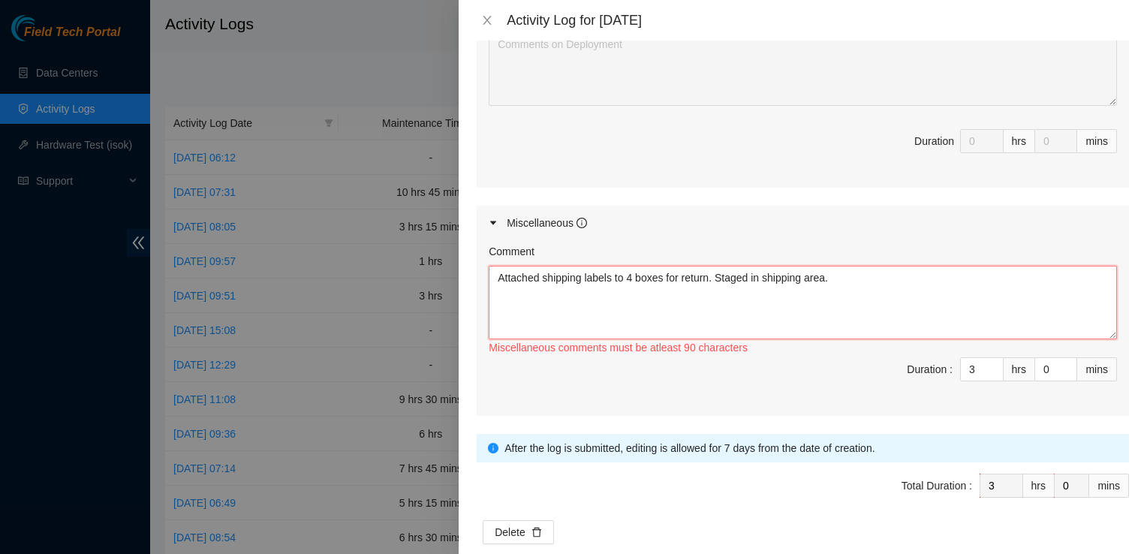
click at [852, 266] on textarea "Attached shipping labels to 4 boxes for return. Staged in shipping area." at bounding box center [803, 303] width 628 height 74
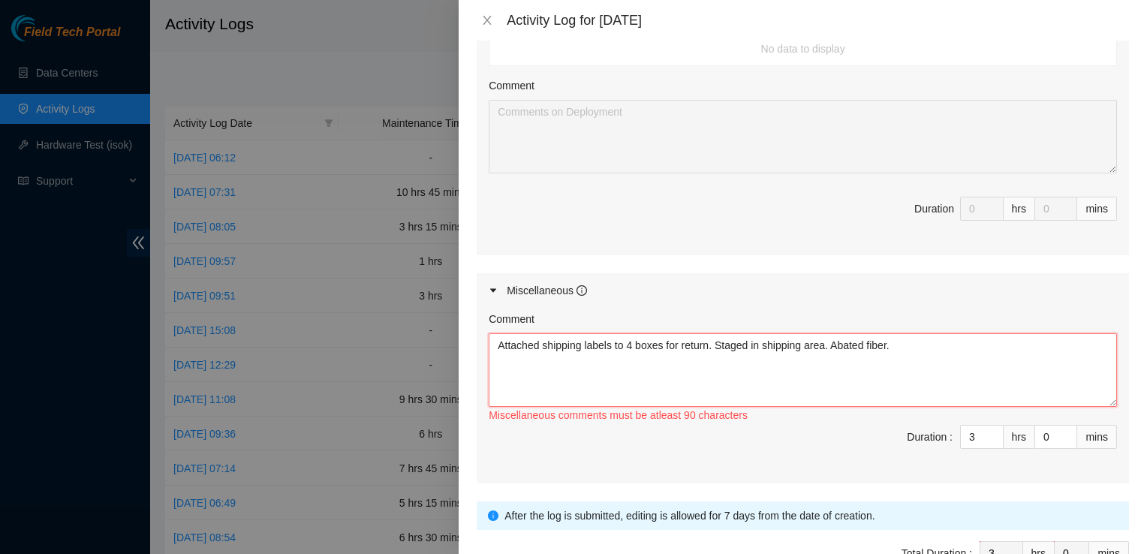
scroll to position [850, 0]
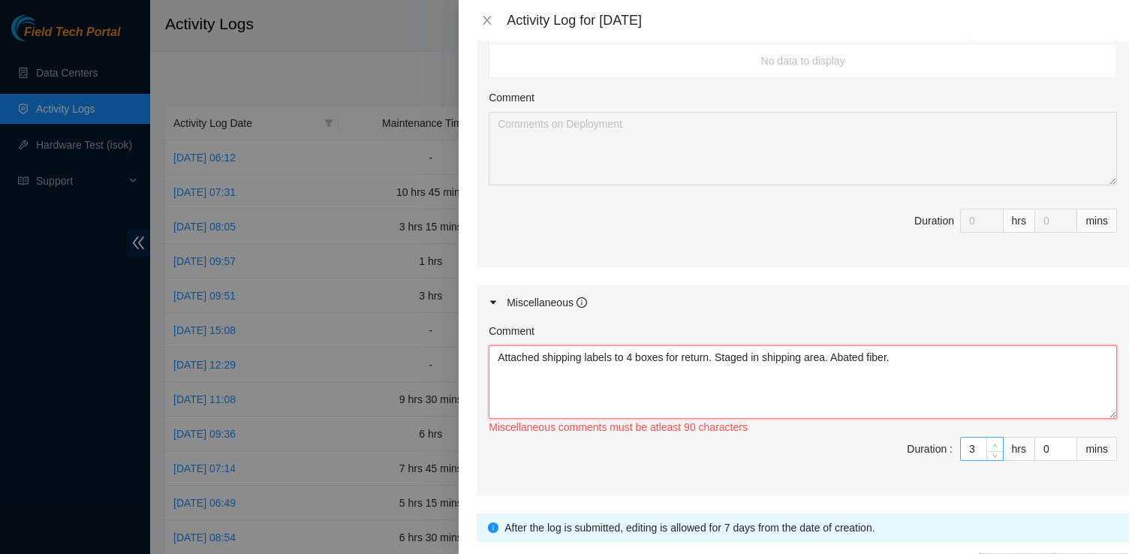
type textarea "Attached shipping labels to 4 boxes for return. Staged in shipping area. Abated…"
type input "4"
click at [993, 443] on icon "up" at bounding box center [995, 445] width 5 height 5
type input "5"
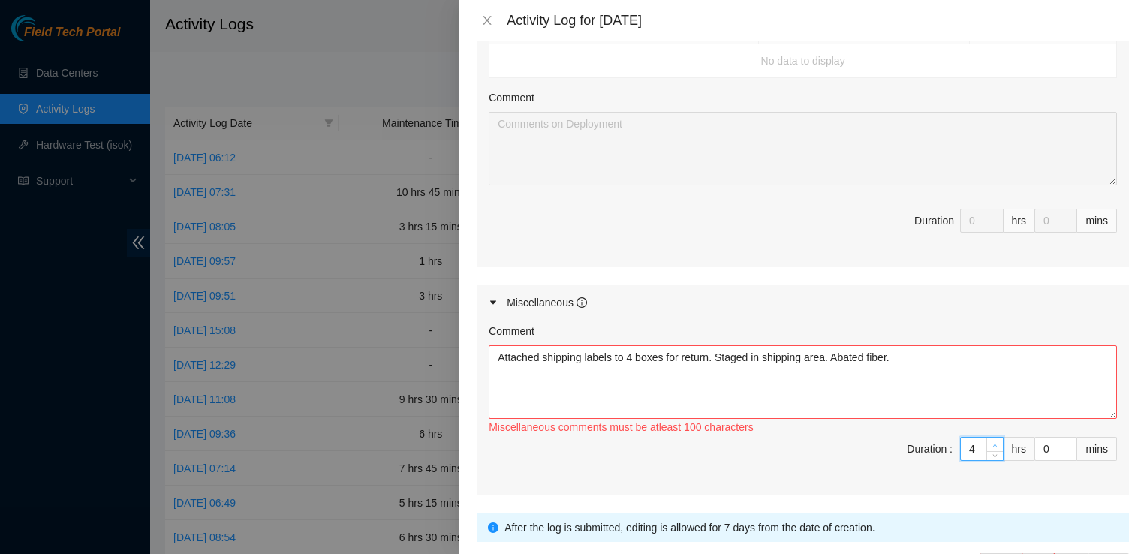
type input "5"
click at [993, 443] on icon "up" at bounding box center [995, 445] width 5 height 5
type input "4"
click at [993, 451] on icon "down" at bounding box center [995, 453] width 5 height 5
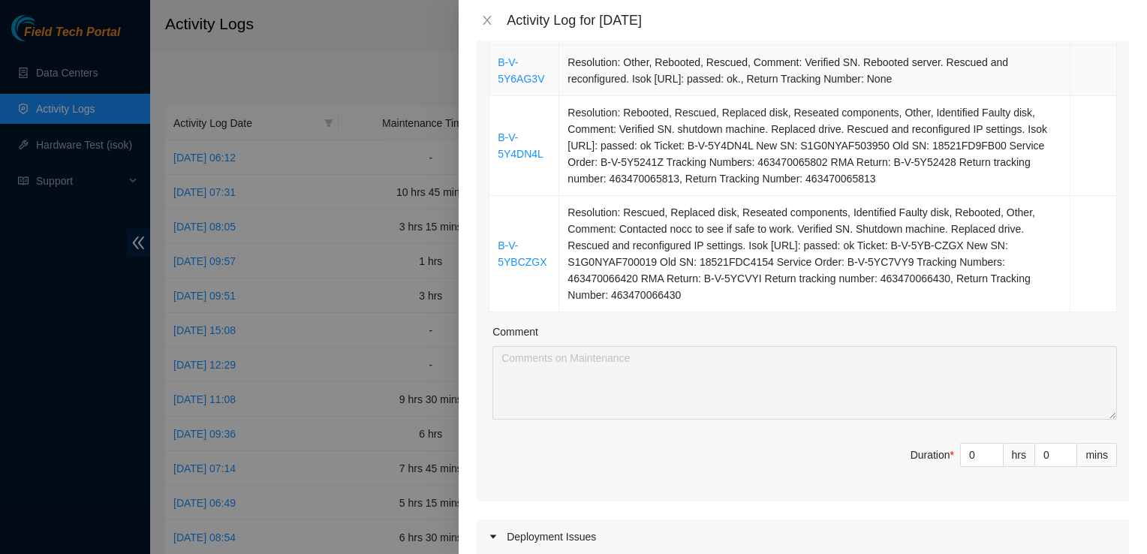
scroll to position [342, 0]
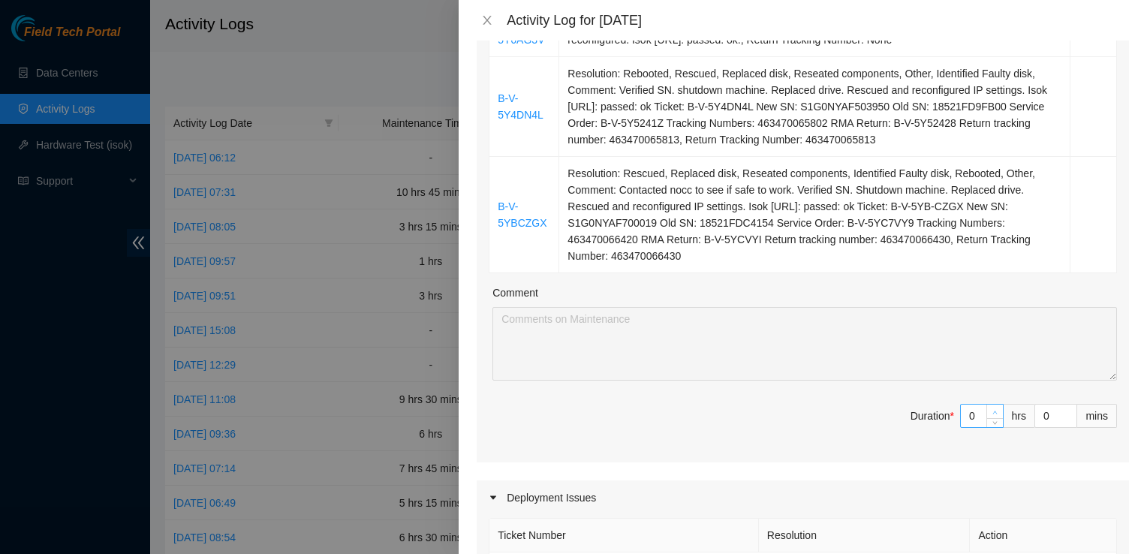
type input "1"
type input "5"
click at [991, 408] on span "up" at bounding box center [995, 412] width 9 height 9
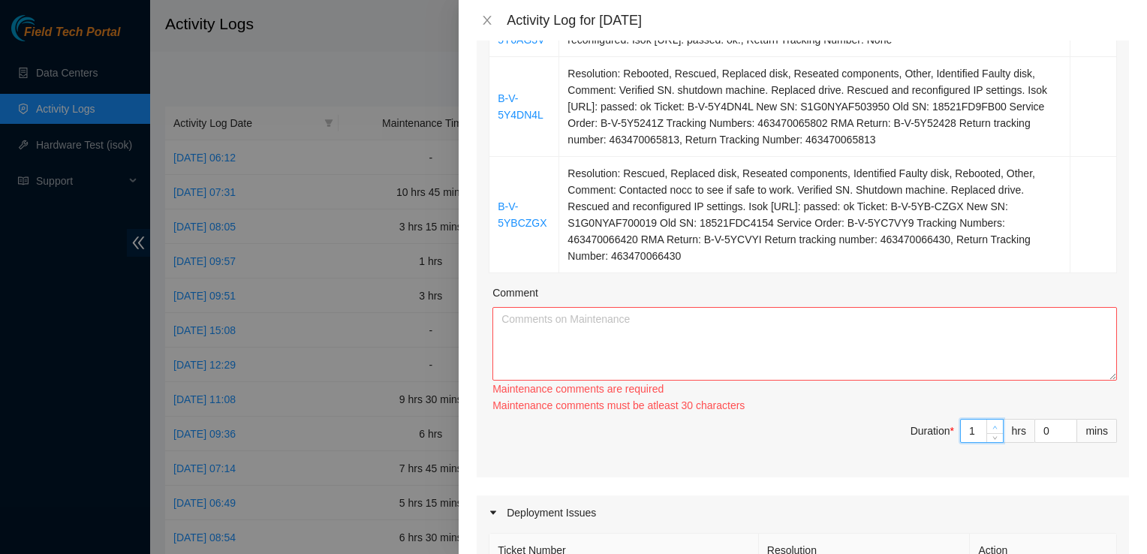
click at [985, 385] on div "Ticket Number Resolution Action B-V-5Y6AG3V Resolution: Other, Rebooted, Rescue…" at bounding box center [803, 215] width 652 height 525
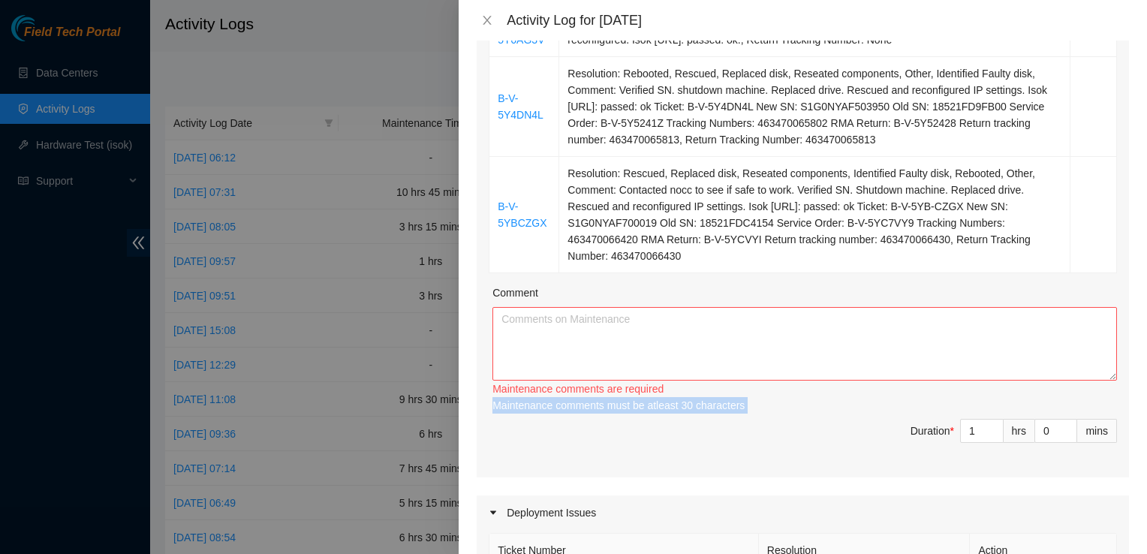
click at [985, 397] on div "Maintenance comments must be atleast 30 characters" at bounding box center [805, 405] width 625 height 17
type input "2"
type input "6"
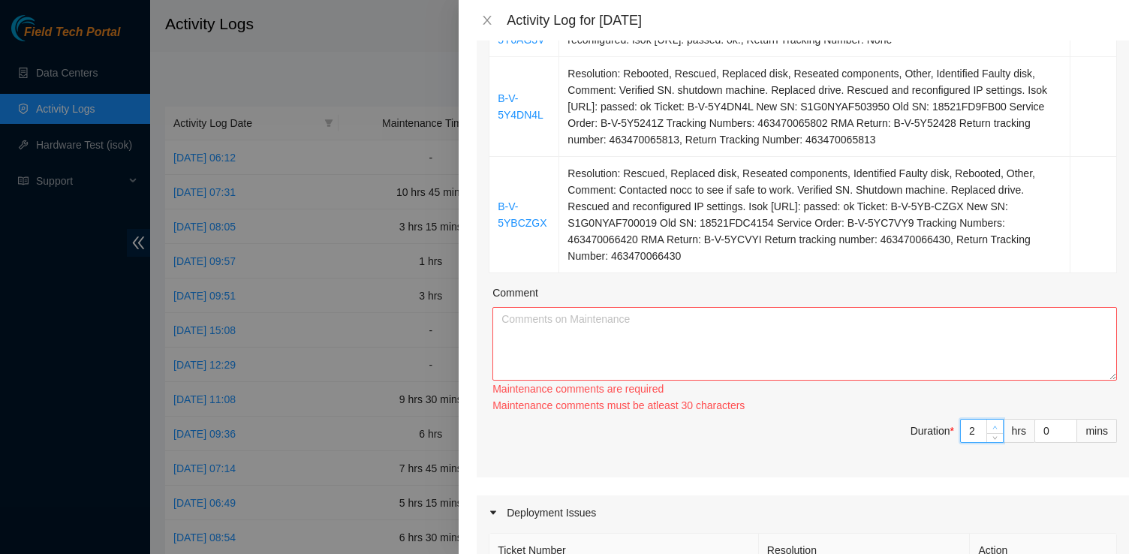
drag, startPoint x: 985, startPoint y: 385, endPoint x: 986, endPoint y: 407, distance: 21.8
click at [993, 425] on icon "up" at bounding box center [995, 427] width 5 height 5
type input "3"
type input "7"
click at [993, 425] on icon "up" at bounding box center [995, 427] width 5 height 5
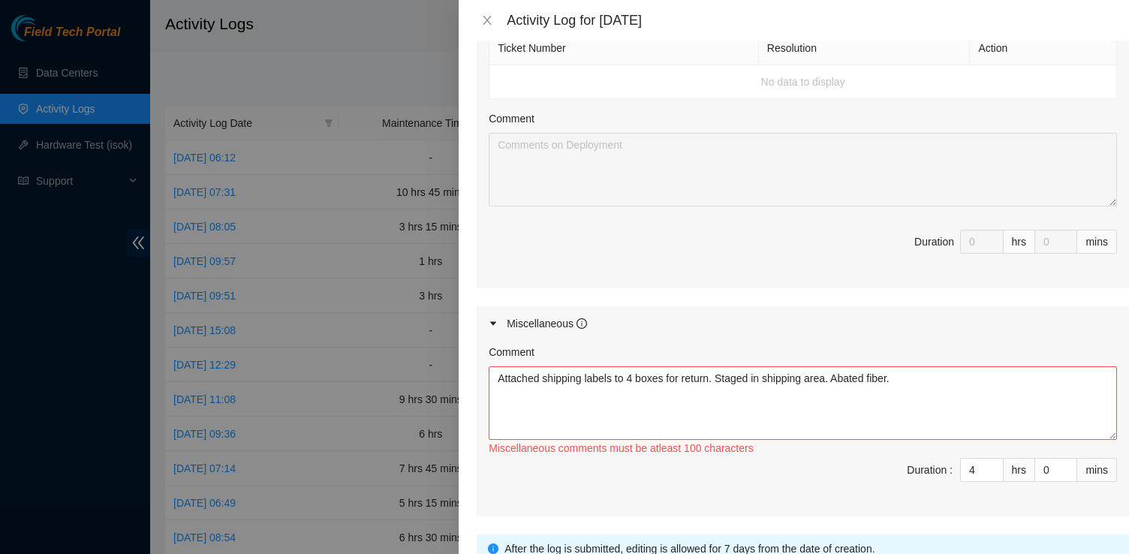
scroll to position [827, 0]
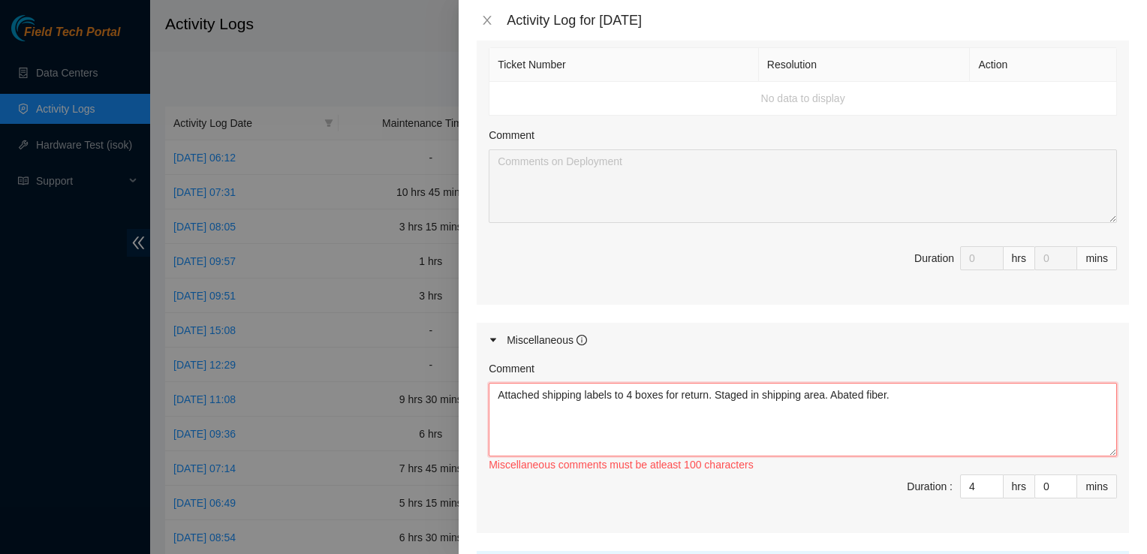
click at [715, 383] on textarea "Attached shipping labels to 4 boxes for return. Staged in shipping area. Abated…" at bounding box center [803, 420] width 628 height 74
click at [615, 392] on textarea "Attached shipping labels to 4 boxes for return. Staged in shipping area. Abated…" at bounding box center [803, 420] width 628 height 74
click at [652, 392] on textarea "Attached shipping labels to 4 boxes for return. Staged in shipping area. Abated…" at bounding box center [803, 420] width 628 height 74
paste textarea "Rack: GD13 Router: r03.border101.dfw01.fab (S/N: R3240F2B193516AK200524) Port: …"
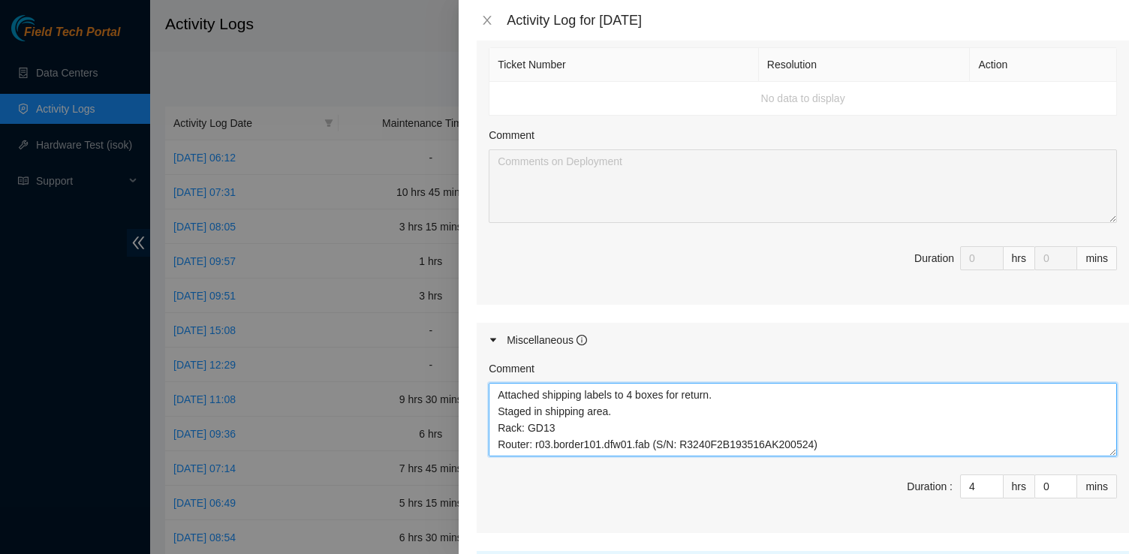
scroll to position [95, 0]
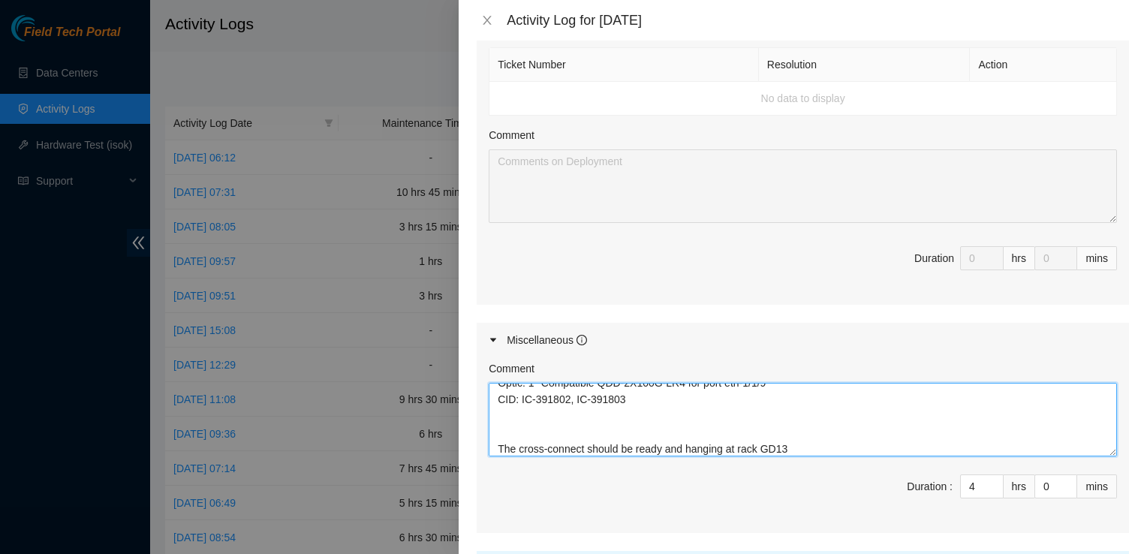
click at [583, 398] on textarea "Attached shipping labels to 4 boxes for return. Staged in shipping area. Rack: …" at bounding box center [803, 420] width 628 height 74
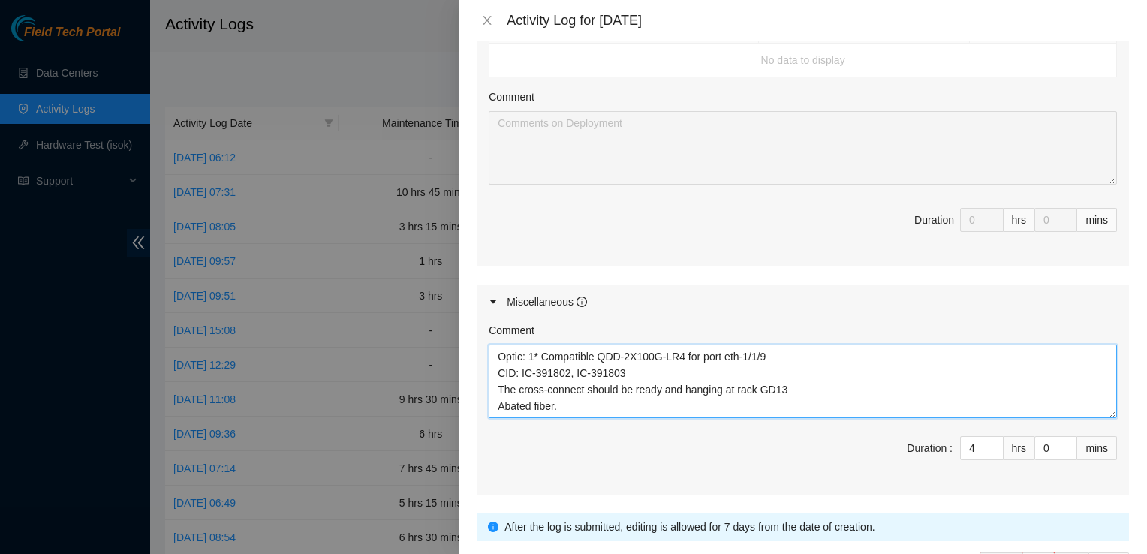
scroll to position [867, 0]
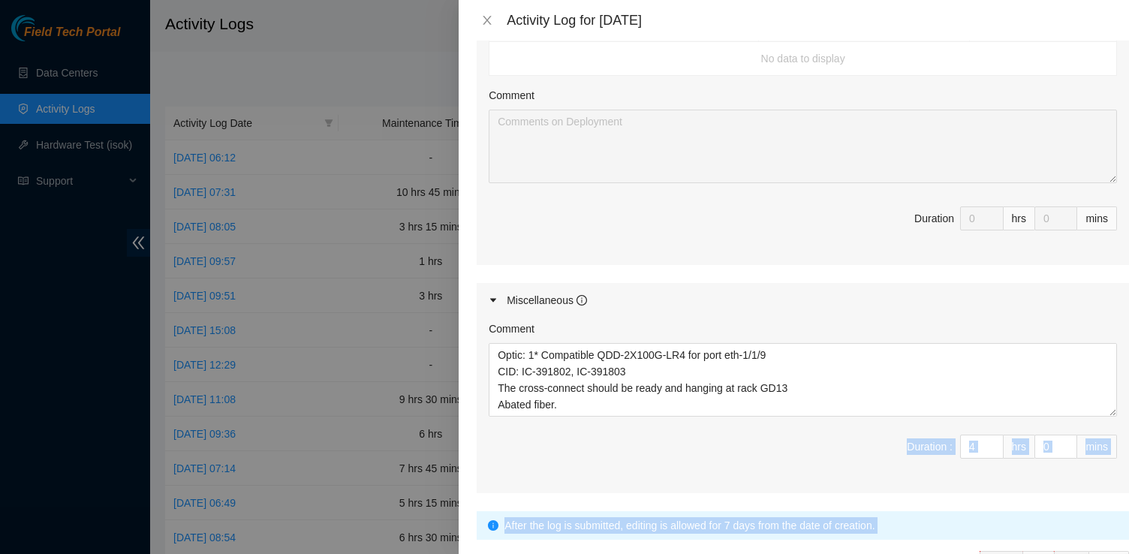
drag, startPoint x: 1102, startPoint y: 393, endPoint x: 1124, endPoint y: 490, distance: 99.3
click at [1124, 490] on div "Note: This activity log is for informational purposes only. You will not be pai…" at bounding box center [803, 298] width 688 height 514
drag, startPoint x: 1124, startPoint y: 490, endPoint x: 1057, endPoint y: 311, distance: 190.8
click at [1057, 321] on div "Comment" at bounding box center [803, 332] width 628 height 23
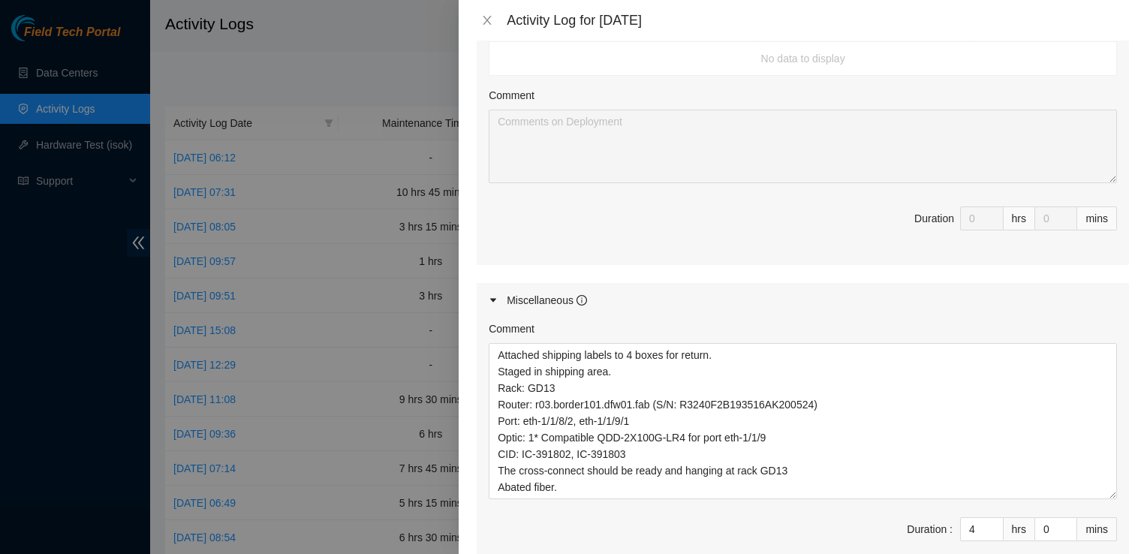
scroll to position [0, 0]
drag, startPoint x: 1104, startPoint y: 384, endPoint x: 1122, endPoint y: 554, distance: 171.4
click at [1122, 553] on div "Note: This activity log is for informational purposes only. You will not be pai…" at bounding box center [803, 298] width 688 height 514
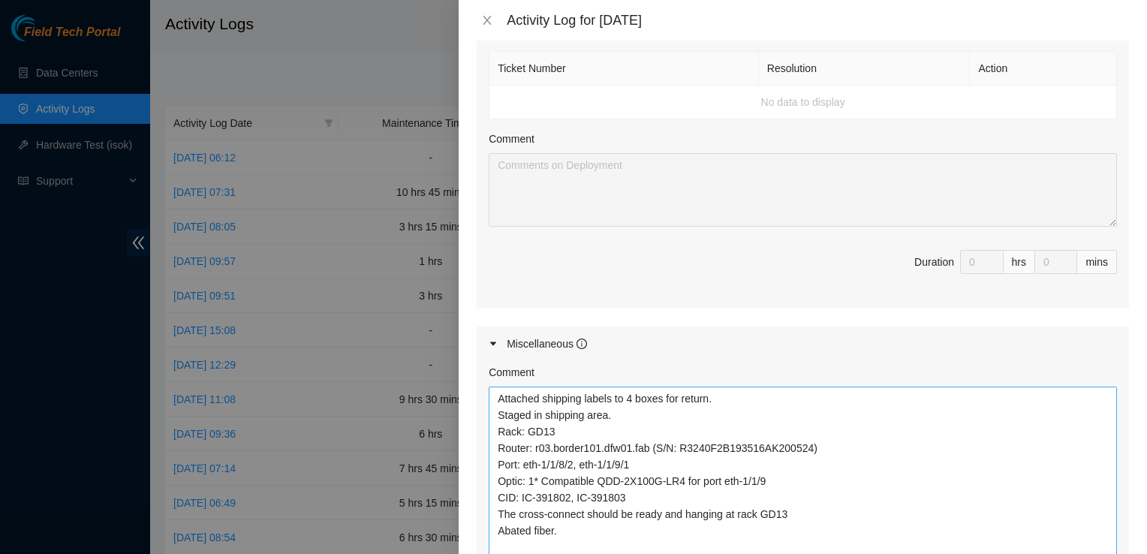
scroll to position [825, 0]
drag, startPoint x: 625, startPoint y: 386, endPoint x: 613, endPoint y: 386, distance: 11.3
click at [613, 386] on textarea "Attached shipping labels to 4 boxes for return. Staged in shipping area. Rack: …" at bounding box center [803, 506] width 628 height 243
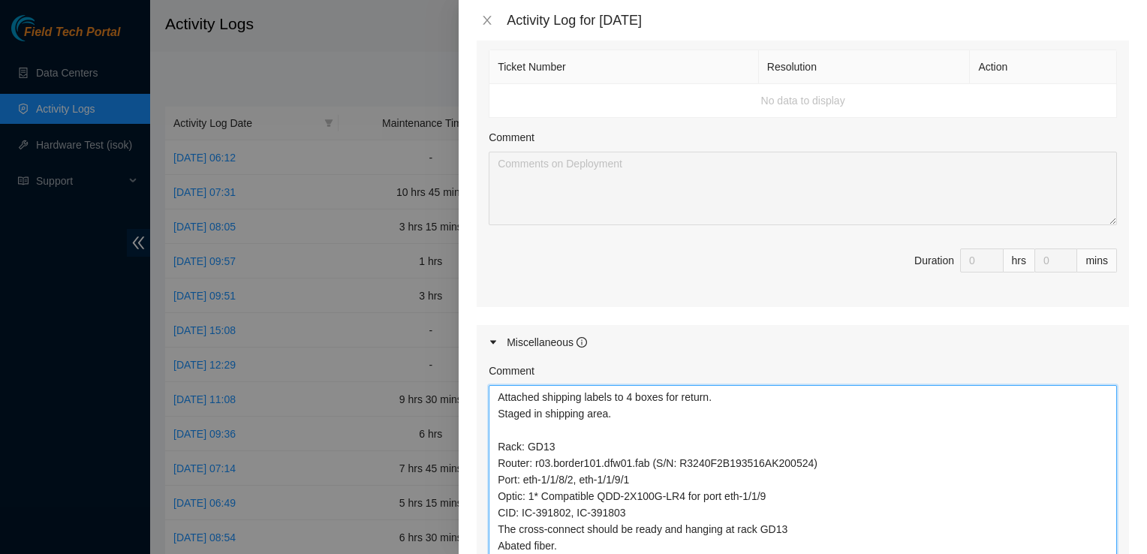
click at [572, 407] on textarea "Attached shipping labels to 4 boxes for return. Staged in shipping area. Rack: …" at bounding box center [803, 506] width 628 height 243
paste textarea "DP80268"
click at [656, 395] on textarea "Attached shipping labels to 4 boxes for return. Staged in shipping area. DP8026…" at bounding box center [803, 506] width 628 height 243
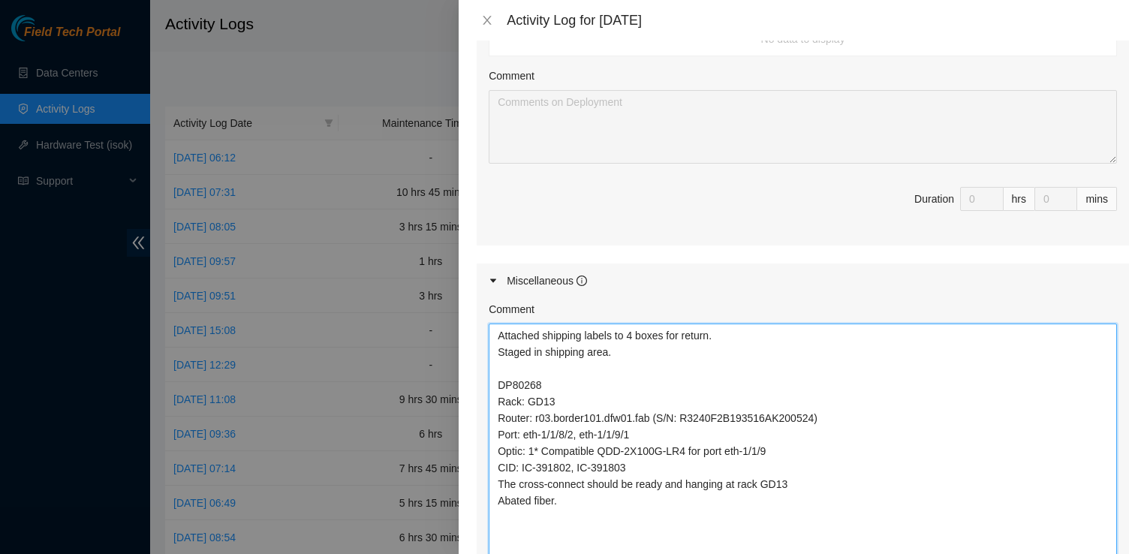
scroll to position [896, 0]
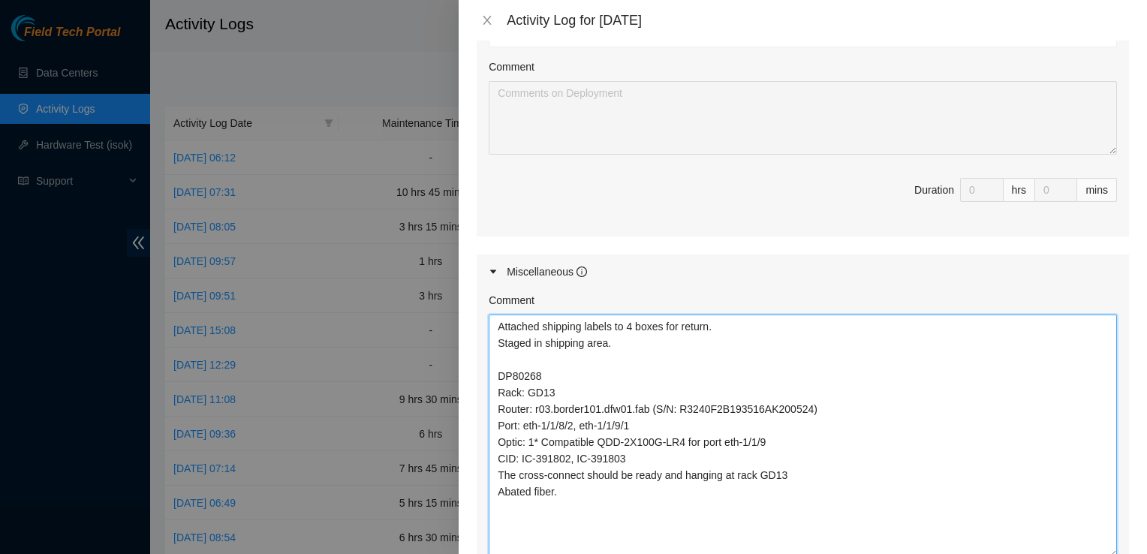
drag, startPoint x: 806, startPoint y: 453, endPoint x: 480, endPoint y: 389, distance: 331.3
click at [480, 389] on div "Comment Attached shipping labels to 4 boxes for return. Staged in shipping area…" at bounding box center [803, 461] width 652 height 345
paste textarea "Both 100G connections for r03.border101.dfw01.fab have been patched at rack GD1…"
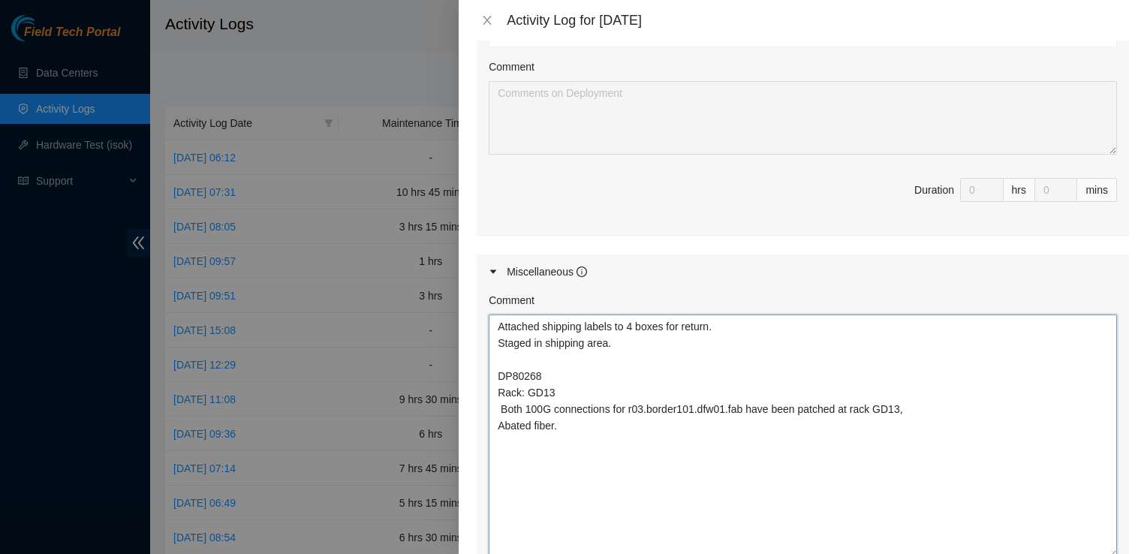
click at [499, 391] on textarea "Attached shipping labels to 4 boxes for return. Staged in shipping area. DP8026…" at bounding box center [803, 436] width 628 height 243
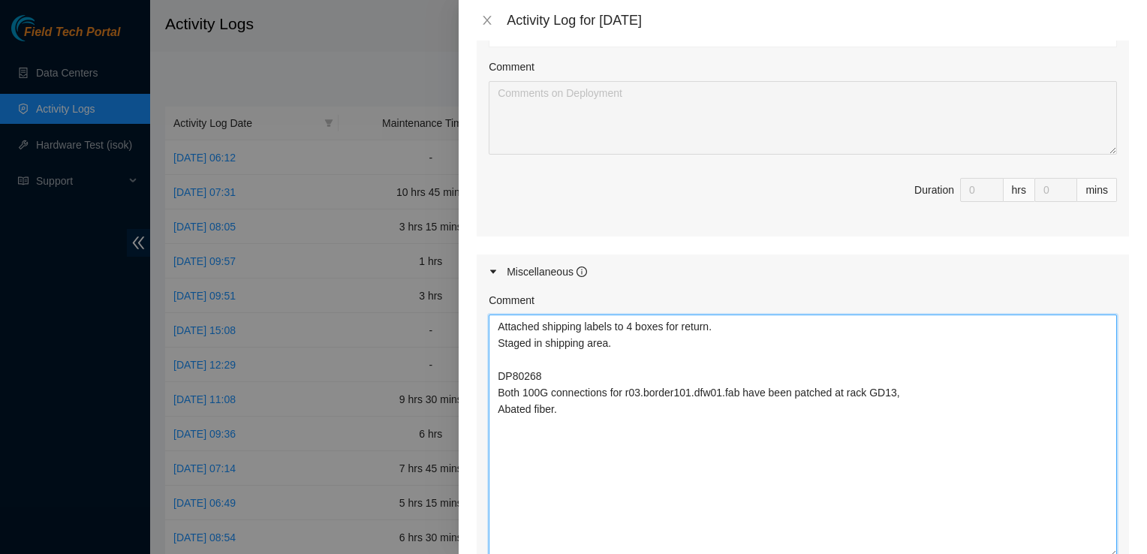
click at [510, 339] on textarea "Attached shipping labels to 4 boxes for return. Staged in shipping area. DP8026…" at bounding box center [803, 436] width 628 height 243
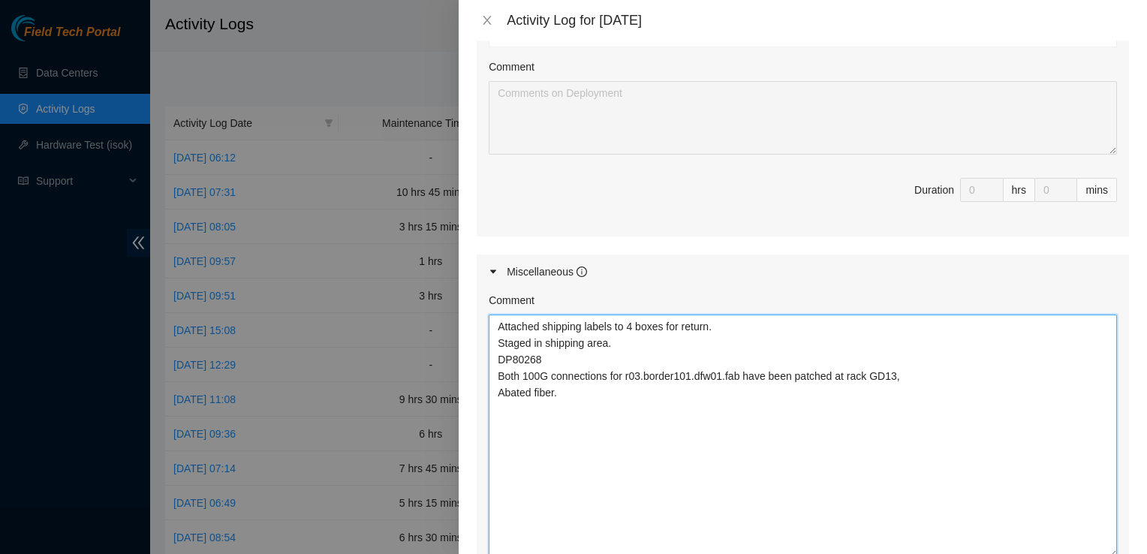
drag, startPoint x: 510, startPoint y: 339, endPoint x: 517, endPoint y: 394, distance: 55.2
click at [517, 394] on textarea "Attached shipping labels to 4 boxes for return. Staged in shipping area. DP8026…" at bounding box center [803, 436] width 628 height 243
click at [731, 418] on textarea "Attached shipping labels to 4 boxes for return. Staged in shipping area. DP8026…" at bounding box center [803, 436] width 628 height 243
click at [658, 320] on textarea "Attached shipping labels to 4 boxes for return. Staged in shipping area. DP8026…" at bounding box center [803, 436] width 628 height 243
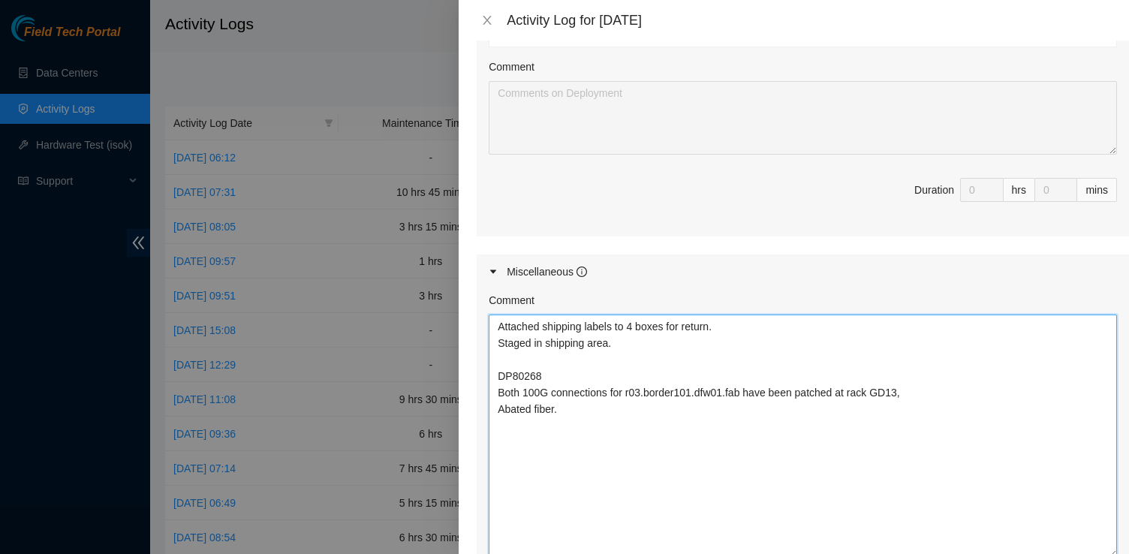
click at [914, 371] on textarea "Attached shipping labels to 4 boxes for return. Staged in shipping area. DP8026…" at bounding box center [803, 436] width 628 height 243
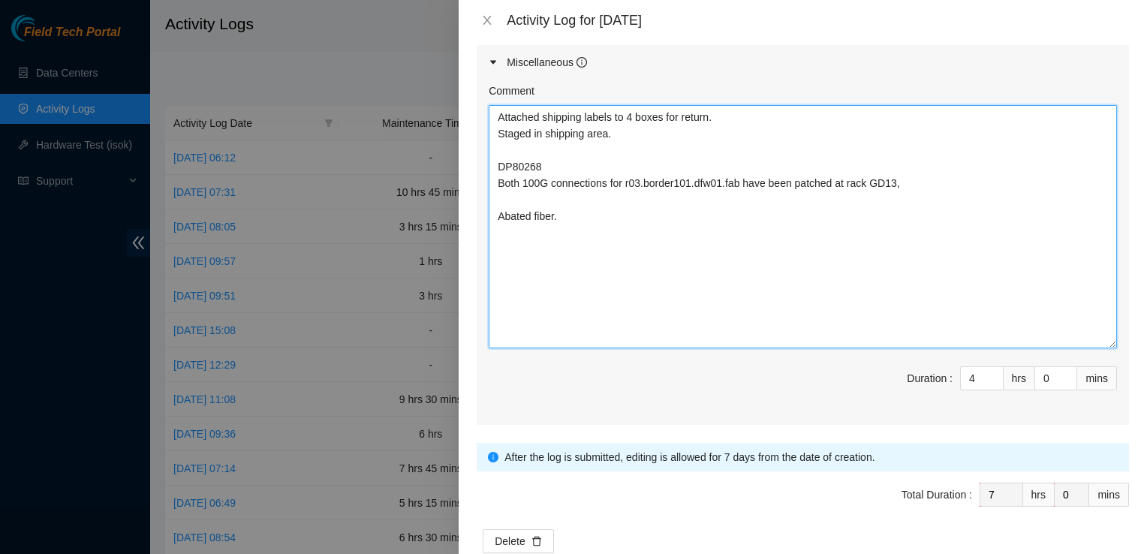
scroll to position [1106, 0]
type textarea "Attached shipping labels to 4 boxes for return. Staged in shipping area. DP8026…"
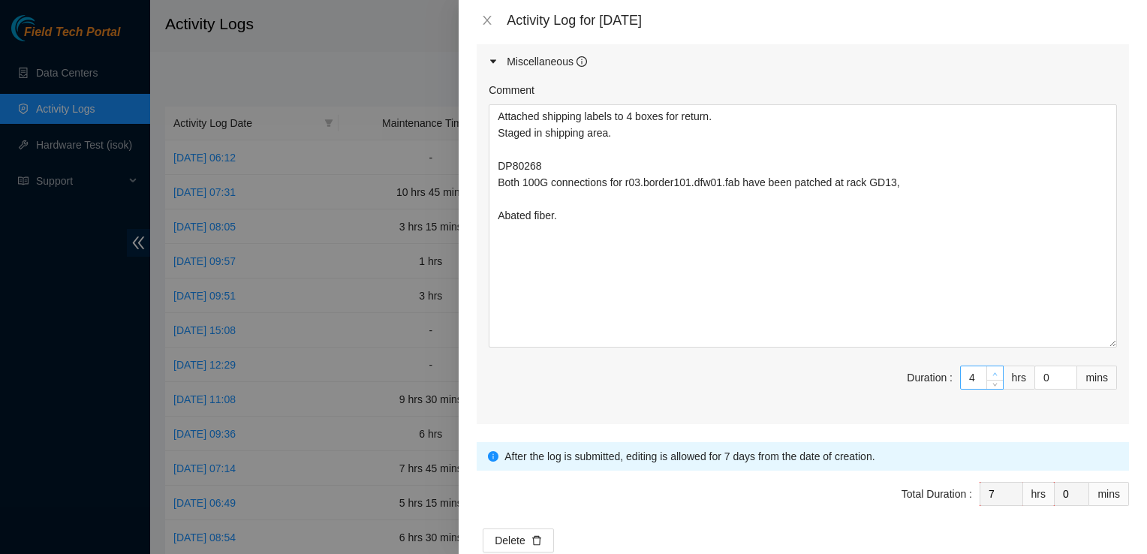
type input "5"
type input "8"
click at [993, 372] on icon "up" at bounding box center [995, 374] width 5 height 5
type input "1"
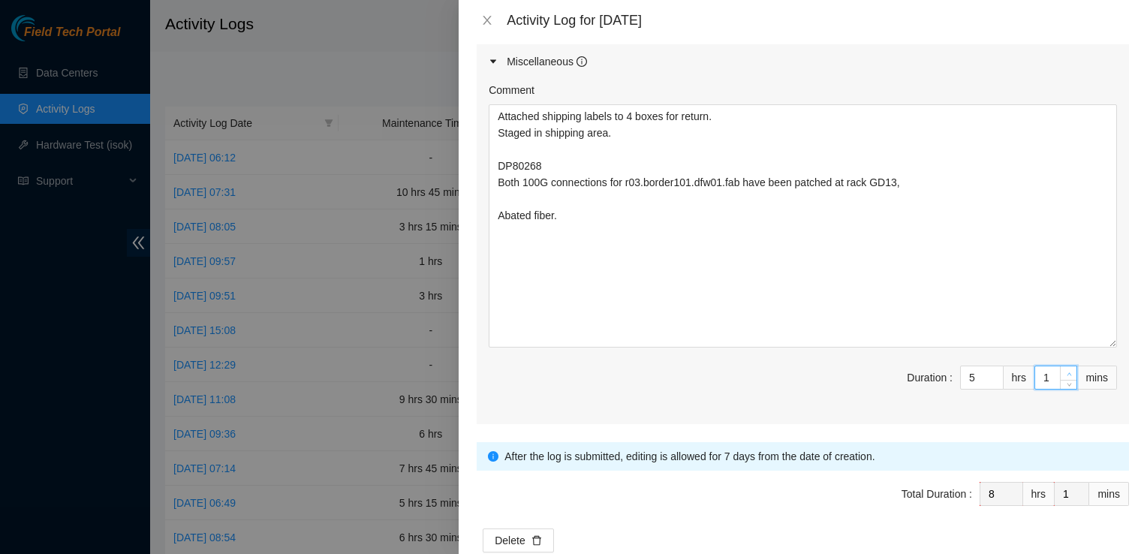
click at [1067, 372] on icon "up" at bounding box center [1069, 373] width 5 height 3
type input "2"
click at [1067, 372] on icon "up" at bounding box center [1069, 373] width 5 height 3
type input "3"
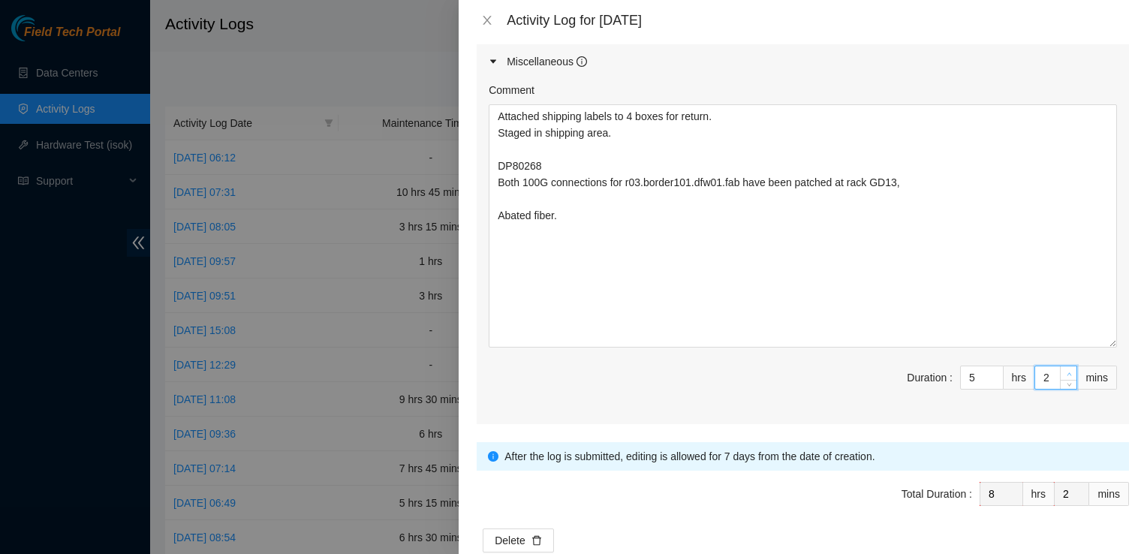
type input "3"
click at [1067, 372] on icon "up" at bounding box center [1069, 373] width 5 height 3
type input "3"
type input "5"
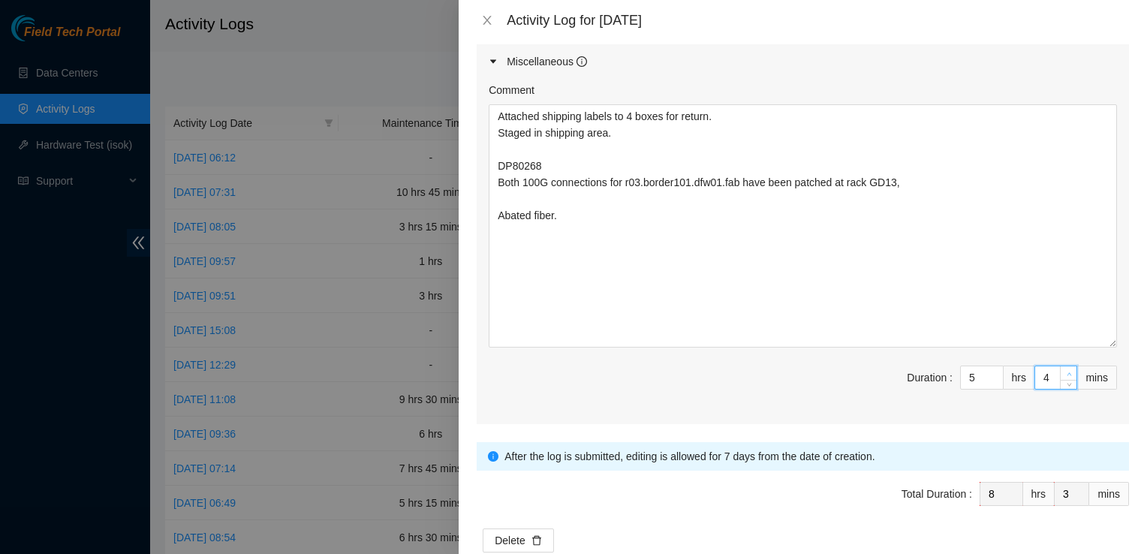
type input "5"
type input "6"
type input "7"
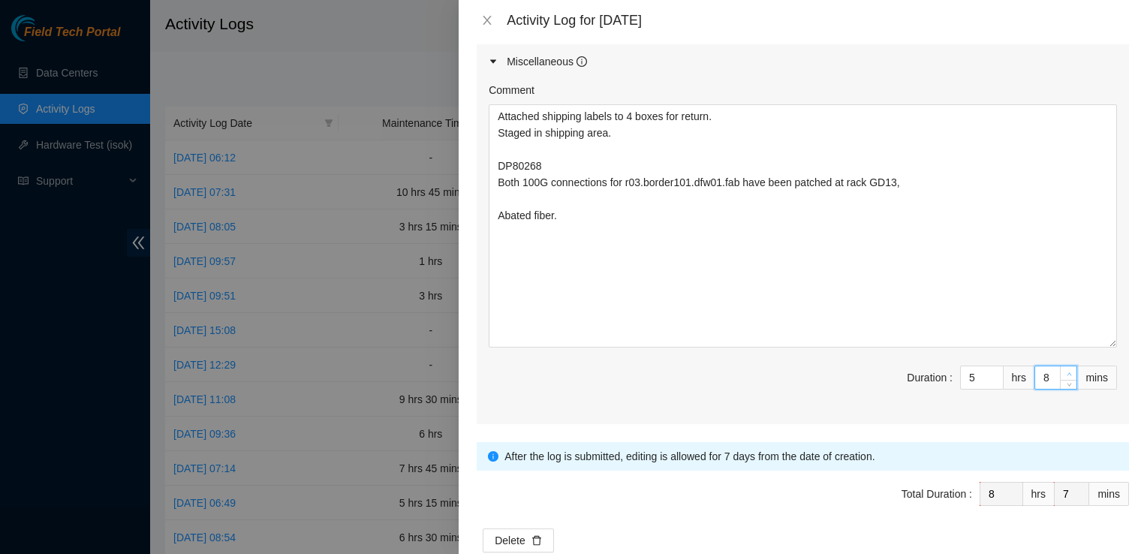
type input "9"
type input "10"
type input "11"
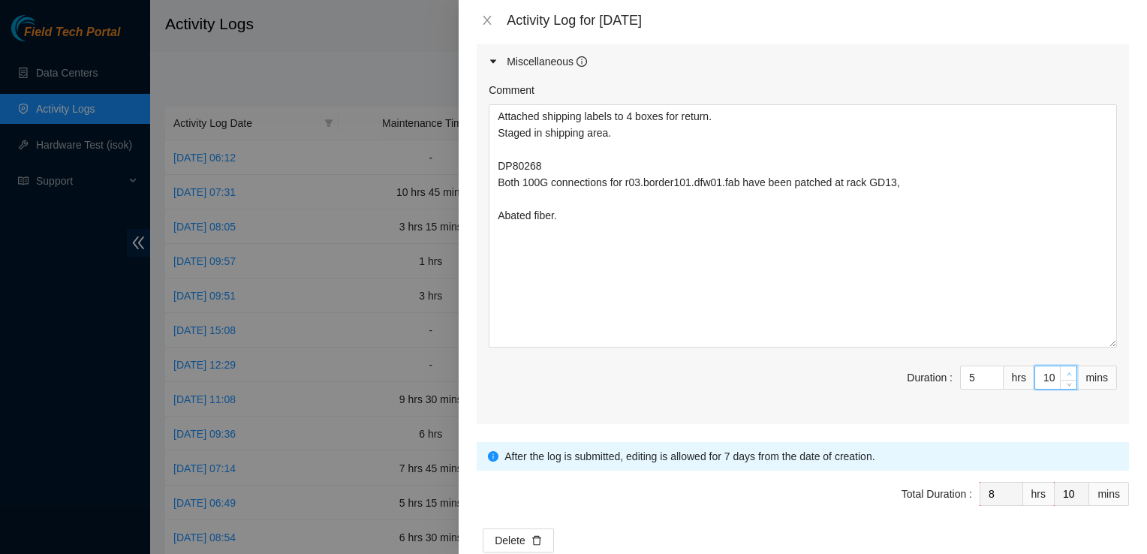
type input "11"
type input "12"
type input "13"
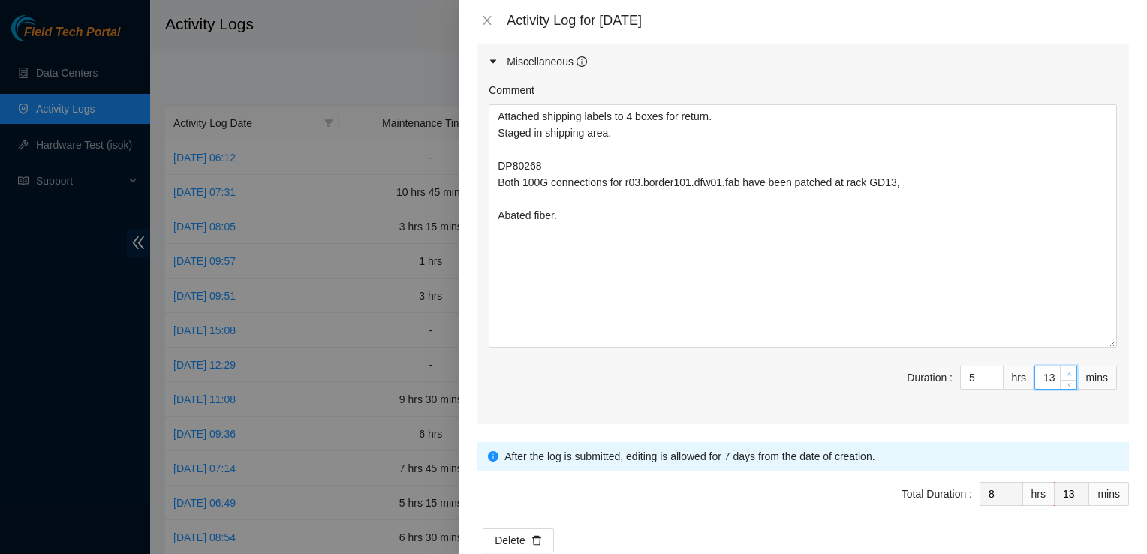
type input "14"
type input "15"
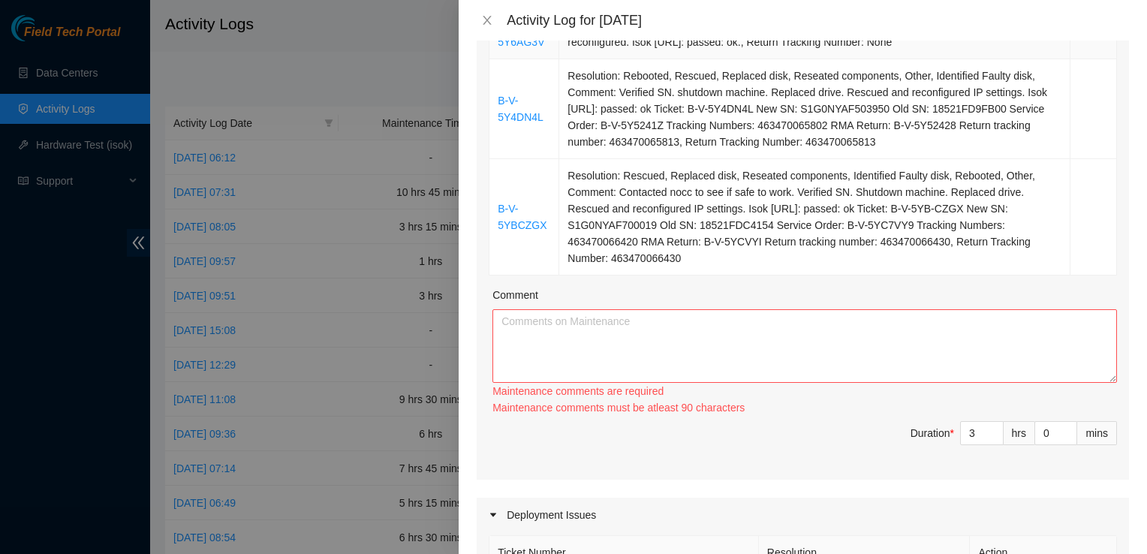
scroll to position [342, 0]
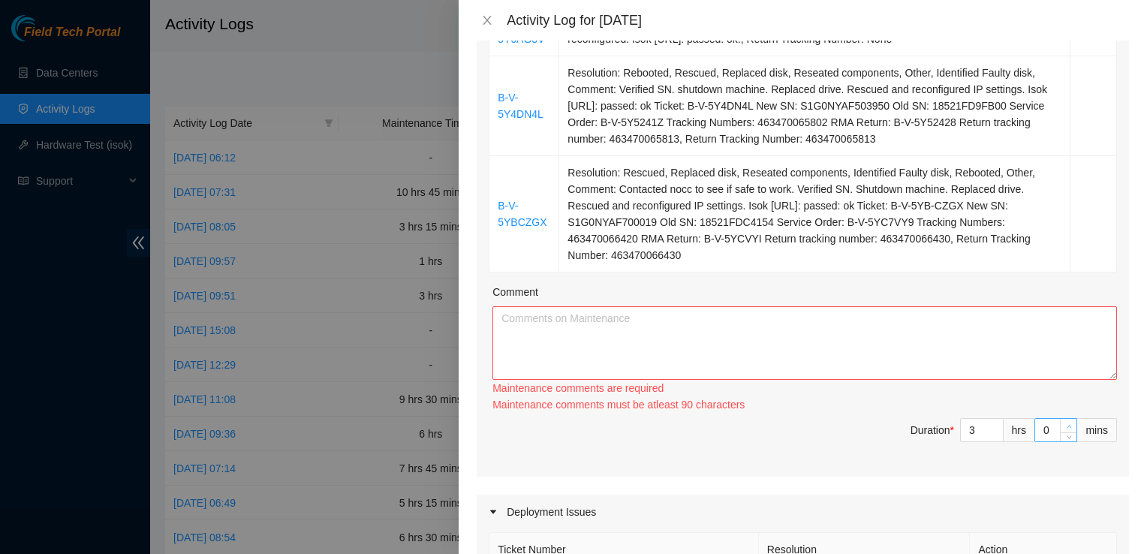
type input "1"
type input "16"
click at [1065, 422] on span "up" at bounding box center [1069, 426] width 9 height 9
type input "2"
type input "17"
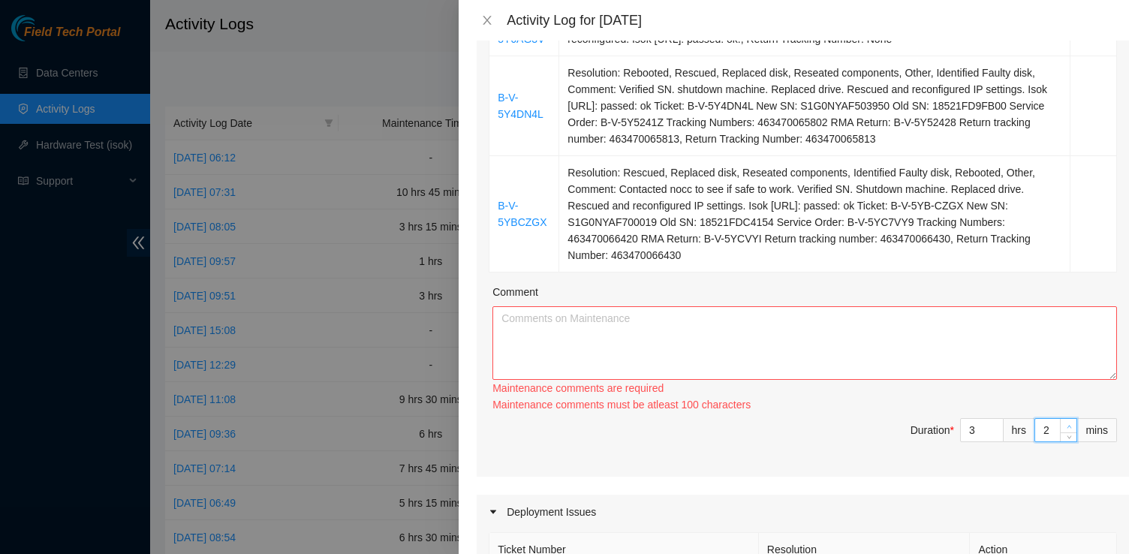
type input "3"
type input "18"
type input "4"
type input "19"
type input "6"
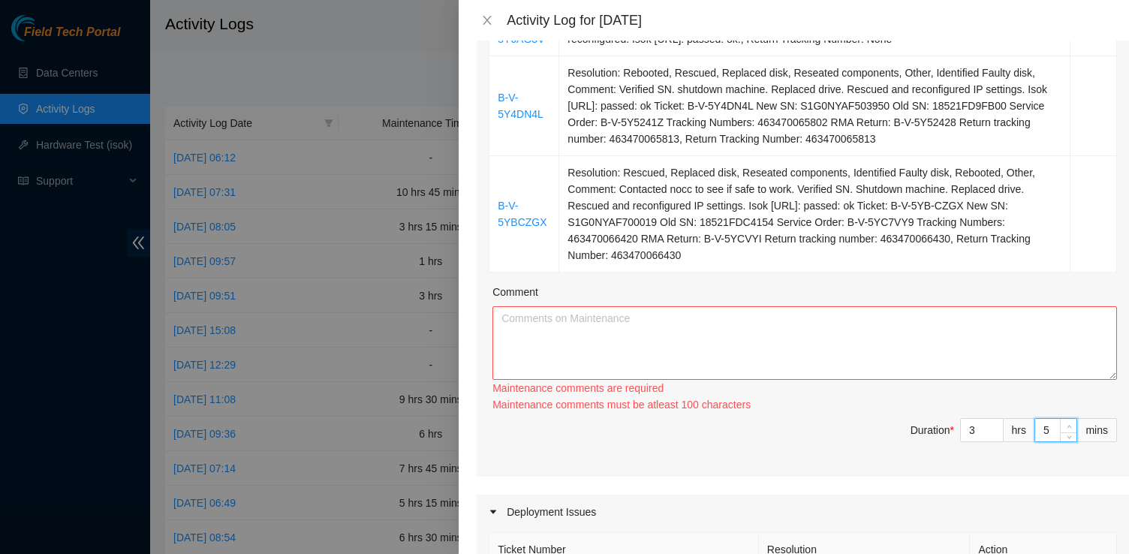
type input "21"
type input "8"
type input "23"
type input "9"
type input "24"
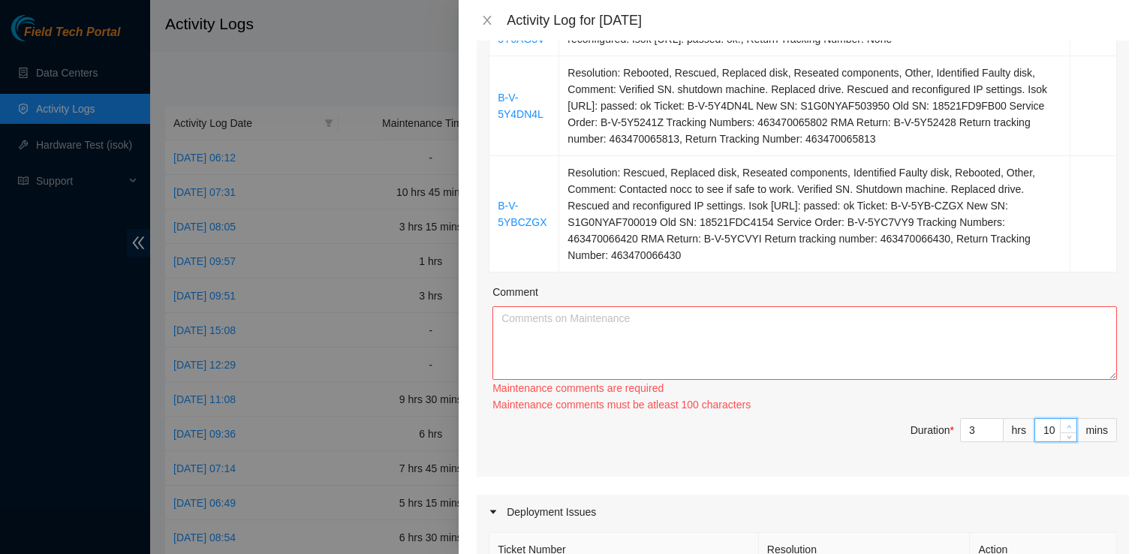
type input "11"
type input "26"
type input "12"
type input "27"
type input "13"
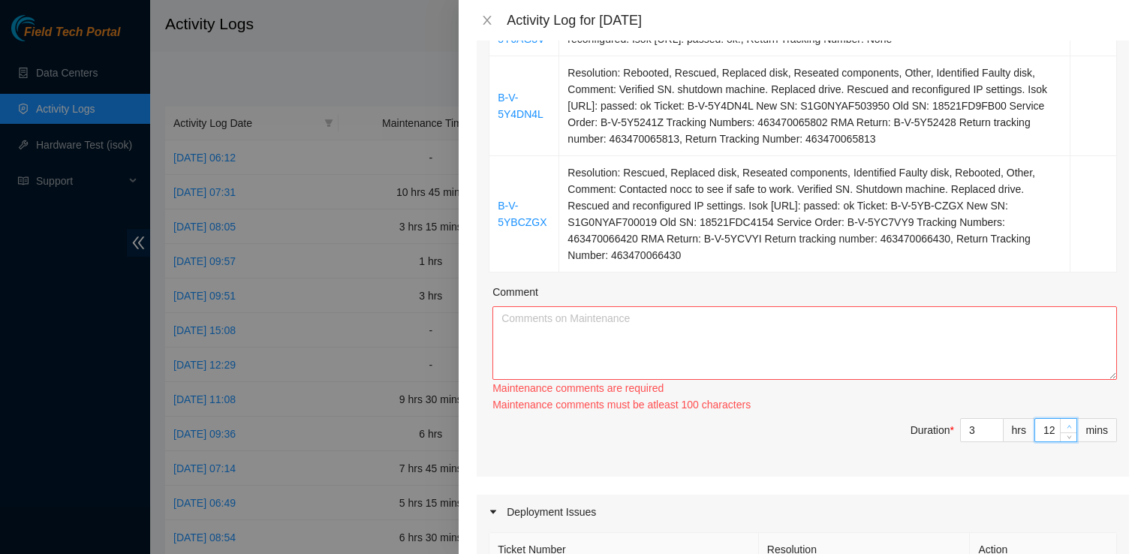
type input "28"
type input "14"
type input "29"
type input "15"
type input "30"
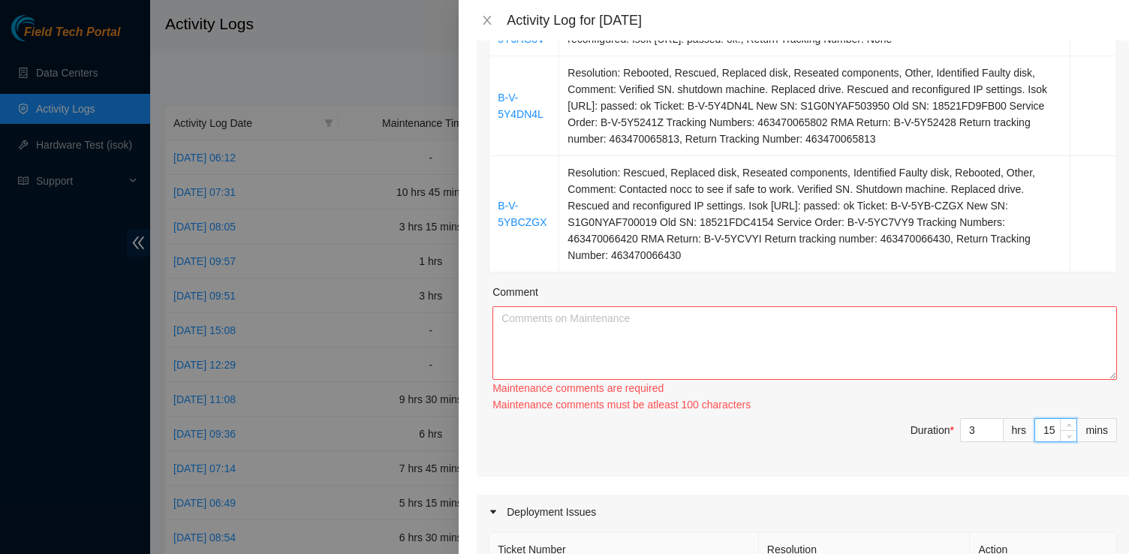
click at [846, 423] on span "Duration * 3 hrs 15 mins" at bounding box center [803, 439] width 628 height 42
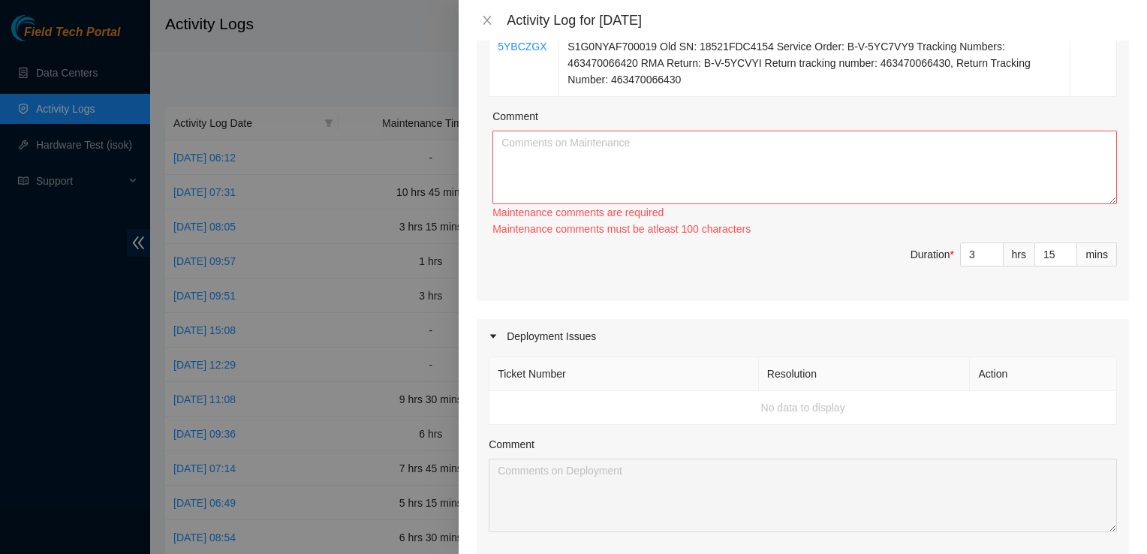
scroll to position [516, 0]
type input "4"
type input "9"
click at [990, 246] on span "Increase Value" at bounding box center [995, 253] width 17 height 14
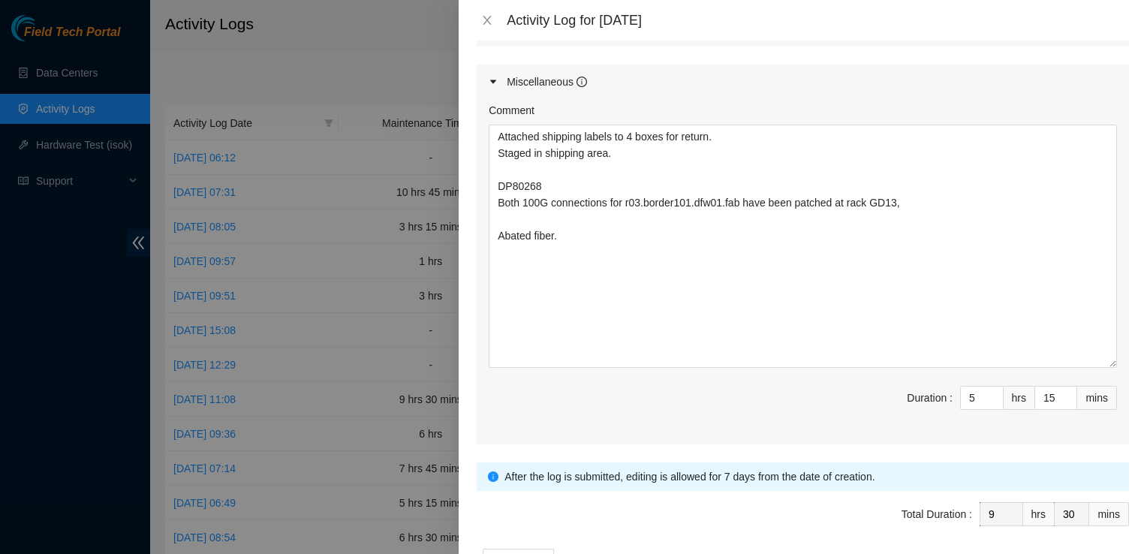
scroll to position [1114, 0]
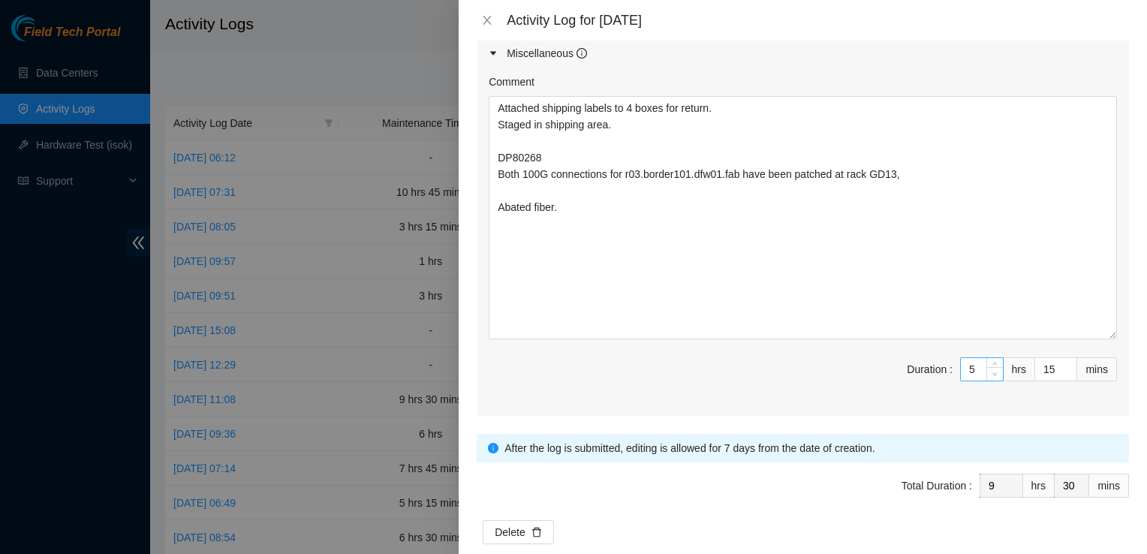
type input "4"
type input "8"
click at [993, 372] on icon "down" at bounding box center [995, 374] width 5 height 5
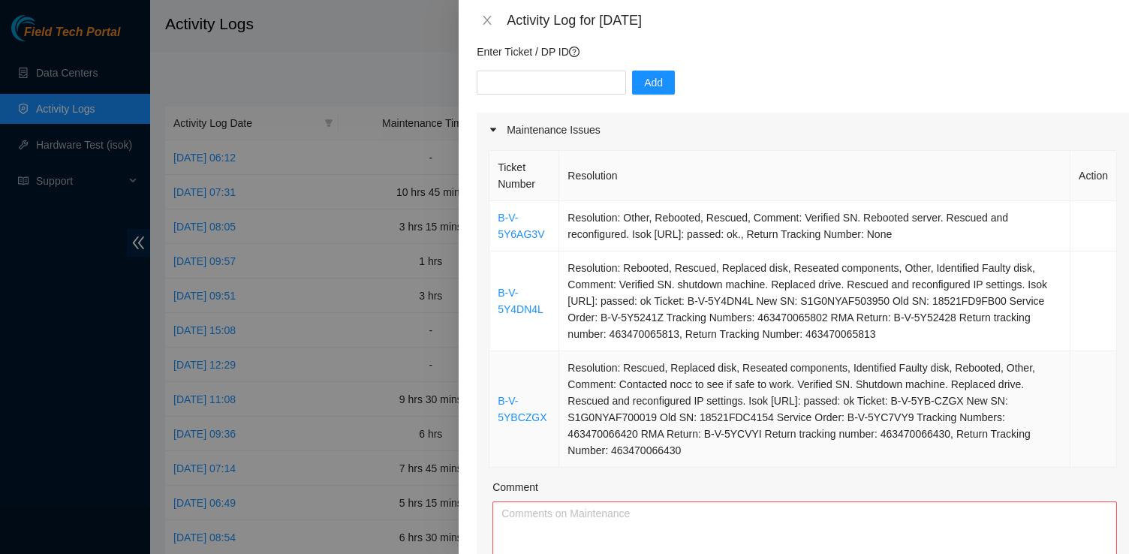
scroll to position [147, 0]
drag, startPoint x: 713, startPoint y: 427, endPoint x: 495, endPoint y: 194, distance: 319.8
click at [495, 201] on tbody "B-V-5Y6AG3V Resolution: Other, Rebooted, Rescued, Comment: Verified SN. Reboote…" at bounding box center [804, 334] width 628 height 267
copy tbody "B-V-5Y6AG3V Resolution: Other, Rebooted, Rescued, Comment: Verified SN. Reboote…"
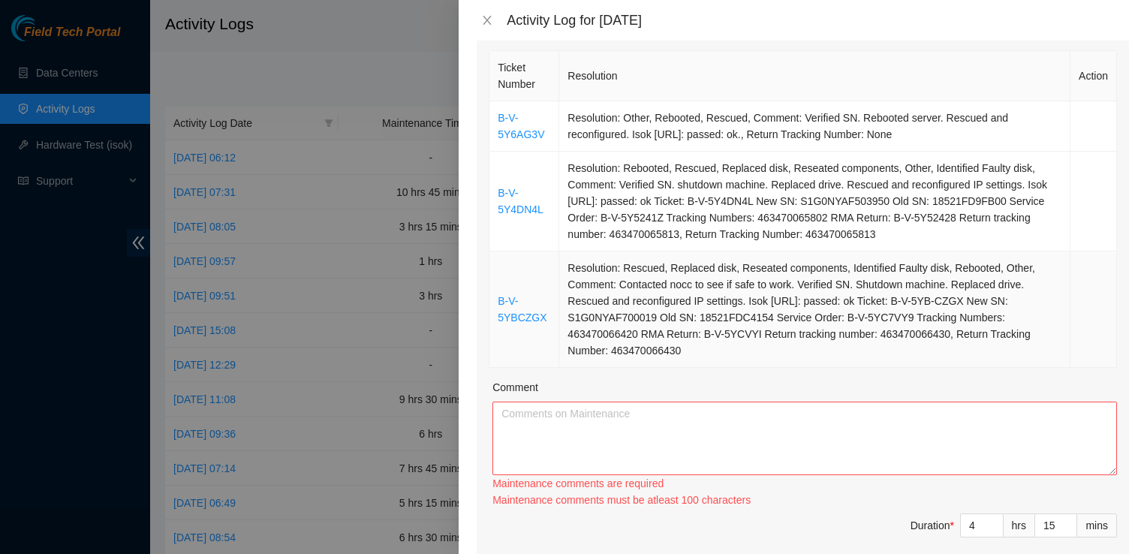
scroll to position [252, 0]
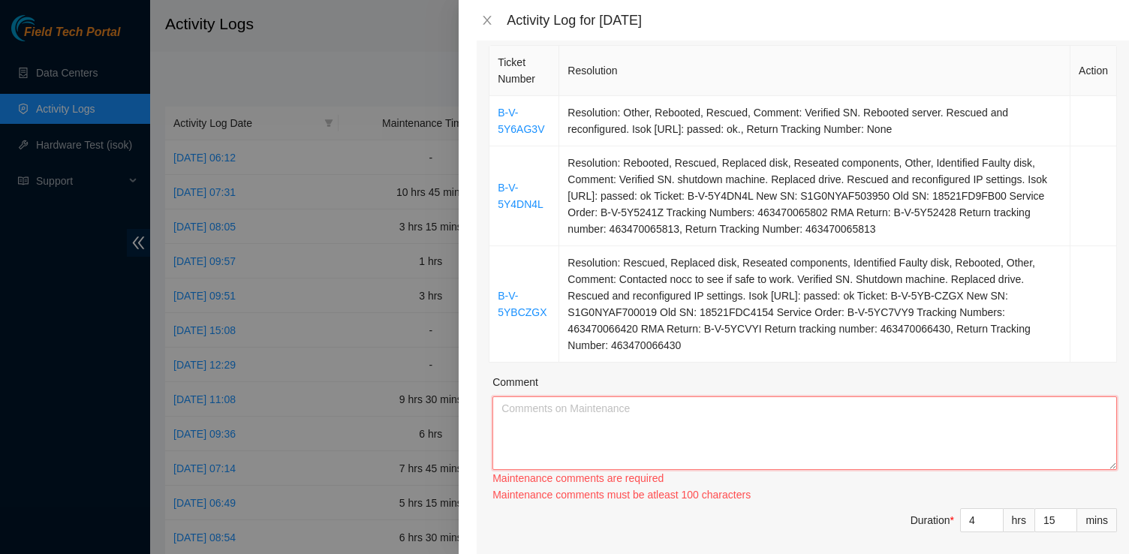
click at [538, 396] on textarea "Comment" at bounding box center [805, 433] width 625 height 74
paste textarea "B-V-5Y6AG3V Resolution: Other, Rebooted, Rescued, Comment: Verified SN. Reboote…"
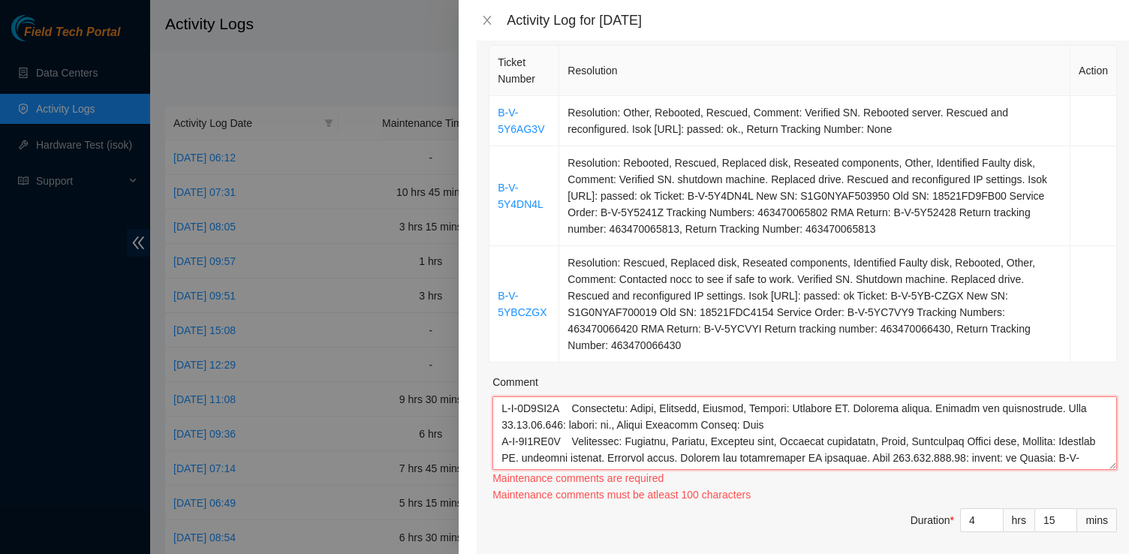
scroll to position [111, 0]
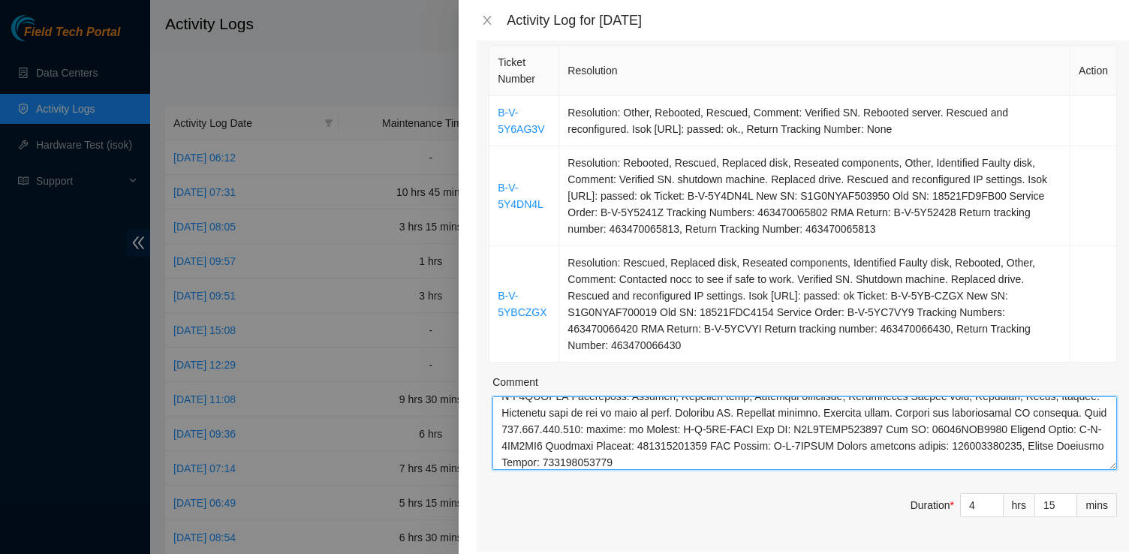
click at [556, 437] on textarea "Comment" at bounding box center [805, 433] width 625 height 74
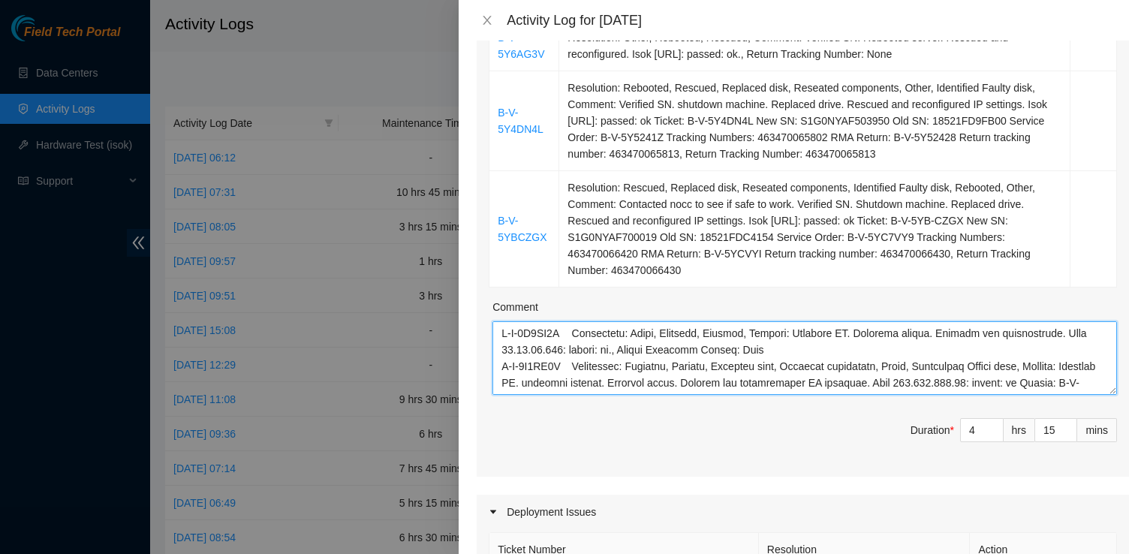
scroll to position [0, 0]
click at [568, 321] on textarea "Comment" at bounding box center [805, 358] width 625 height 74
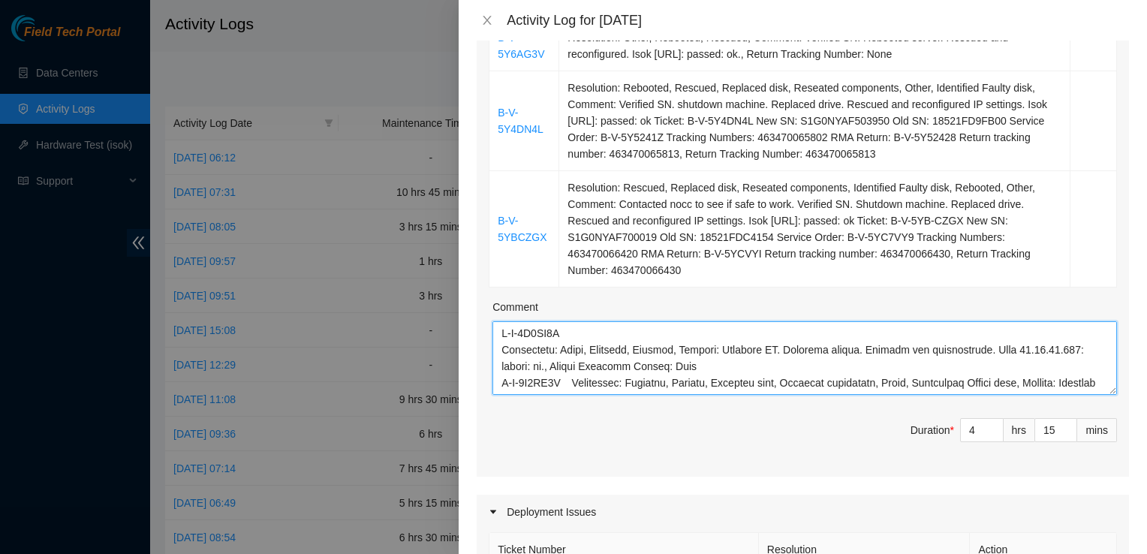
click at [619, 321] on textarea "Comment" at bounding box center [805, 358] width 625 height 74
click at [752, 348] on textarea "Comment" at bounding box center [805, 358] width 625 height 74
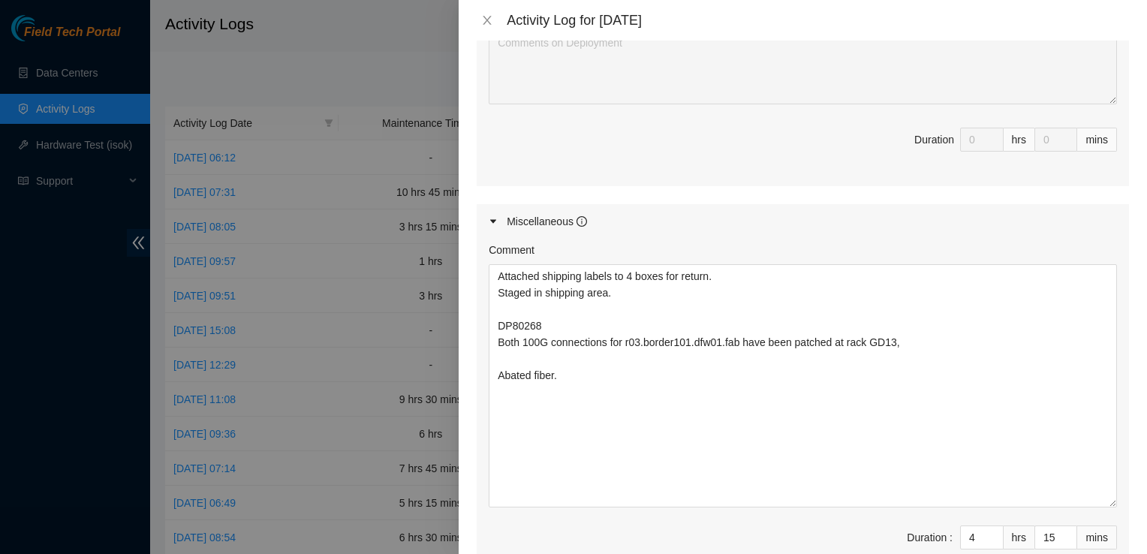
scroll to position [992, 0]
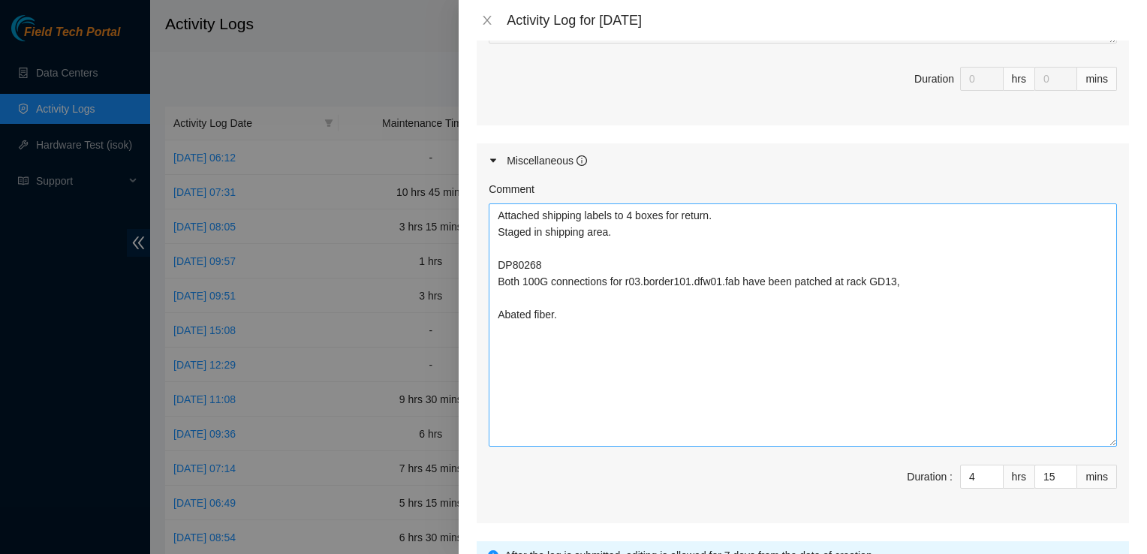
type textarea "B-V-5Y6AG3V Resolution: Other, Rebooted, Rescued, Comment: Verified SN. Reboote…"
click at [495, 203] on textarea "Attached shipping labels to 4 boxes for return. Staged in shipping area. DP8026…" at bounding box center [803, 324] width 628 height 243
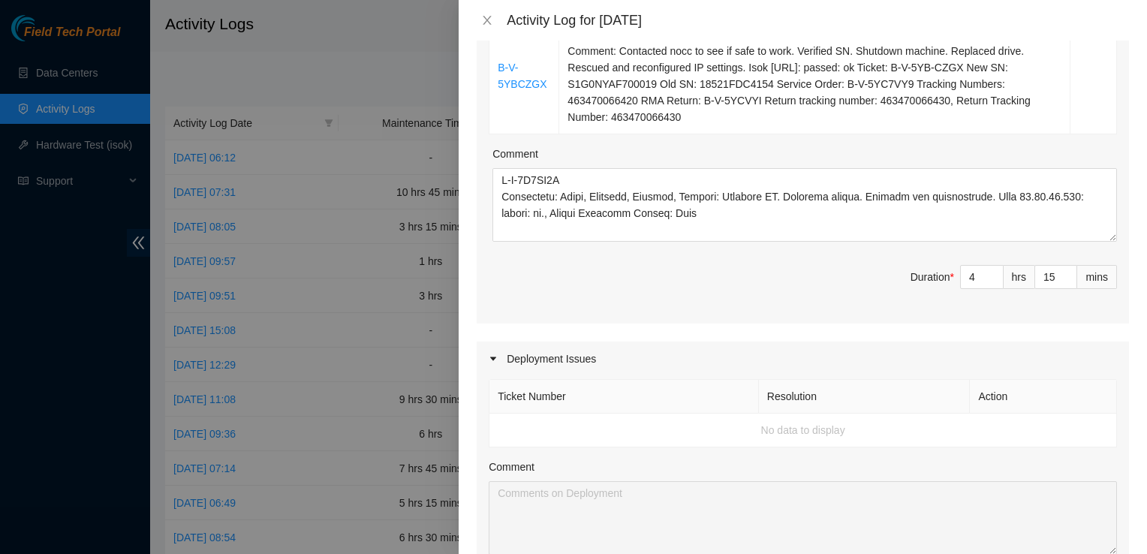
scroll to position [483, 0]
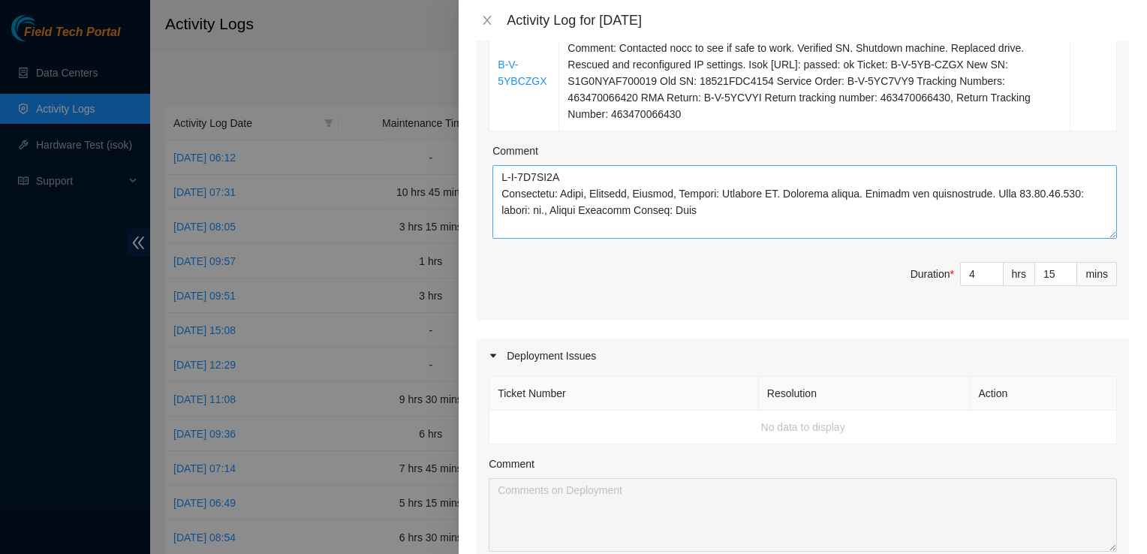
type textarea "@ TP Attached shipping labels to 4 boxes for return. Staged in shipping area. D…"
click at [499, 165] on textarea "Comment" at bounding box center [805, 202] width 625 height 74
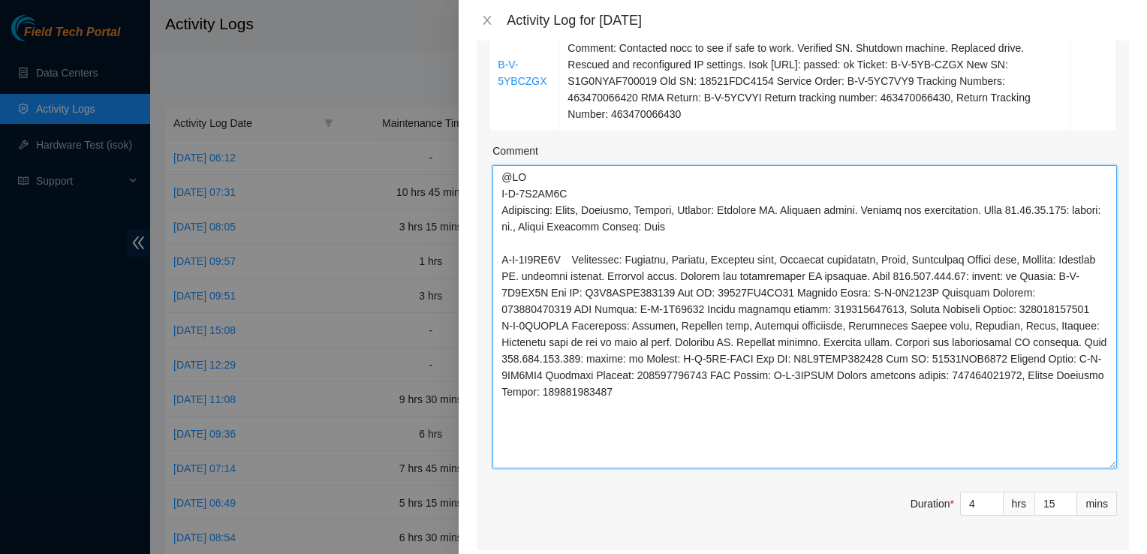
drag, startPoint x: 1100, startPoint y: 212, endPoint x: 1141, endPoint y: 458, distance: 249.7
click at [1141, 458] on div "Note: This activity log is for informational purposes only. You will not be pai…" at bounding box center [803, 298] width 688 height 514
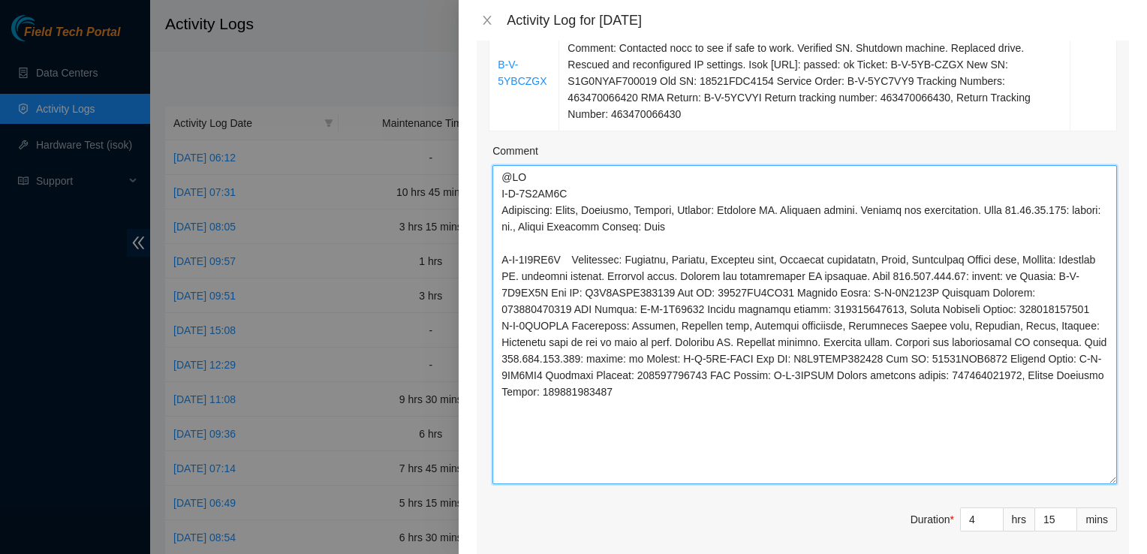
click at [1015, 290] on textarea "Comment" at bounding box center [805, 324] width 625 height 319
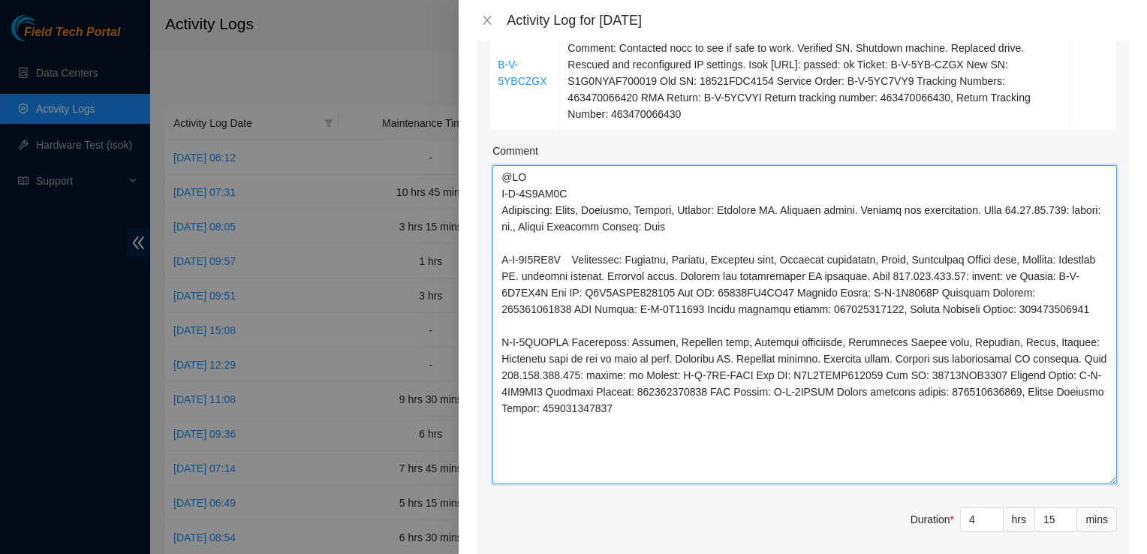
click at [589, 327] on textarea "Comment" at bounding box center [805, 324] width 625 height 319
click at [572, 320] on textarea "Comment" at bounding box center [805, 324] width 625 height 319
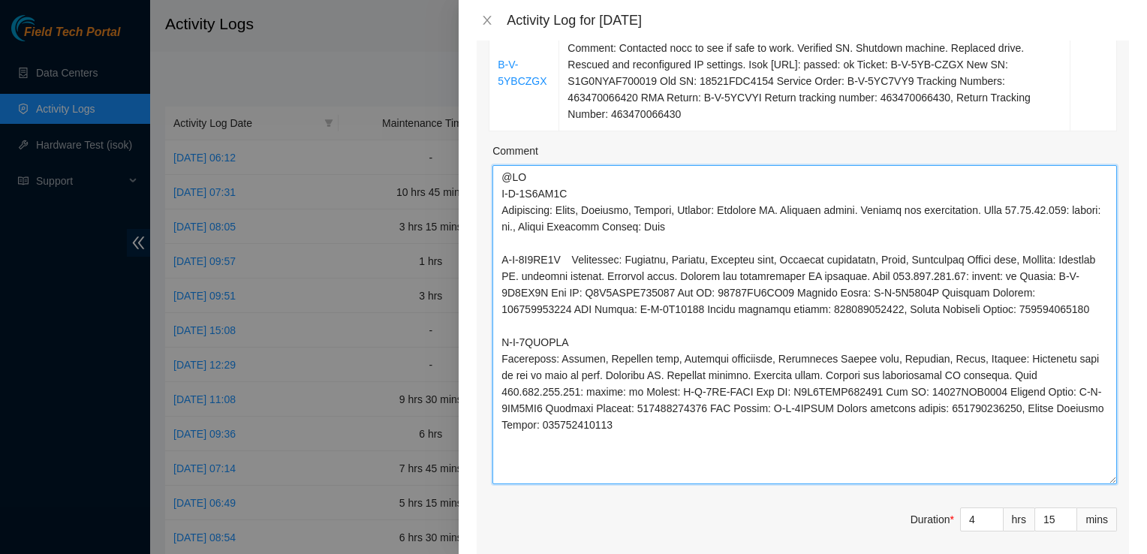
click at [517, 224] on textarea "Comment" at bounding box center [805, 324] width 625 height 319
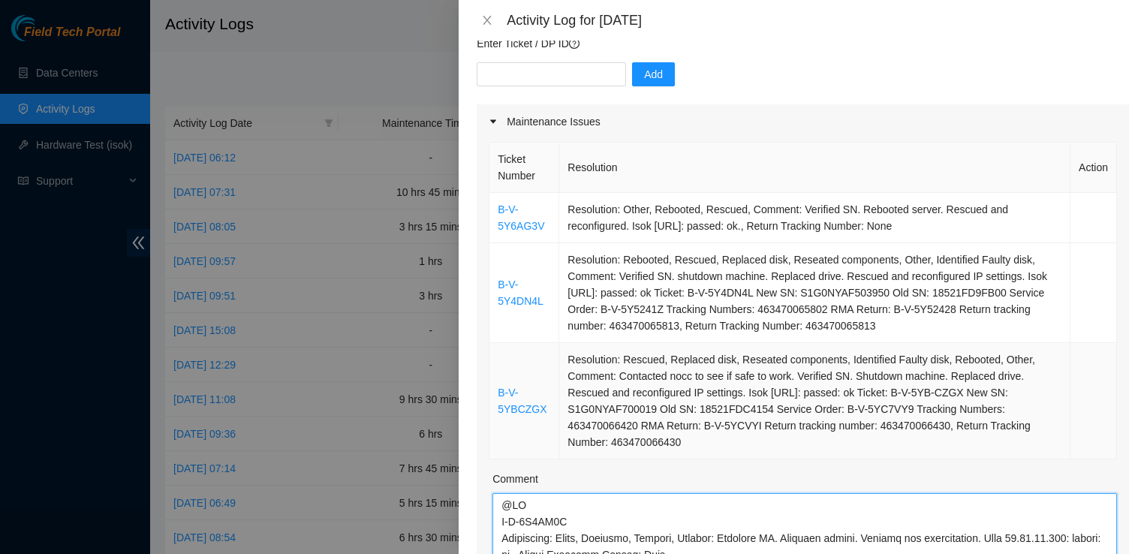
scroll to position [146, 0]
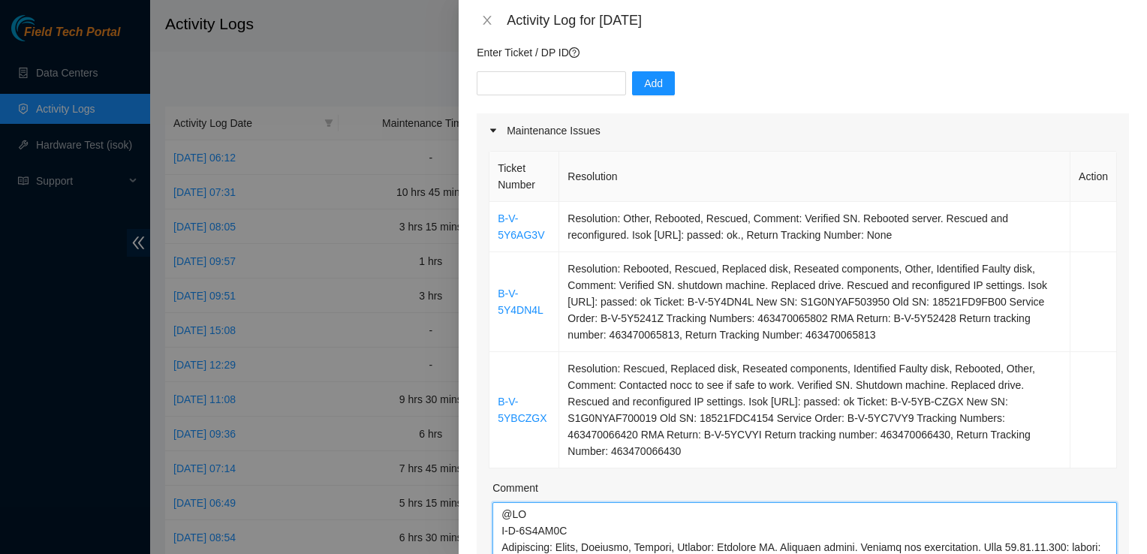
type textarea "@TP B-V-5Y6AG3V Resolution: Other, Rebooted, Rescued, Comment: Verified SN. Reb…"
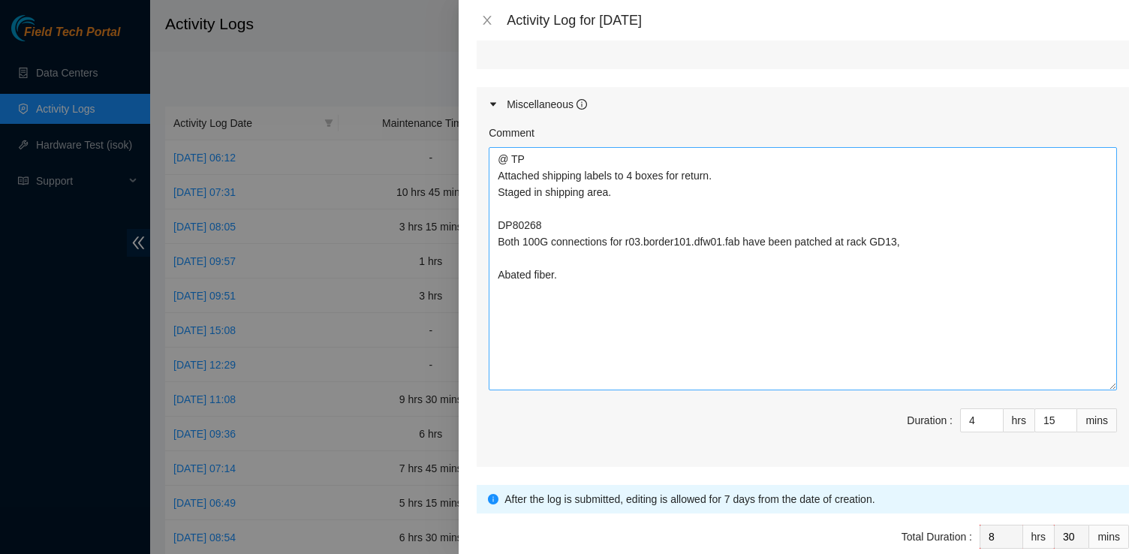
scroll to position [1345, 0]
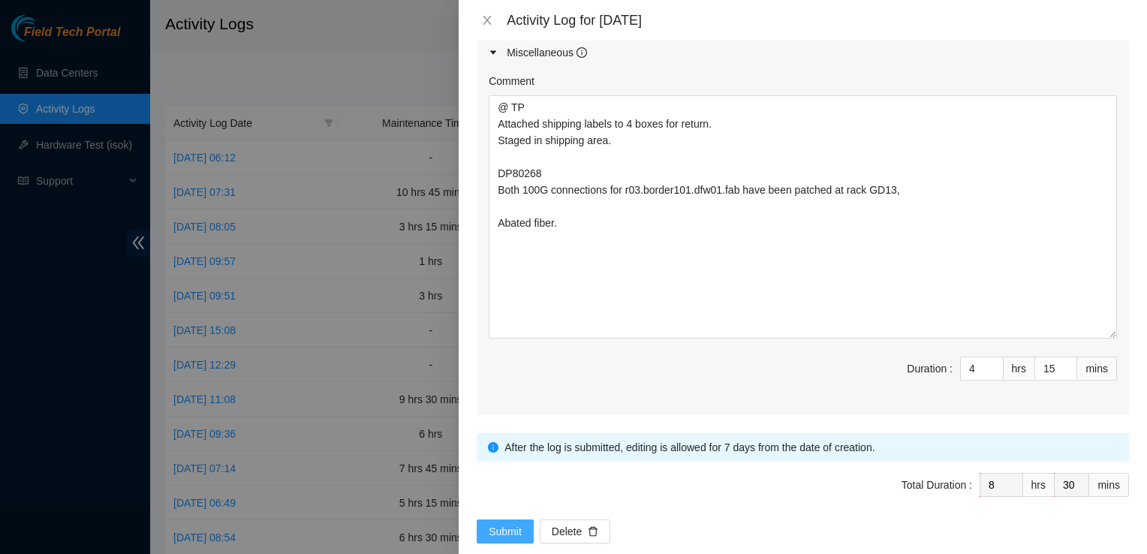
click at [502, 523] on span "Submit" at bounding box center [505, 531] width 33 height 17
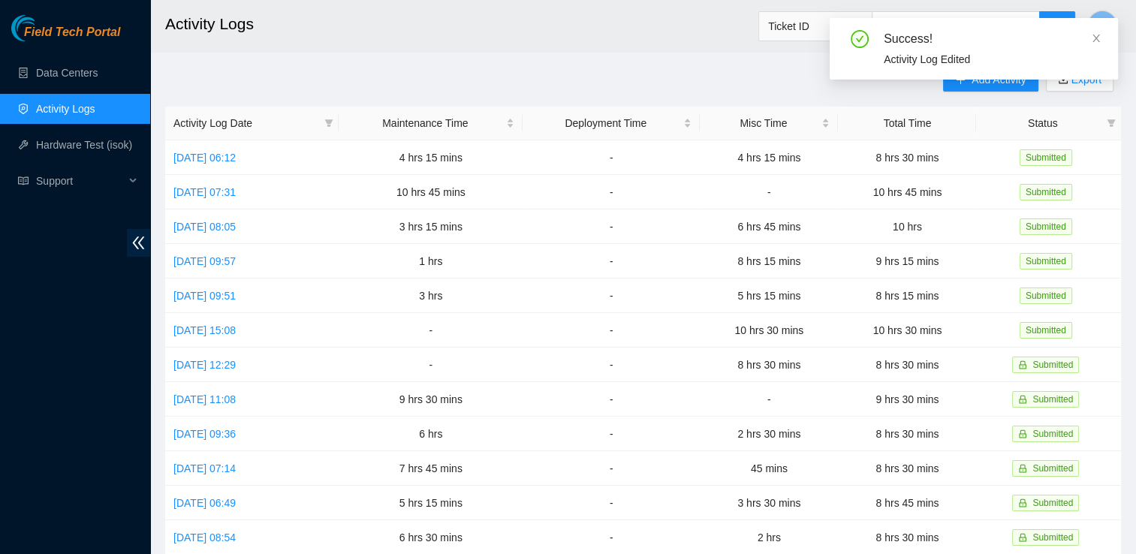
click at [535, 59] on main "Activity Logs Ticket ID G Add Activity Export Activity Log Date Maintenance Tim…" at bounding box center [643, 447] width 986 height 894
click at [224, 196] on link "[DATE] 07:31" at bounding box center [204, 192] width 62 height 12
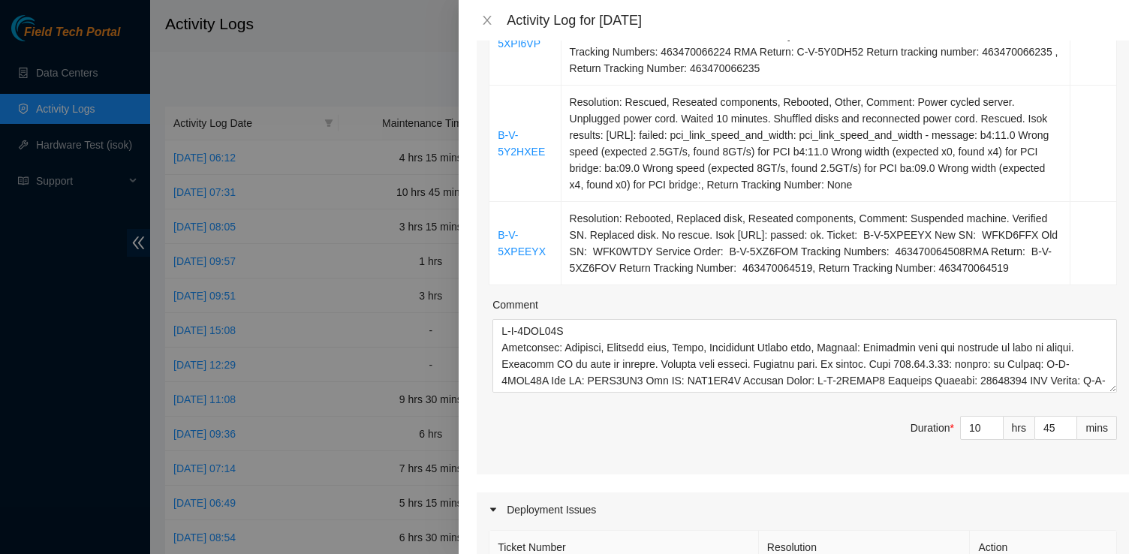
scroll to position [808, 0]
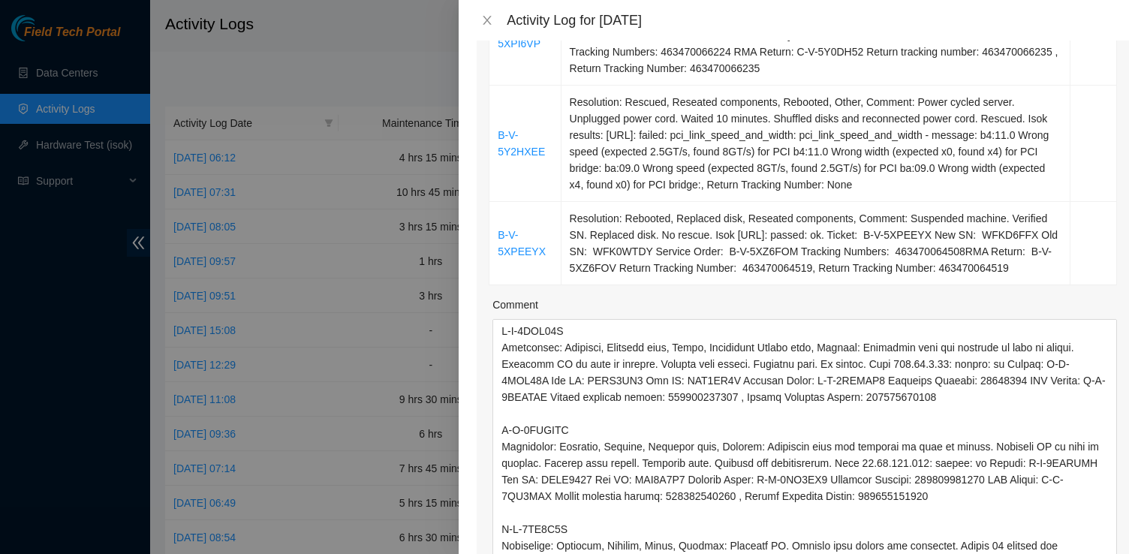
drag, startPoint x: 1104, startPoint y: 382, endPoint x: 1149, endPoint y: 592, distance: 215.1
click at [1146, 553] on html "Field Tech Portal Data Centers Activity Logs Hardware Test (isok) Support Activ…" at bounding box center [573, 277] width 1147 height 554
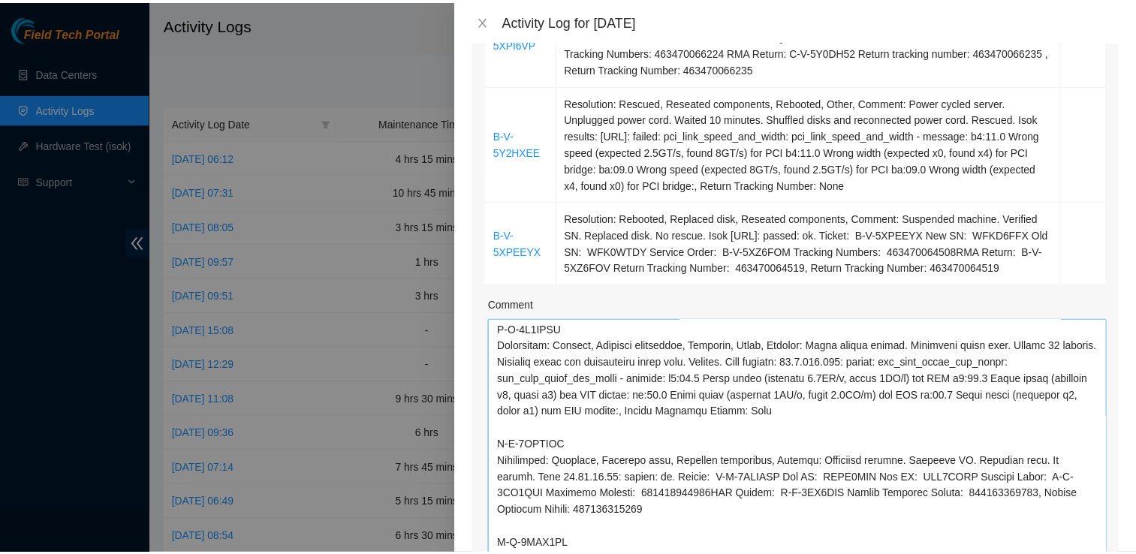
scroll to position [500, 0]
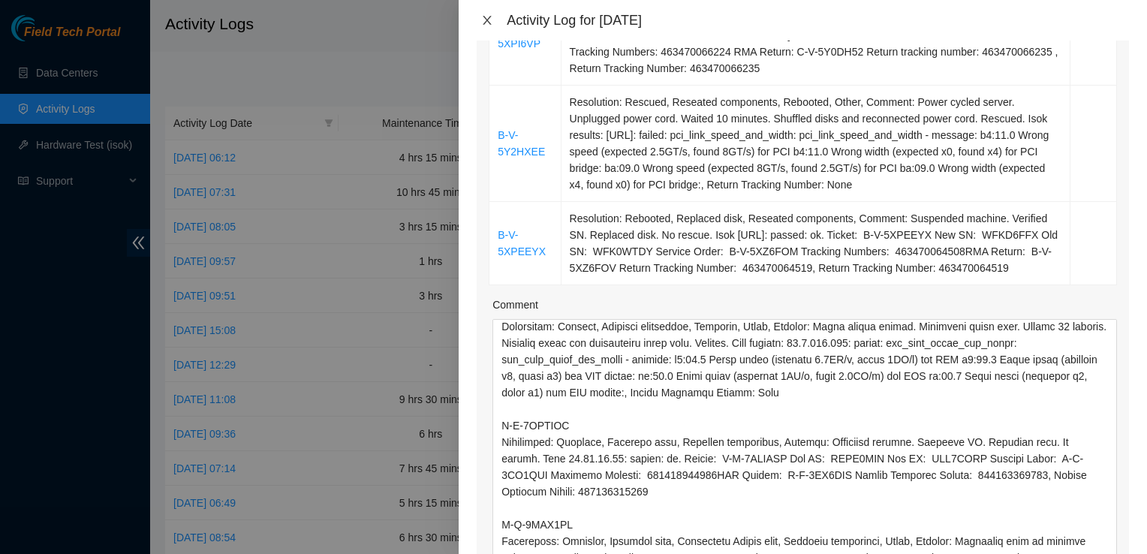
click at [485, 23] on icon "close" at bounding box center [487, 20] width 8 height 9
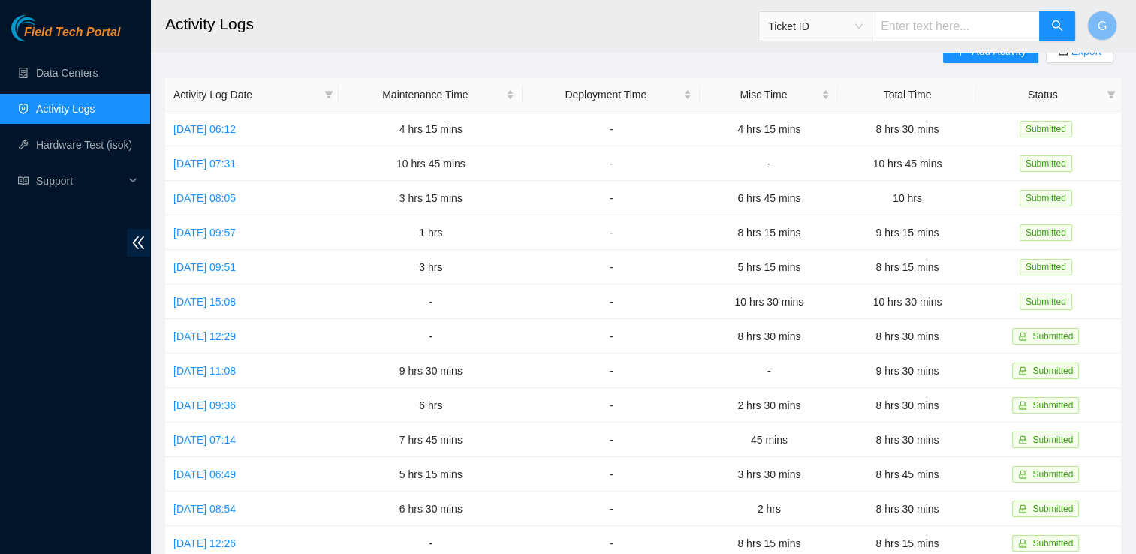
scroll to position [27, 0]
click at [77, 74] on link "Data Centers" at bounding box center [67, 73] width 62 height 12
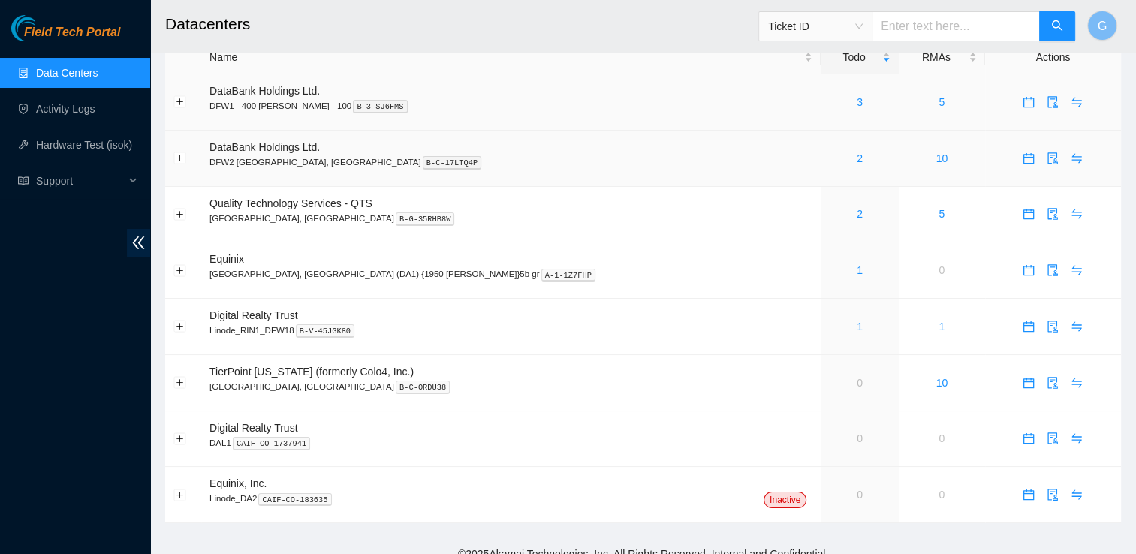
scroll to position [24, 0]
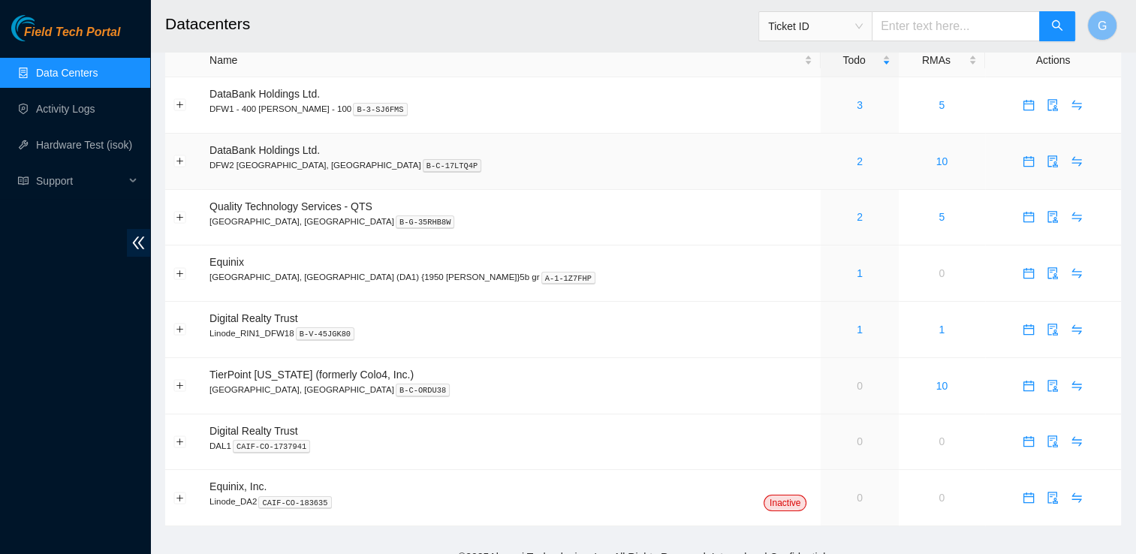
click at [829, 159] on div "2" at bounding box center [859, 161] width 61 height 17
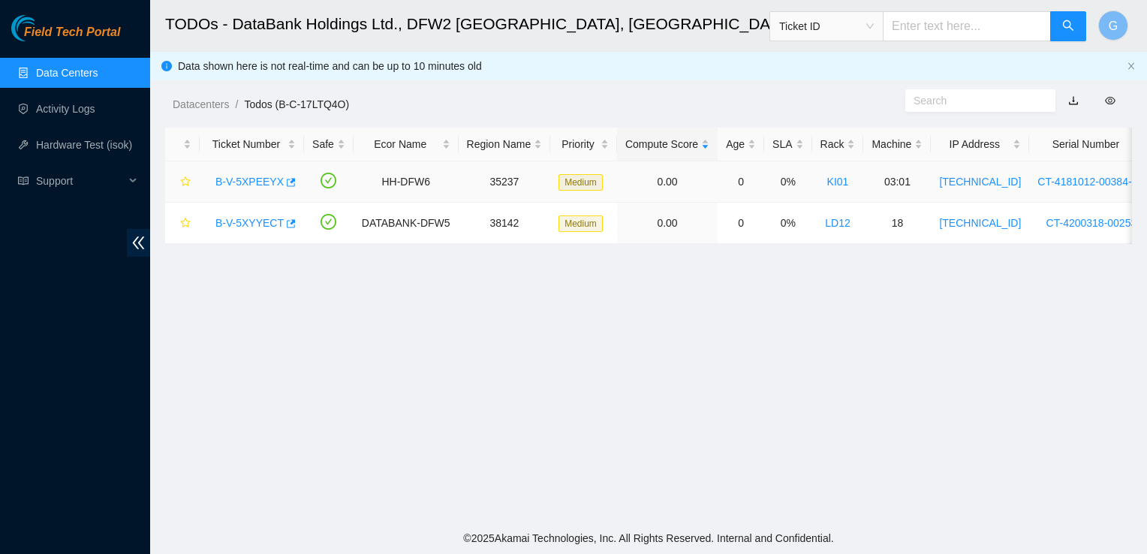
click at [246, 191] on div "B-V-5XPEEYX" at bounding box center [252, 182] width 88 height 24
click at [246, 185] on link "B-V-5XPEEYX" at bounding box center [249, 182] width 68 height 12
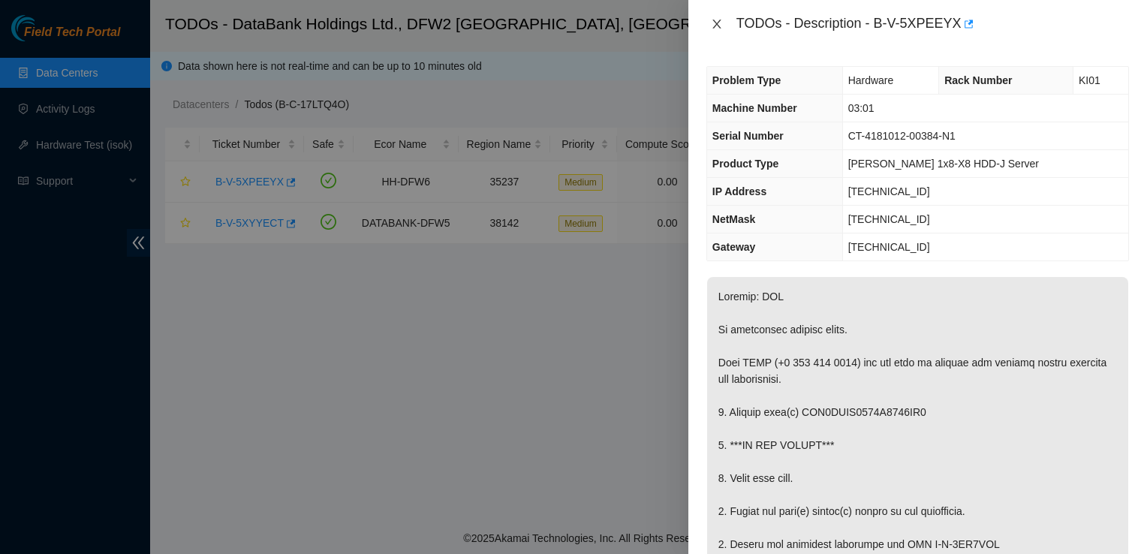
click at [707, 21] on button "Close" at bounding box center [716, 24] width 21 height 14
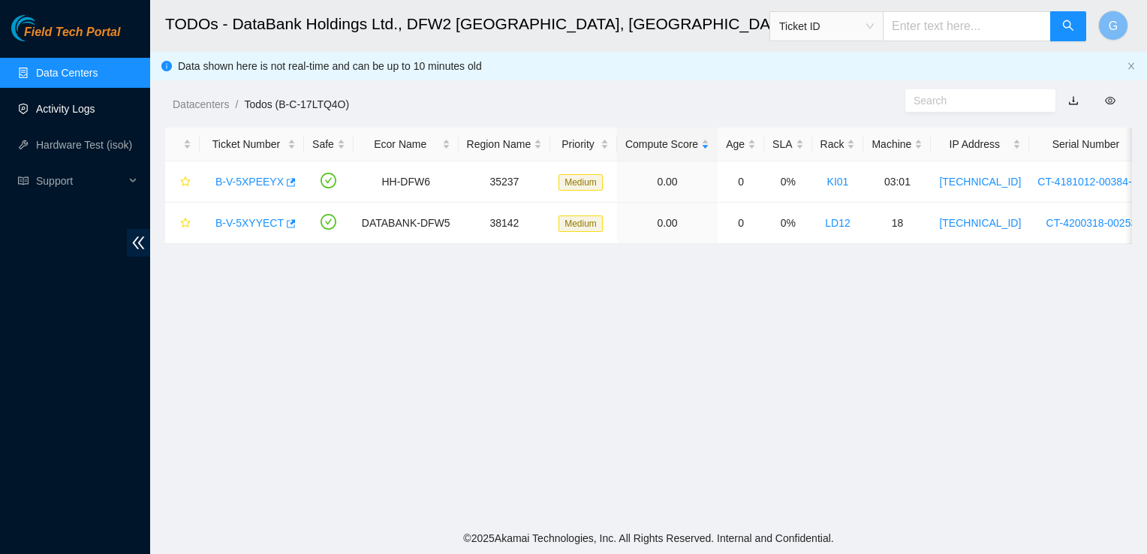
click at [87, 103] on link "Activity Logs" at bounding box center [65, 109] width 59 height 12
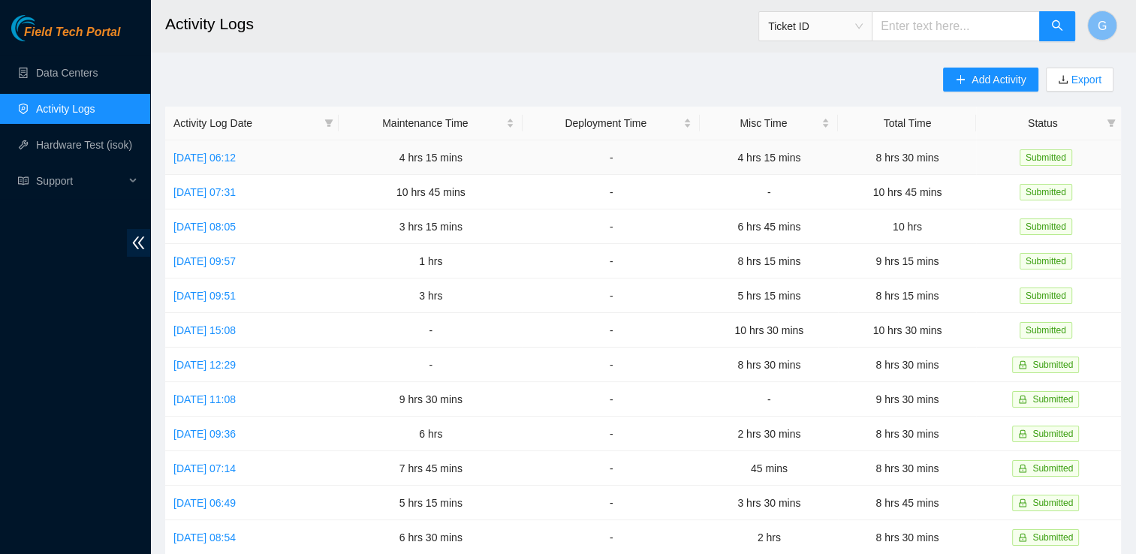
click at [246, 164] on td "[DATE] 06:12" at bounding box center [251, 157] width 173 height 35
click at [236, 159] on link "[DATE] 06:12" at bounding box center [204, 158] width 62 height 12
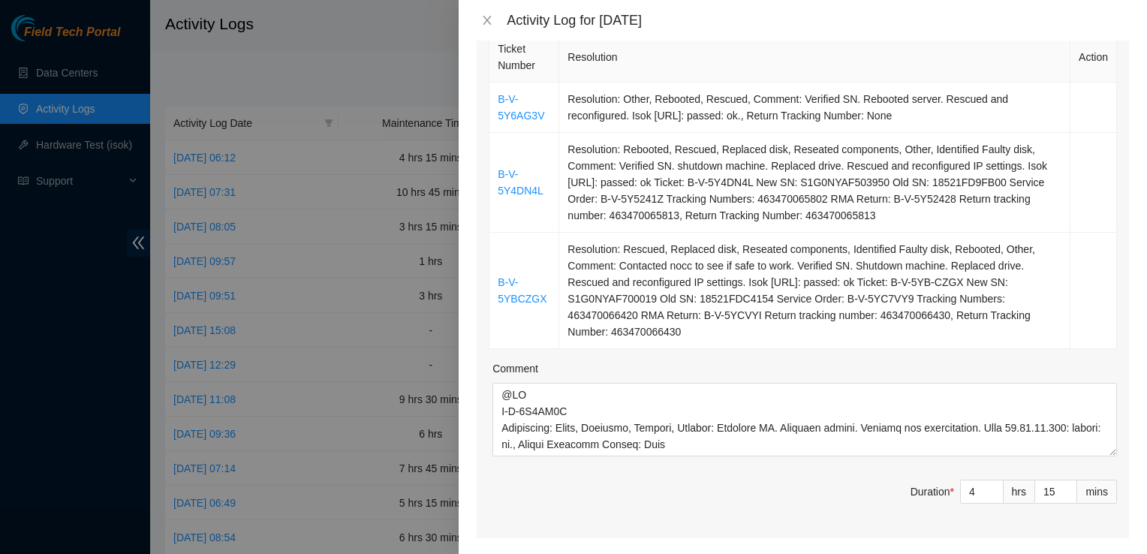
scroll to position [269, 0]
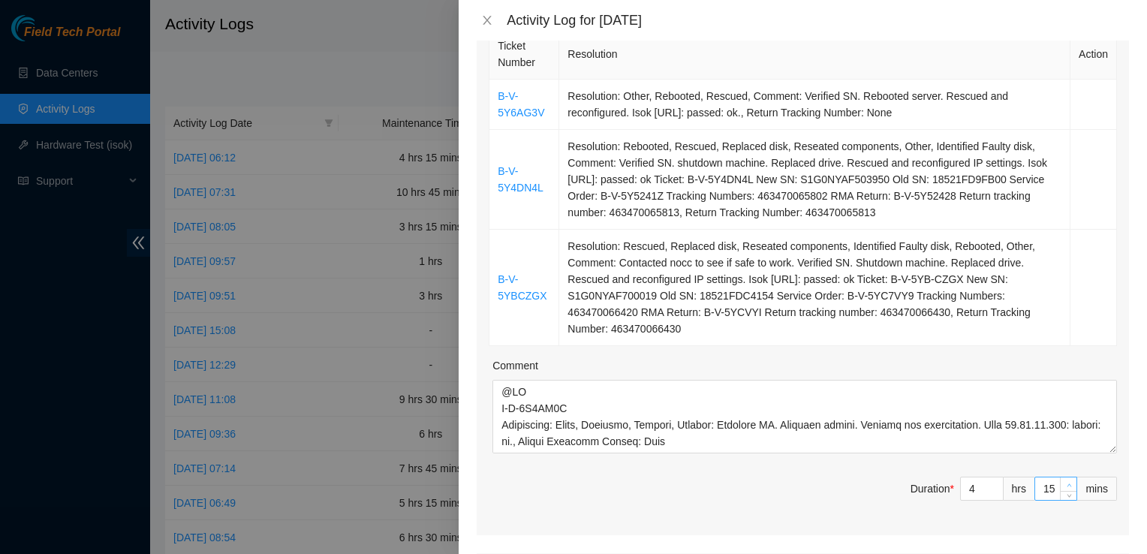
type input "16"
type input "31"
click at [1064, 477] on span "Increase Value" at bounding box center [1068, 484] width 17 height 14
type input "17"
type input "32"
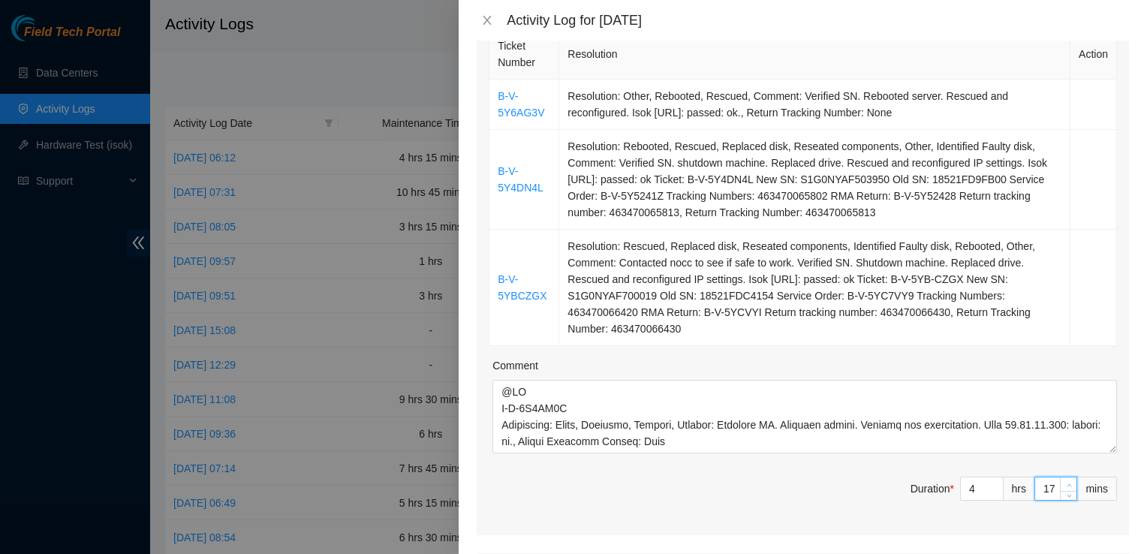
type input "18"
type input "33"
type input "19"
type input "34"
type input "20"
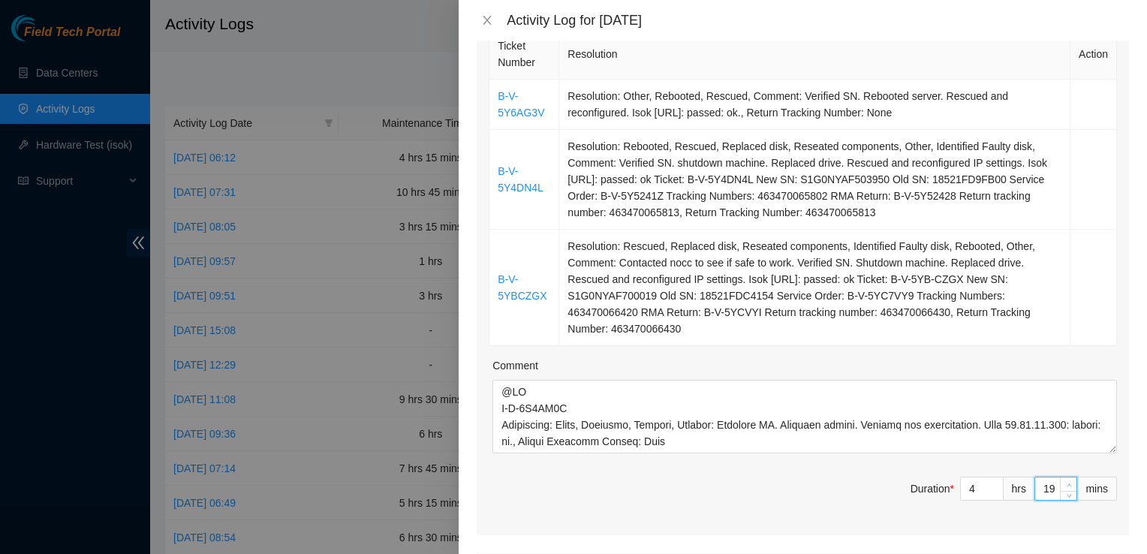
type input "35"
type input "21"
type input "36"
type input "22"
type input "37"
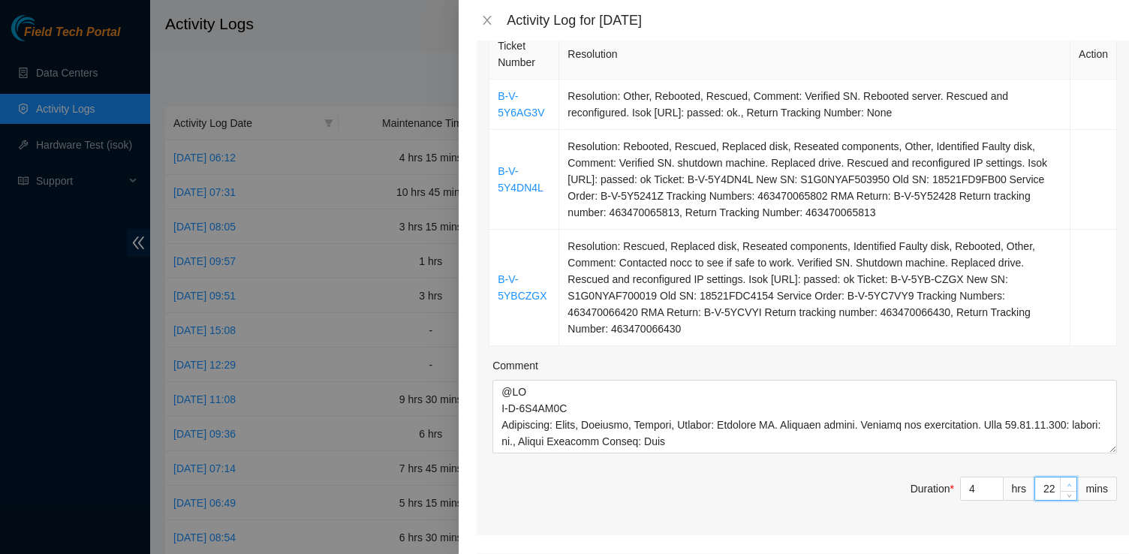
type input "23"
type input "38"
type input "24"
type input "39"
type input "25"
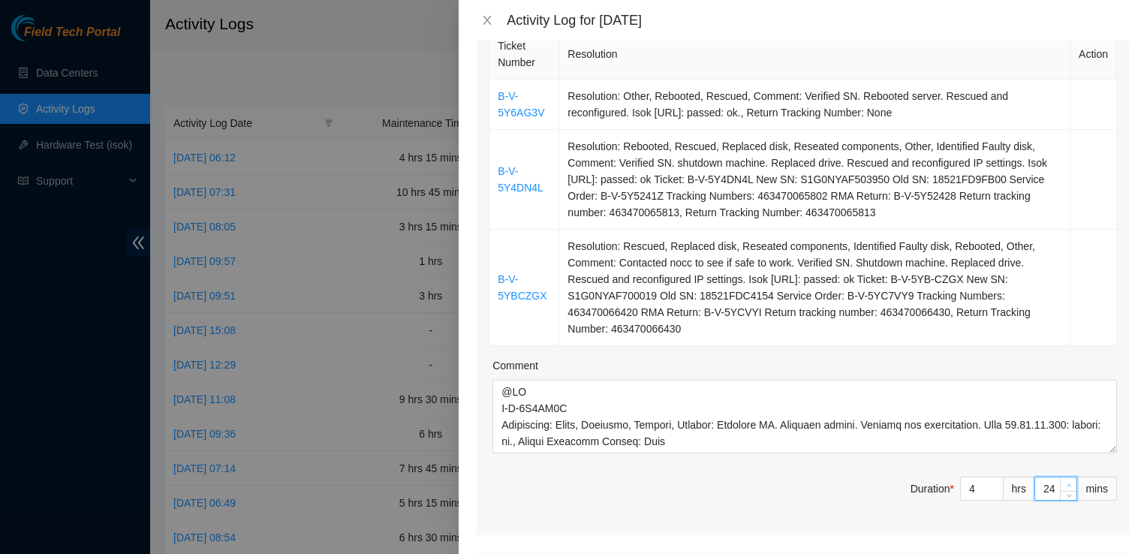
type input "40"
type input "26"
type input "41"
type input "27"
type input "42"
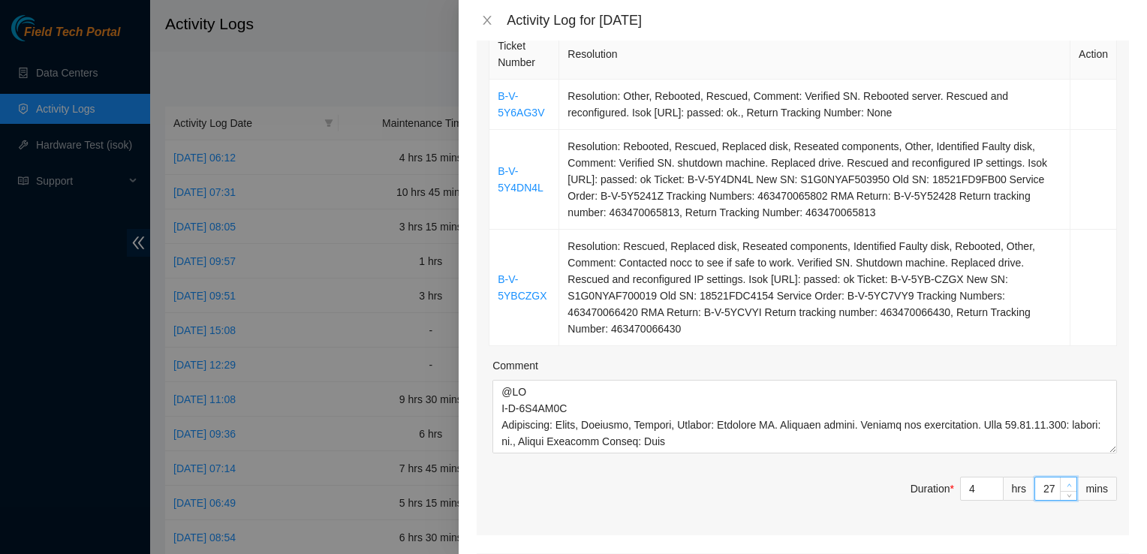
type input "28"
type input "43"
type input "29"
type input "44"
type input "30"
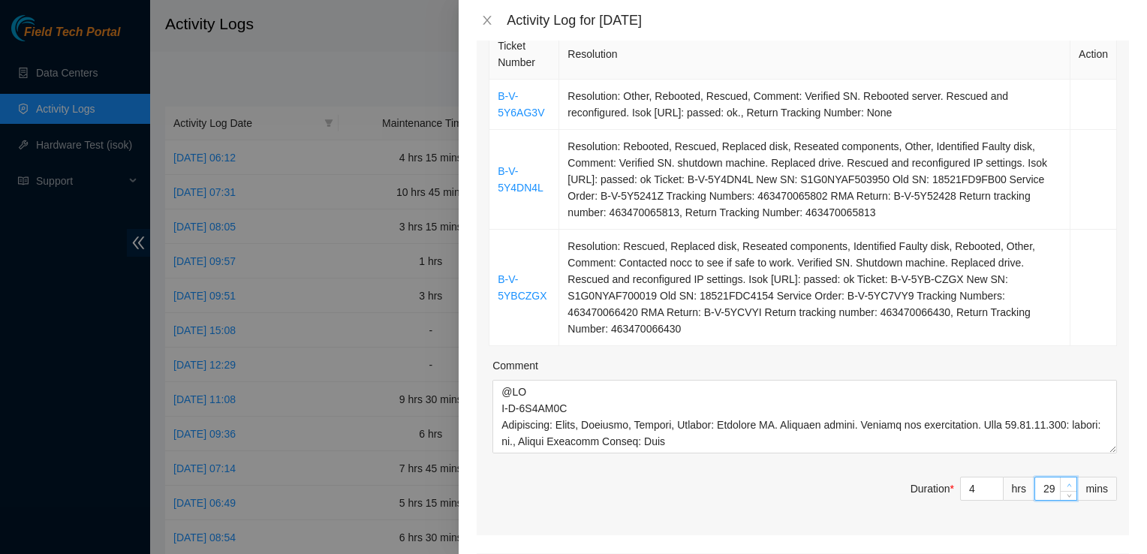
type input "45"
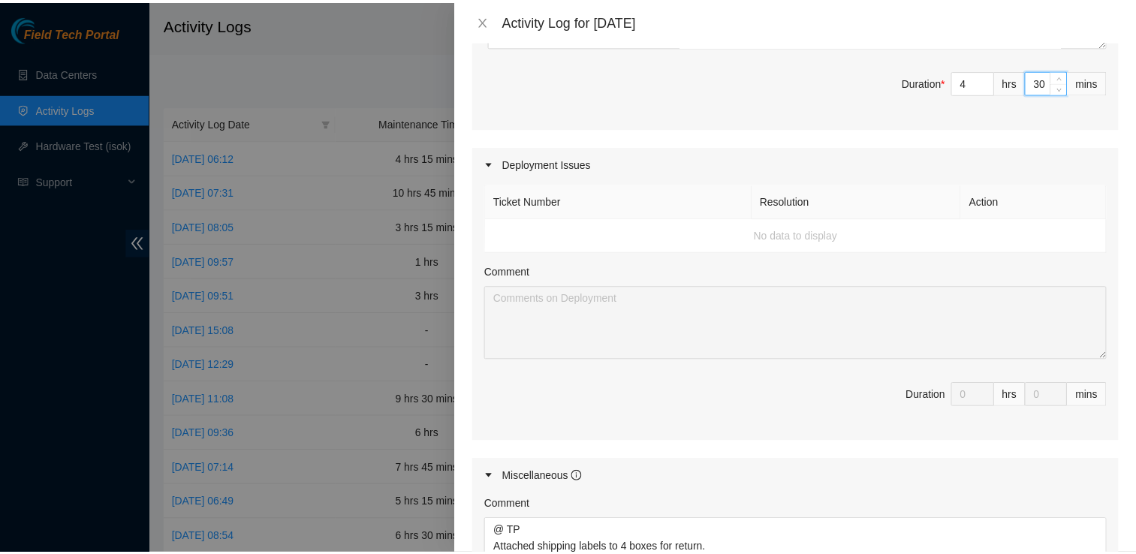
scroll to position [929, 0]
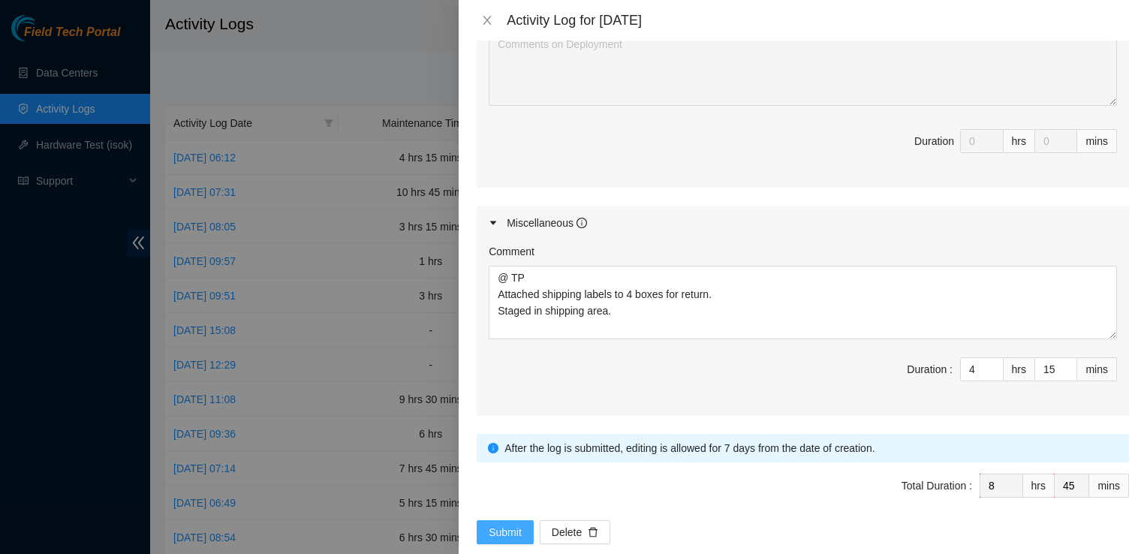
click at [493, 524] on span "Submit" at bounding box center [505, 532] width 33 height 17
